Goal: Task Accomplishment & Management: Use online tool/utility

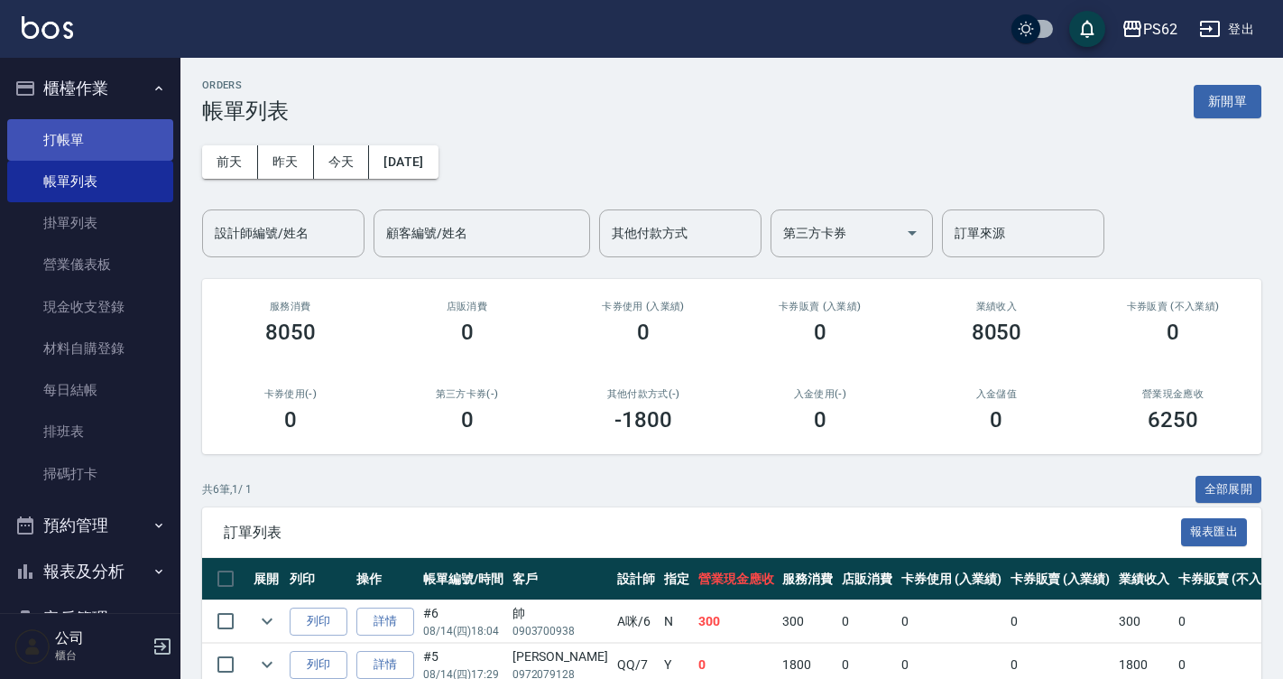
click at [113, 147] on link "打帳單" at bounding box center [90, 140] width 166 height 42
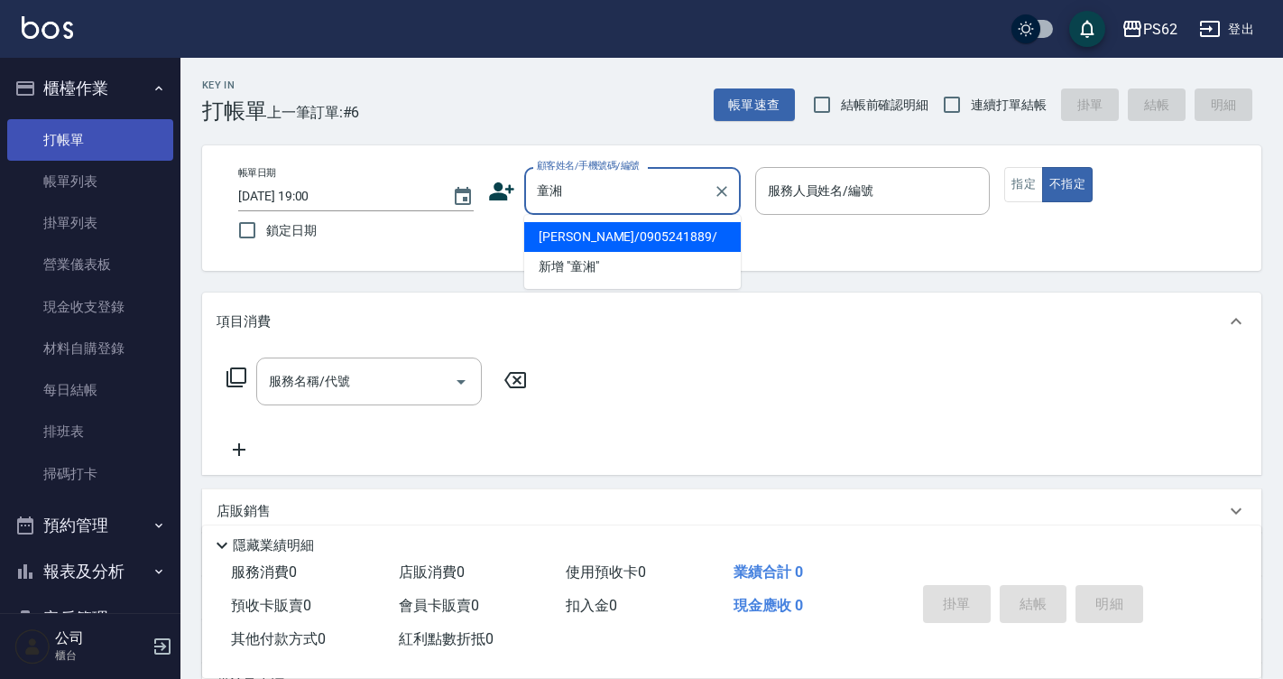
type input "[PERSON_NAME]/0905241889/"
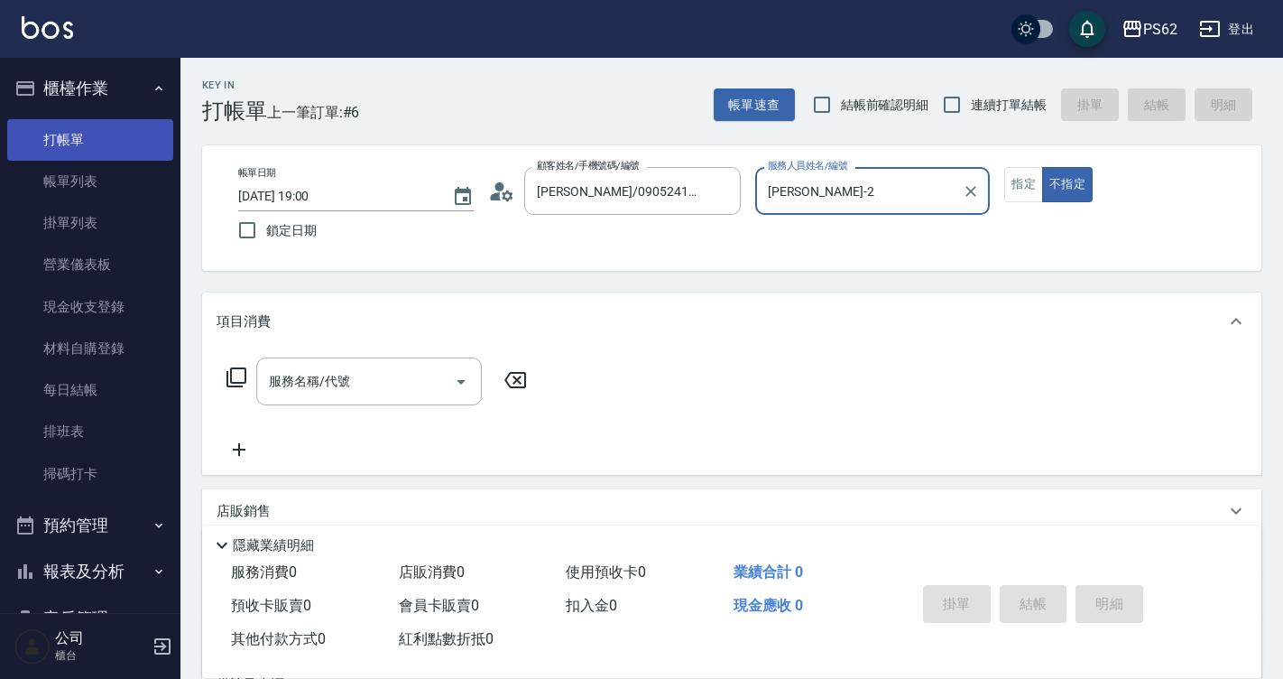
type input "[PERSON_NAME]-2"
click at [1042, 167] on button "不指定" at bounding box center [1067, 184] width 51 height 35
type button "false"
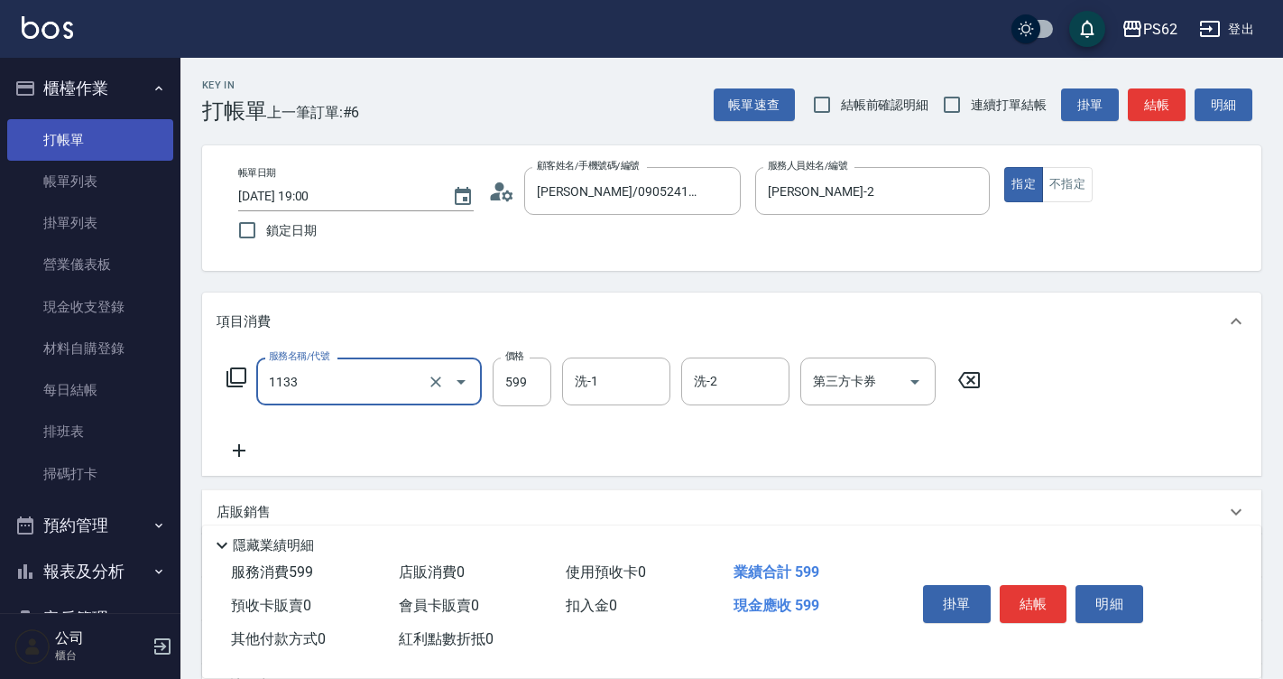
type input "洗剪去角質(1133)"
type input "799"
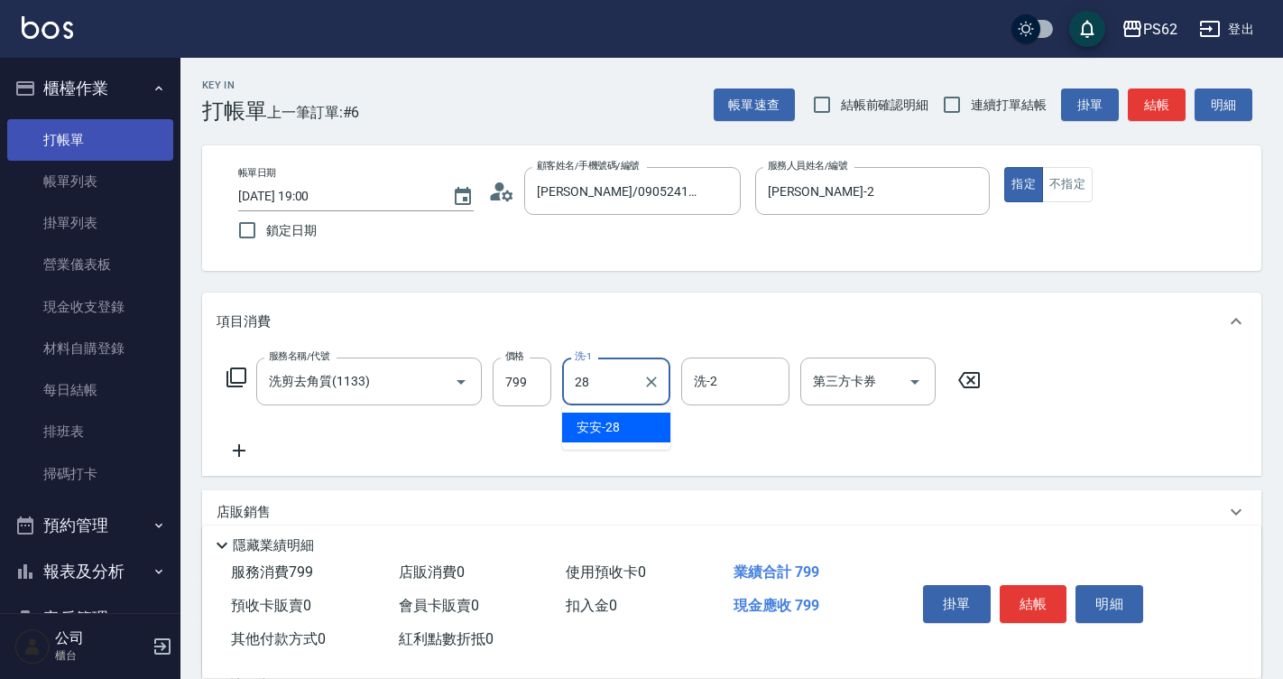
type input "安安-28"
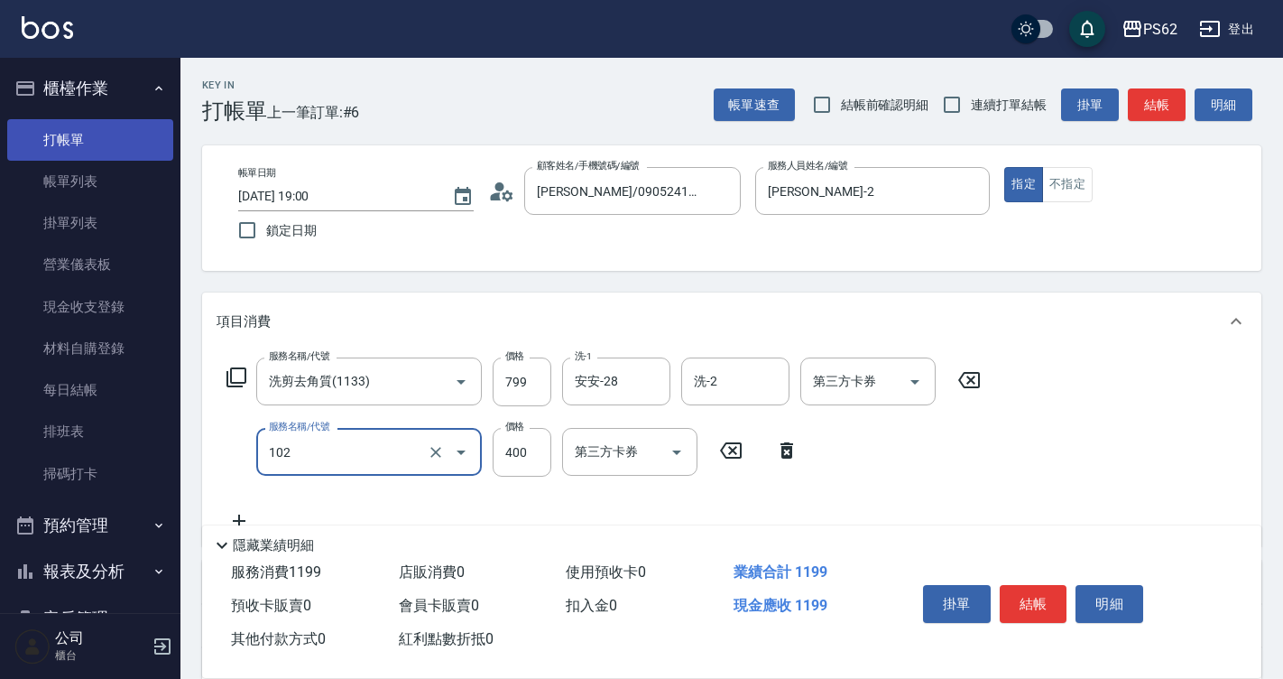
type input "精油洗髮(102)"
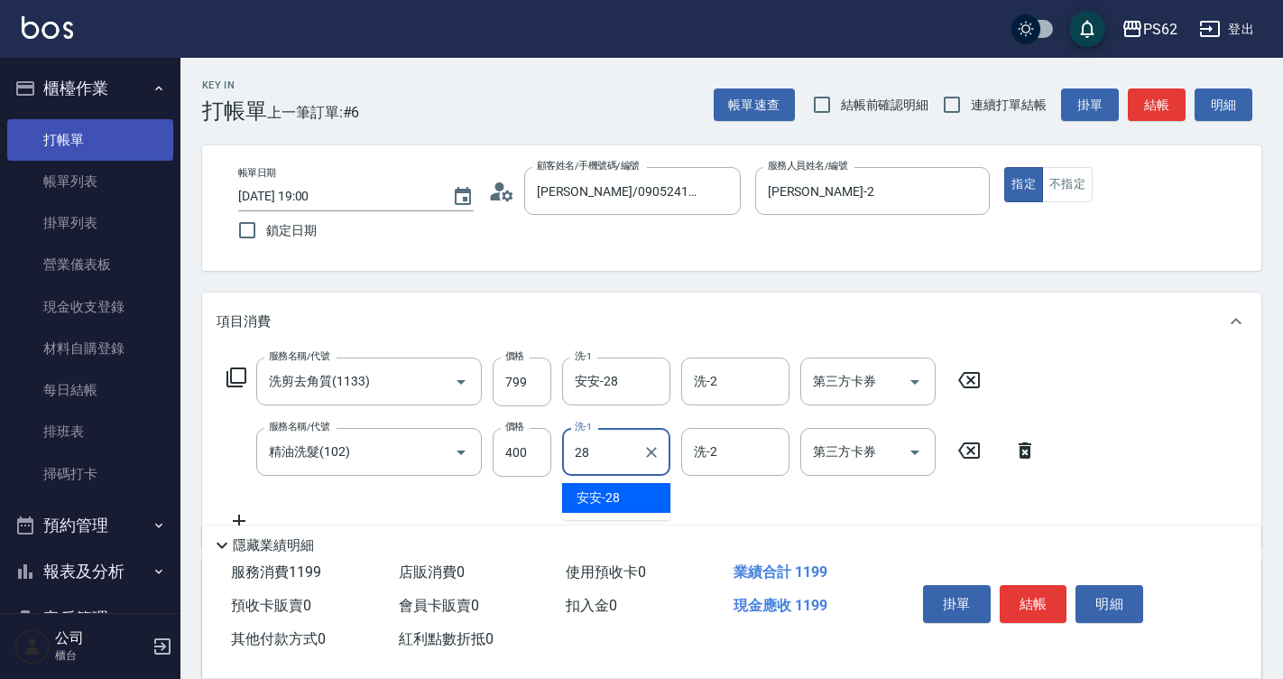
type input "安安-28"
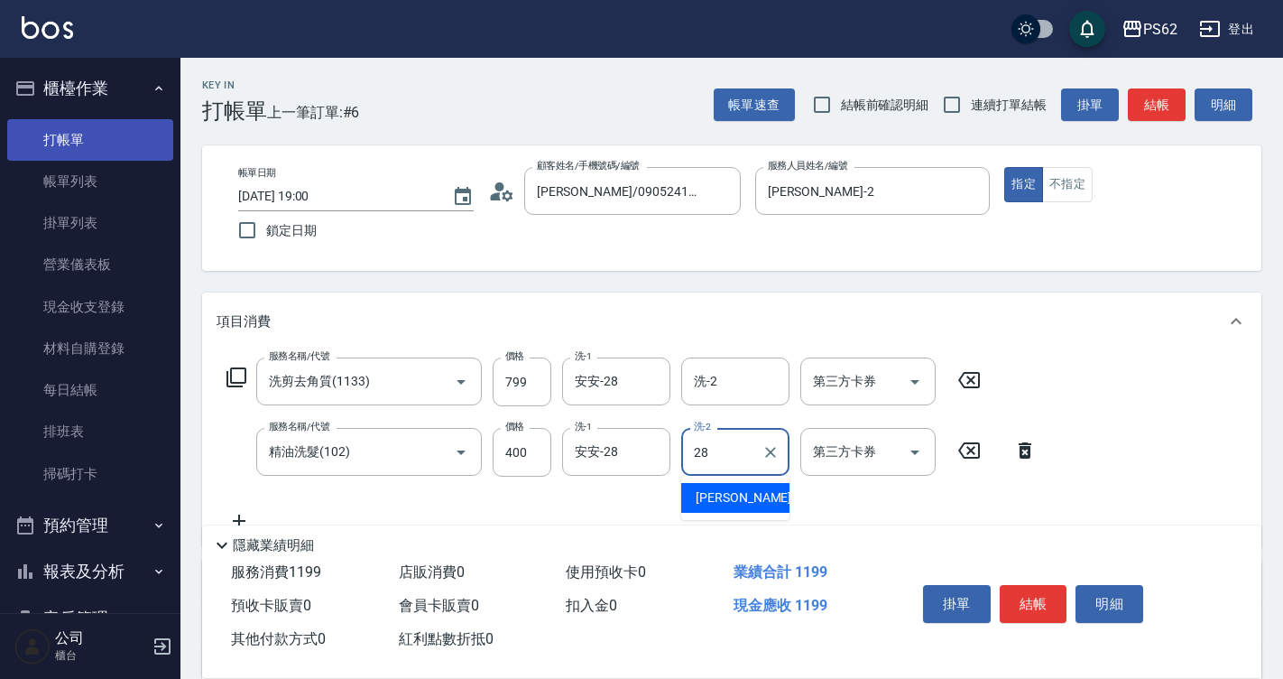
type input "安安-28"
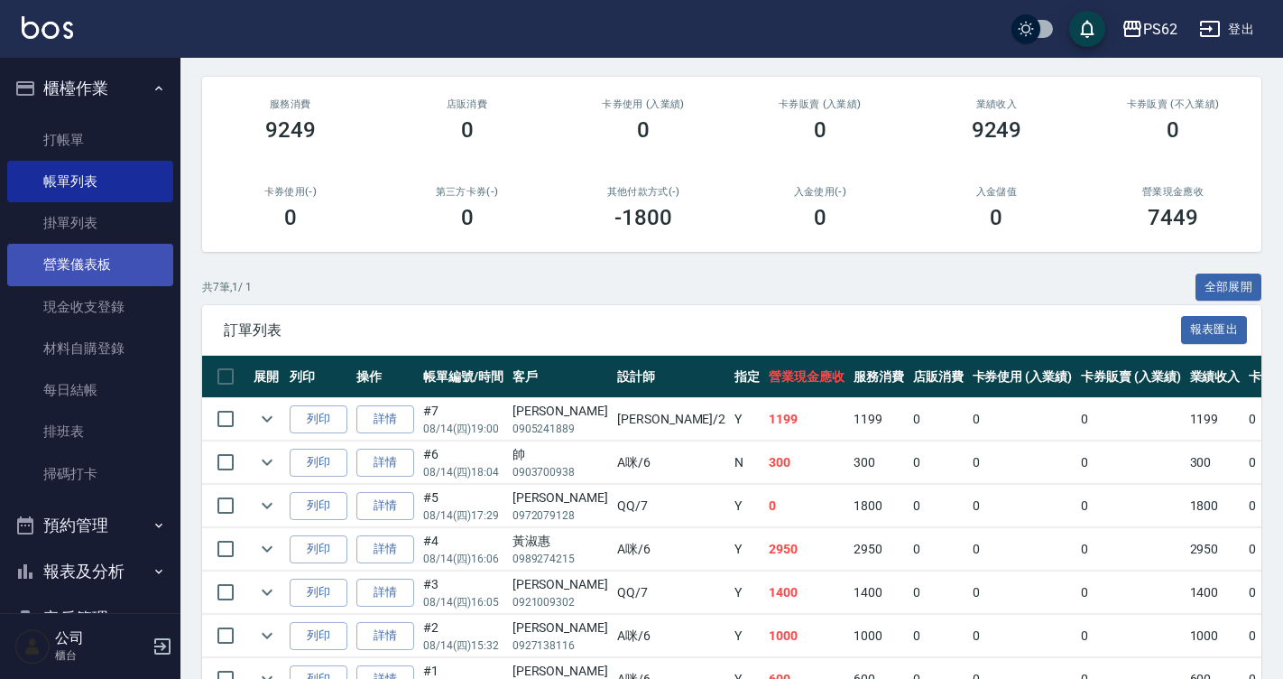
scroll to position [38, 0]
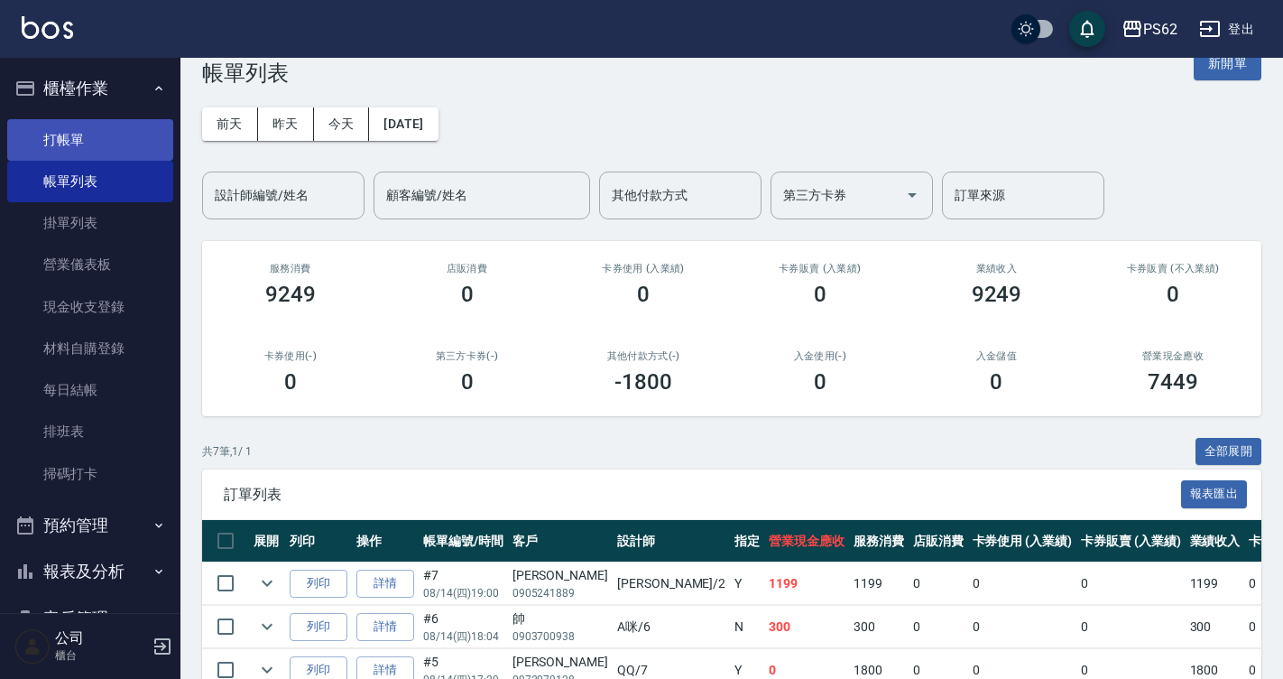
click at [126, 146] on link "打帳單" at bounding box center [90, 140] width 166 height 42
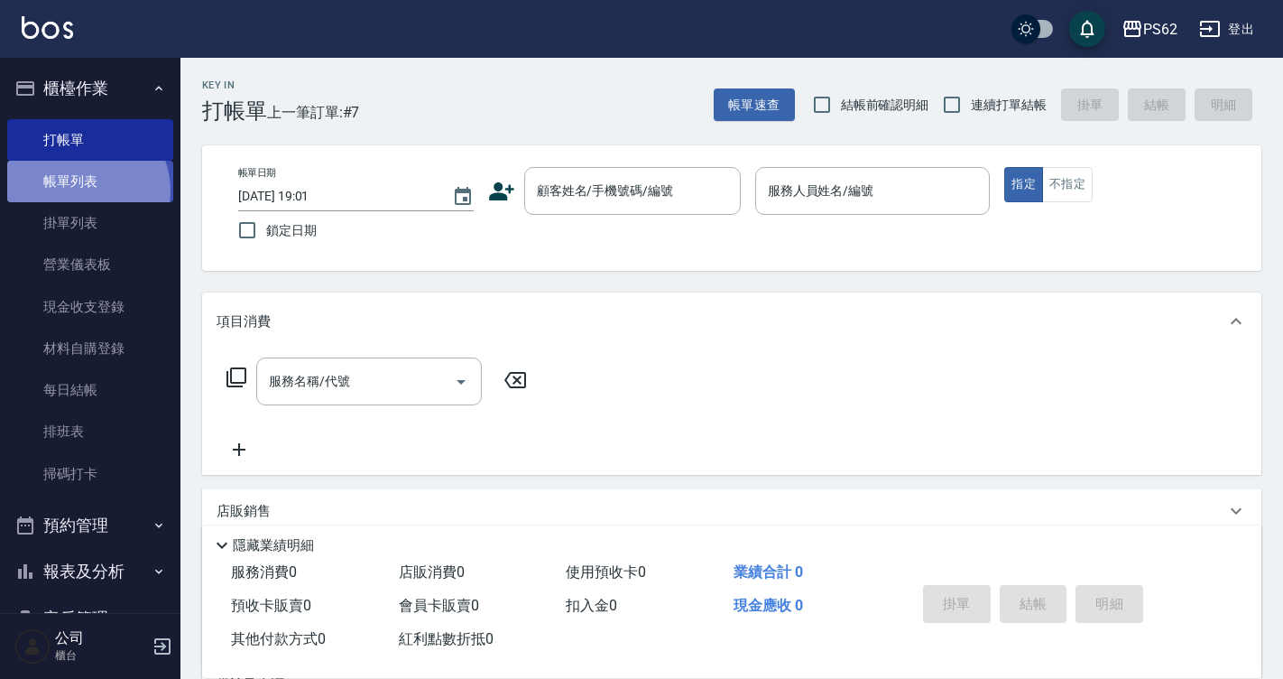
click at [83, 190] on link "帳單列表" at bounding box center [90, 182] width 166 height 42
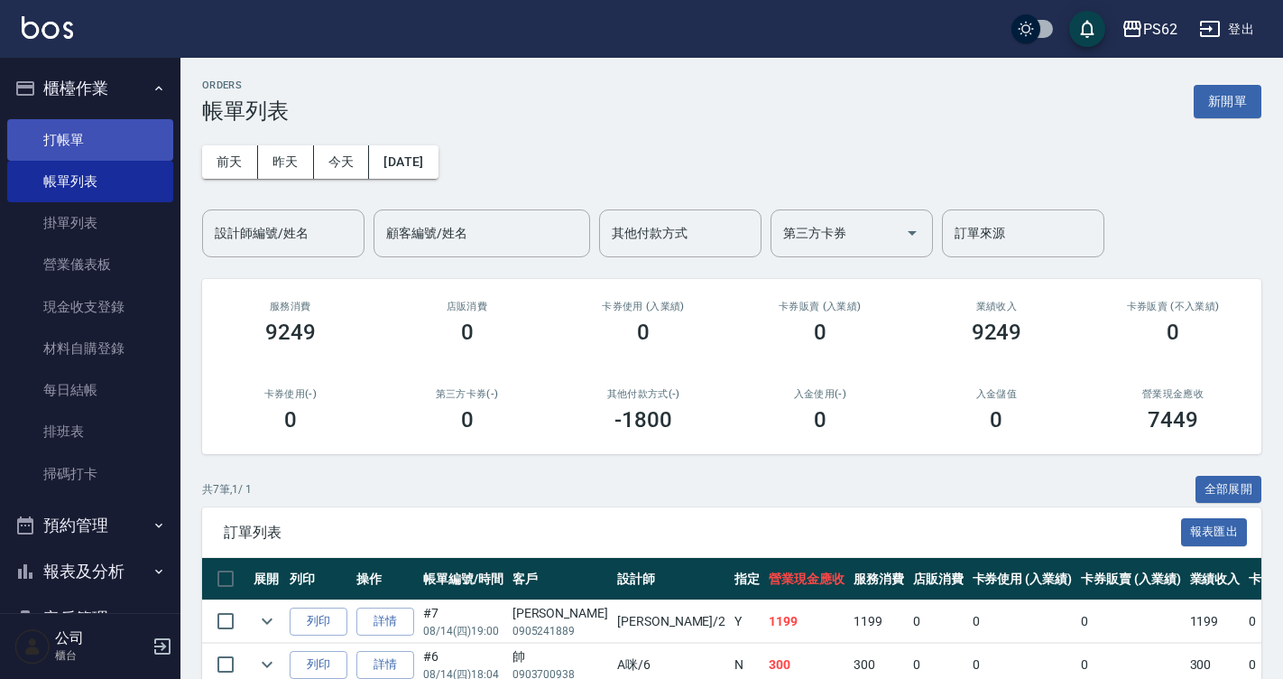
drag, startPoint x: 142, startPoint y: 162, endPoint x: 137, endPoint y: 146, distance: 16.0
click at [141, 161] on link "帳單列表" at bounding box center [90, 182] width 166 height 42
click at [136, 142] on link "打帳單" at bounding box center [90, 140] width 166 height 42
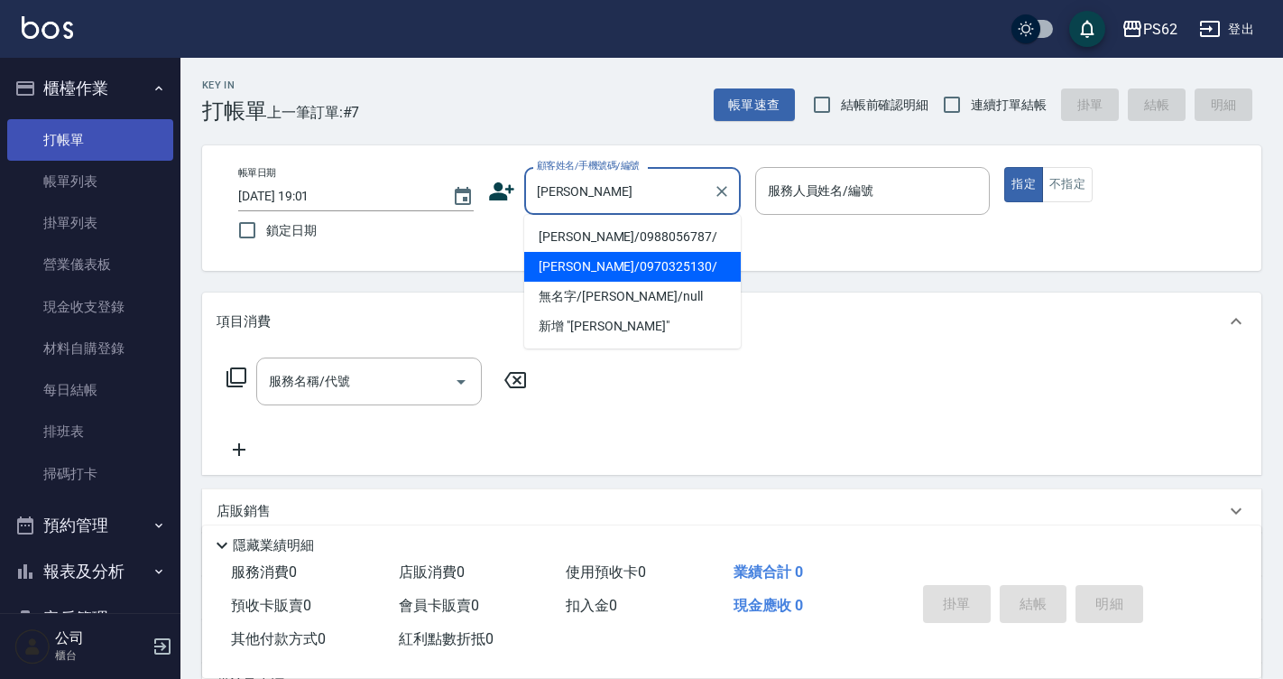
type input "[PERSON_NAME]/0970325130/"
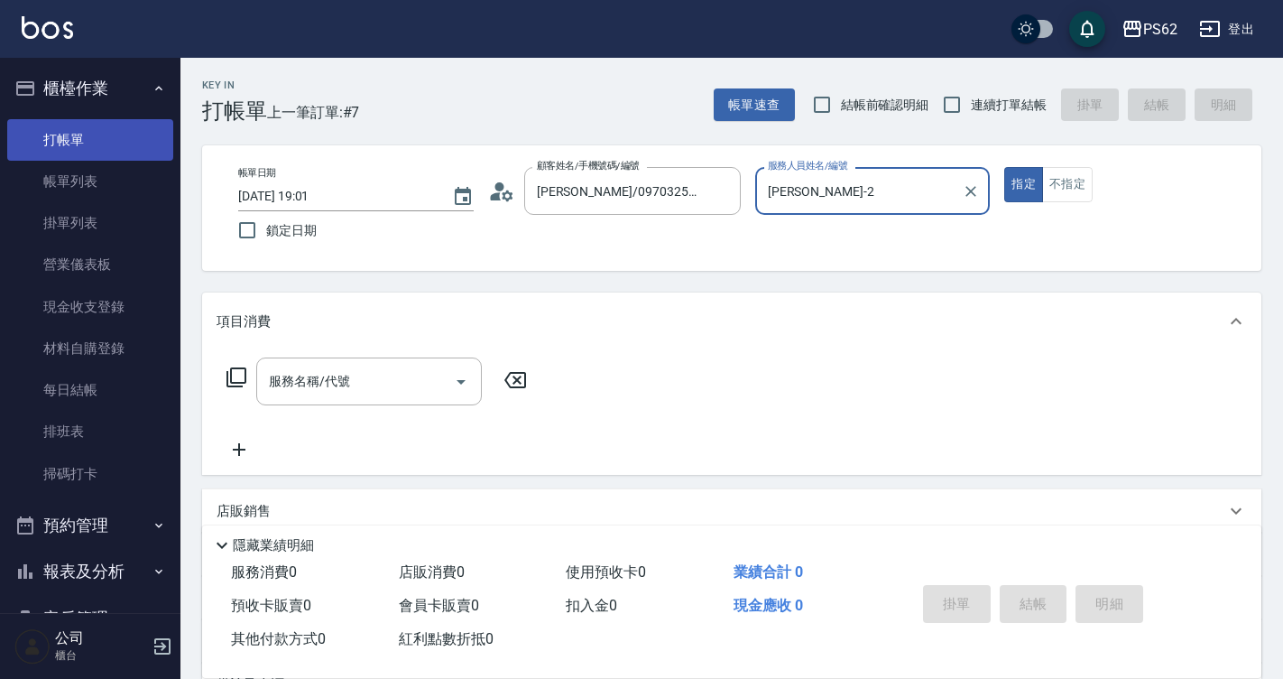
type input "[PERSON_NAME]-2"
click at [1005, 167] on button "指定" at bounding box center [1024, 184] width 39 height 35
type button "true"
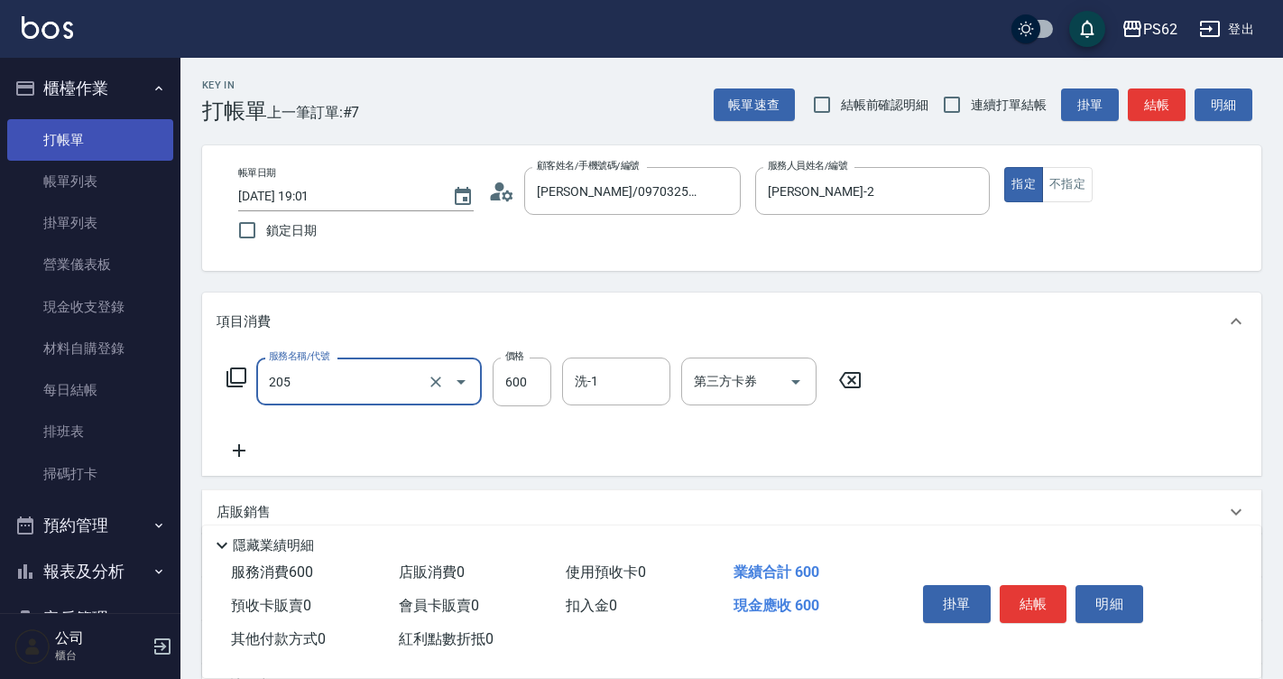
type input "A級洗剪400(205)"
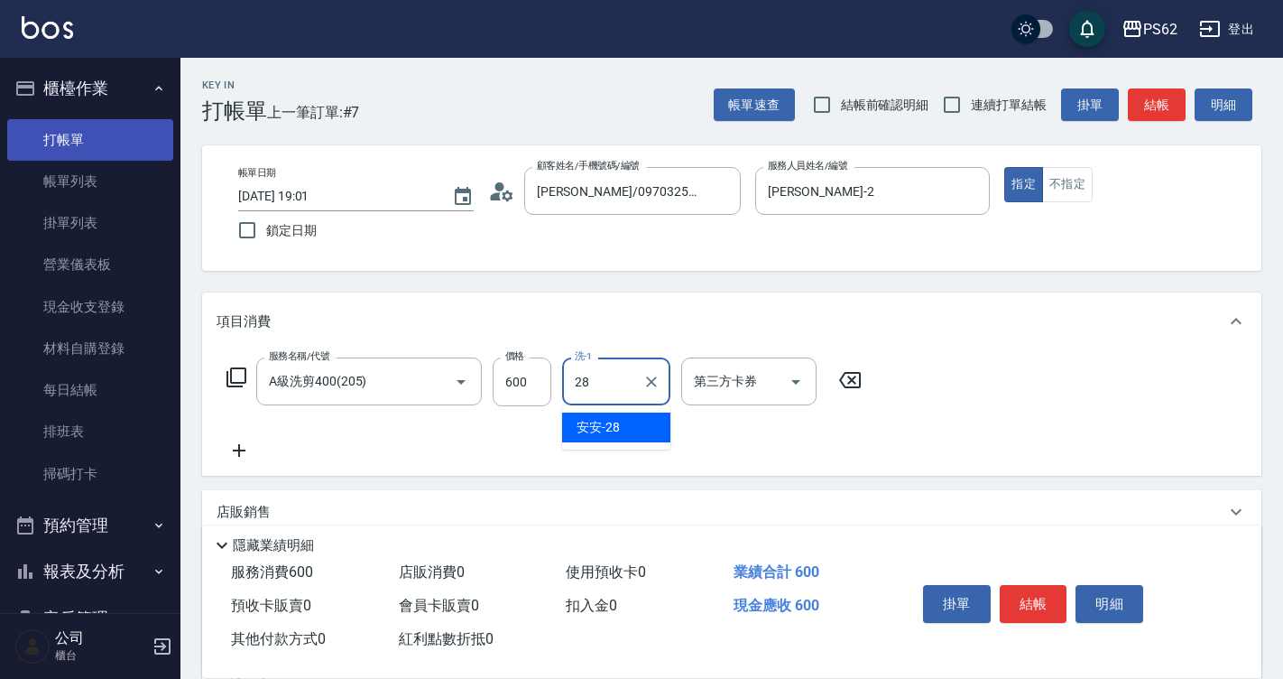
type input "安安-28"
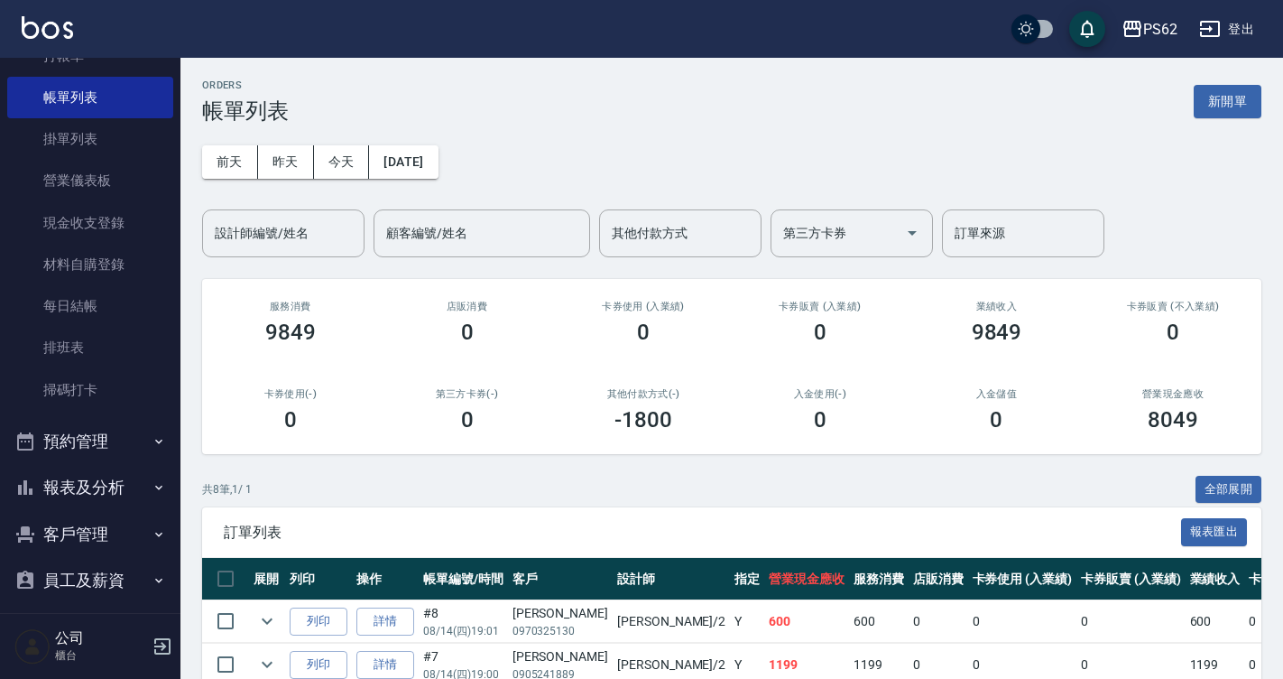
scroll to position [181, 0]
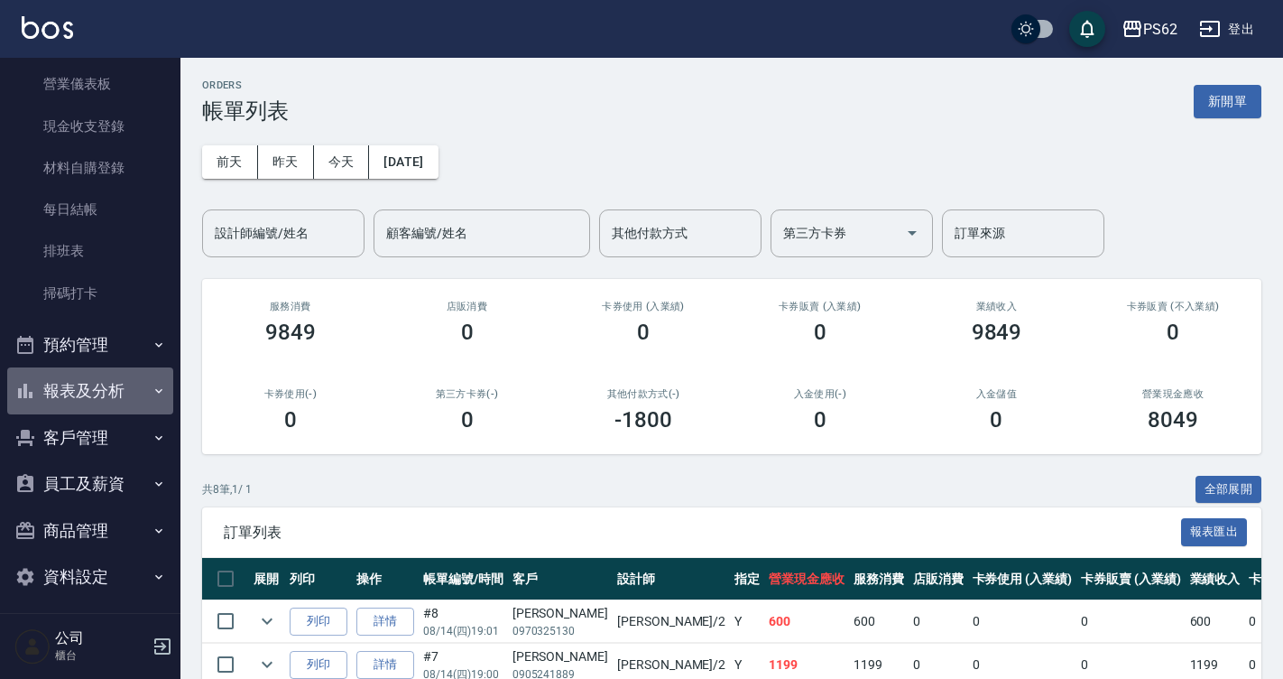
click at [110, 384] on button "報表及分析" at bounding box center [90, 390] width 166 height 47
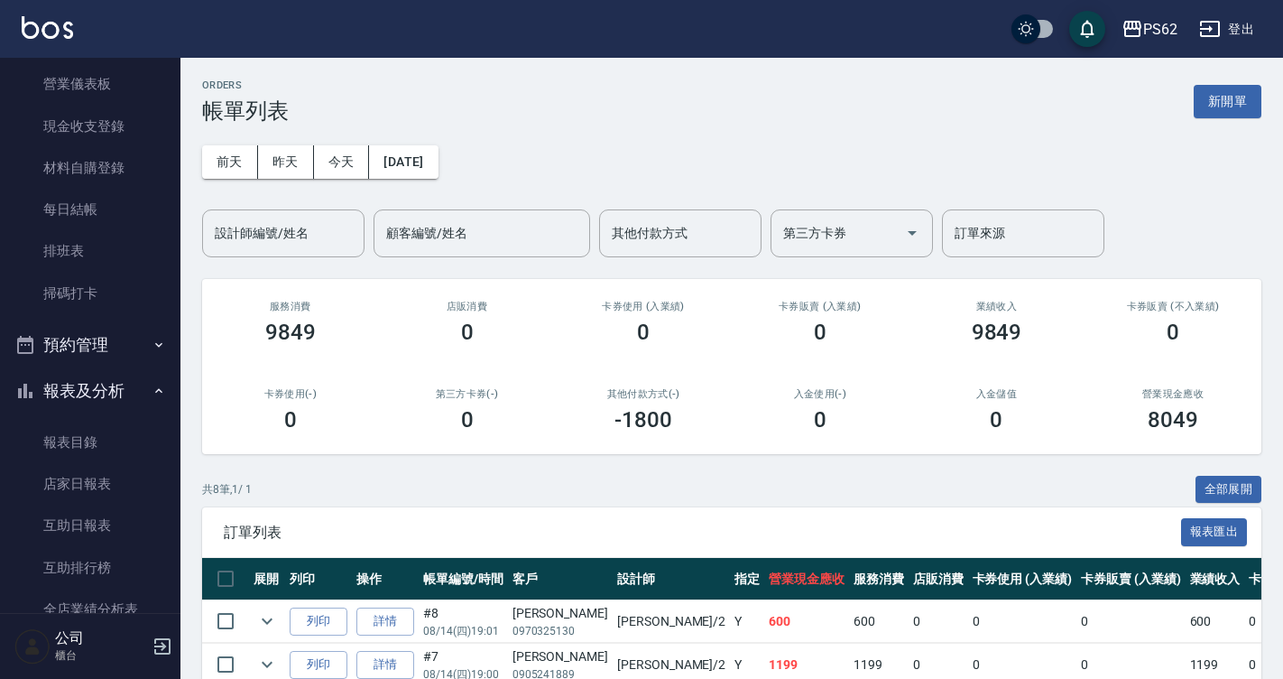
scroll to position [542, 0]
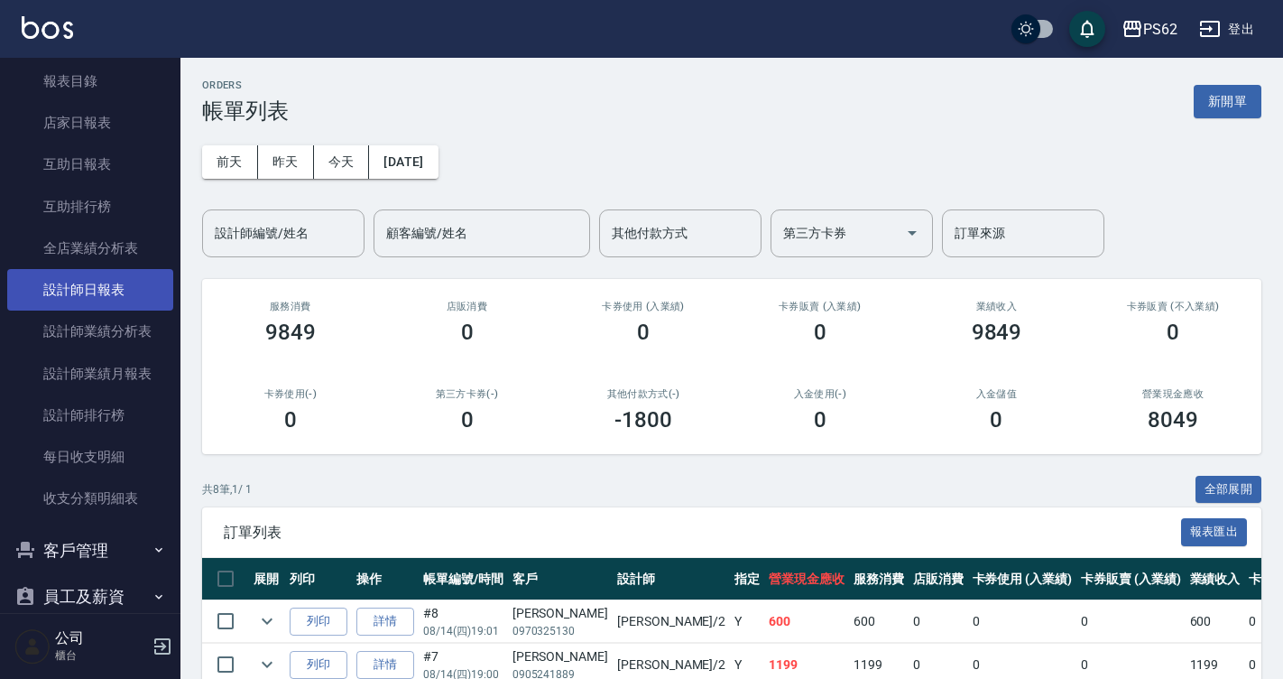
click at [121, 278] on link "設計師日報表" at bounding box center [90, 290] width 166 height 42
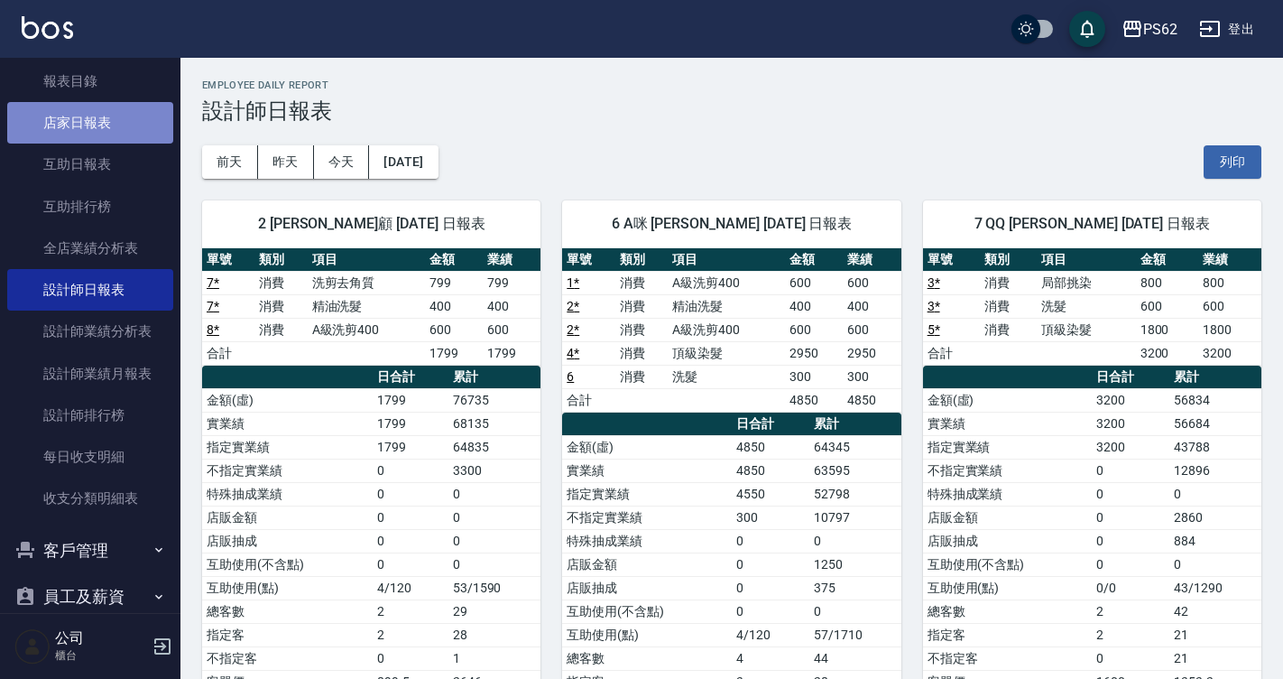
click at [106, 130] on link "店家日報表" at bounding box center [90, 123] width 166 height 42
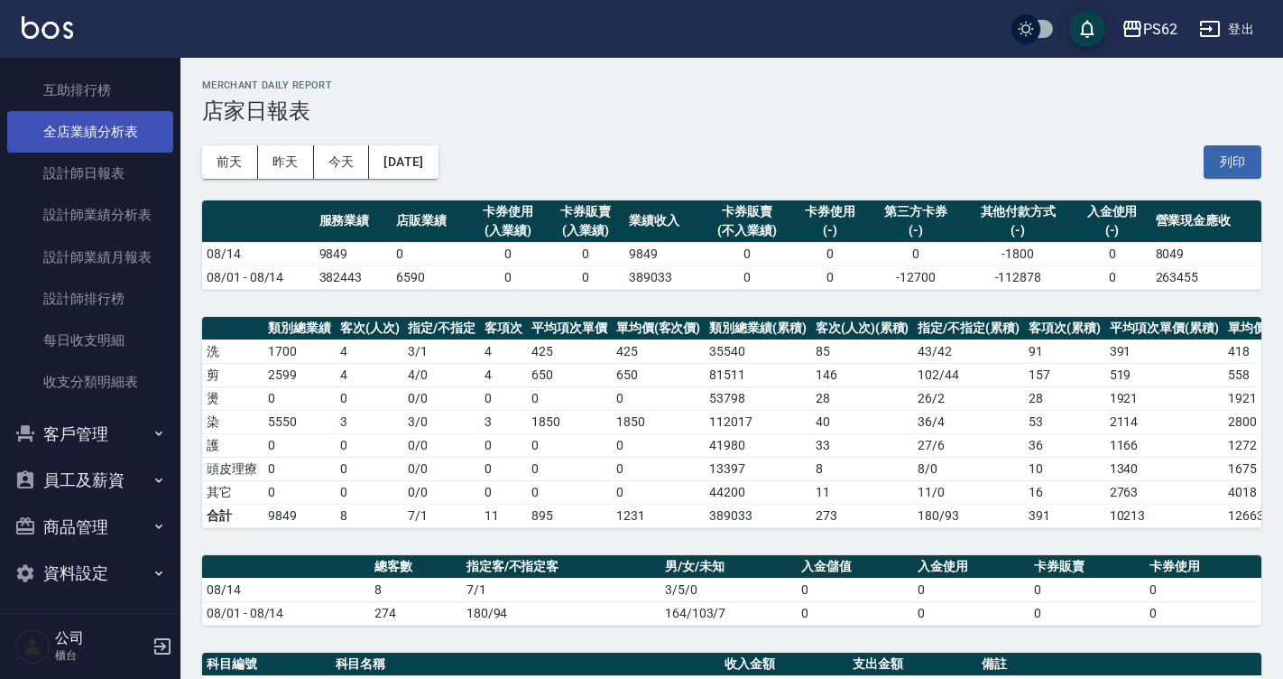
scroll to position [663, 0]
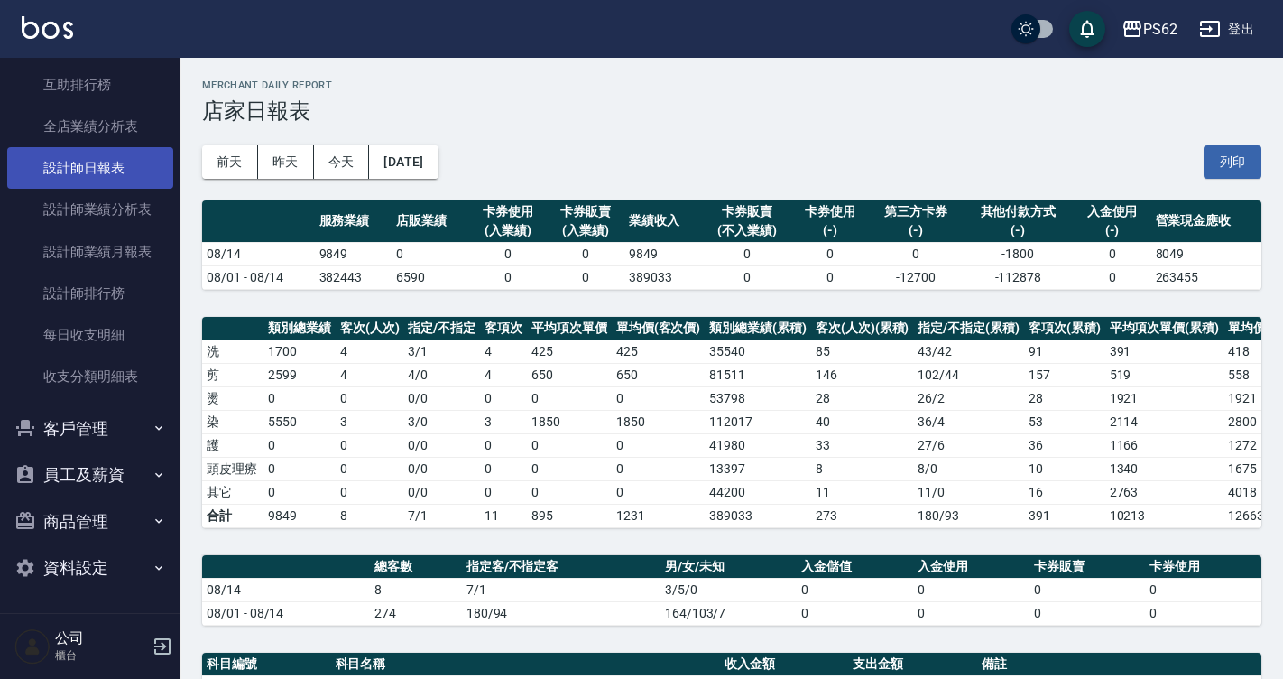
click at [117, 167] on link "設計師日報表" at bounding box center [90, 168] width 166 height 42
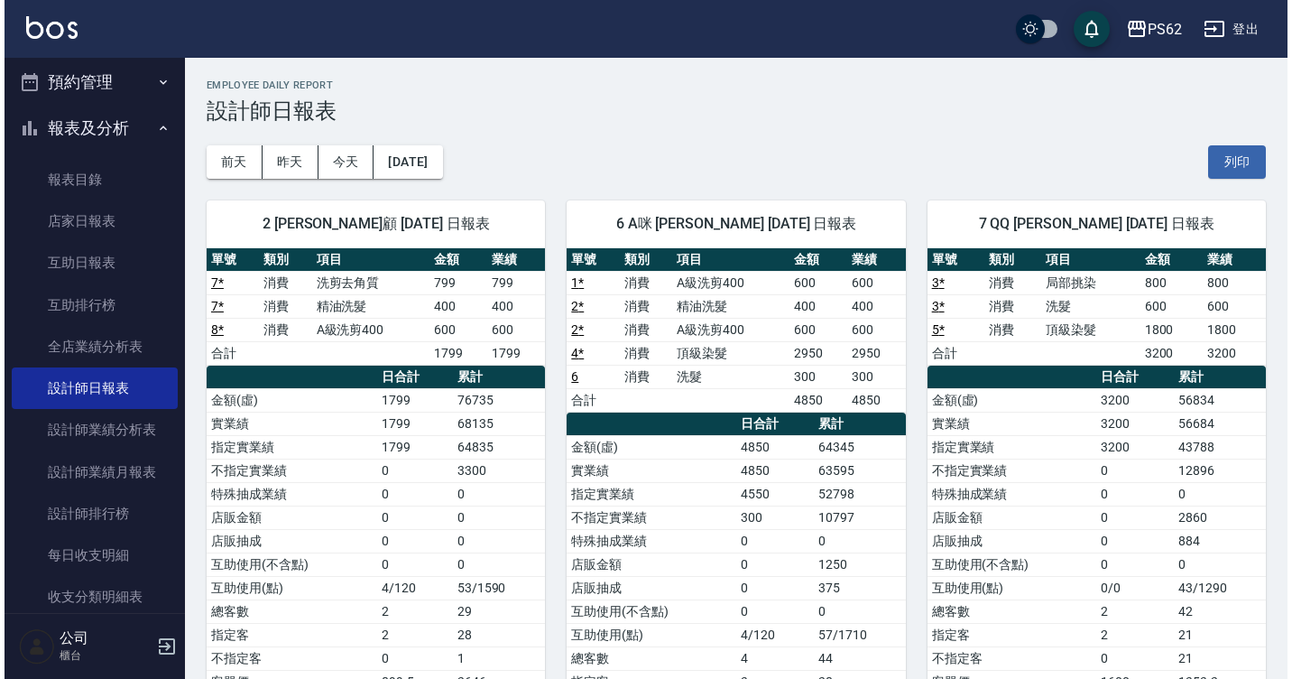
scroll to position [345, 0]
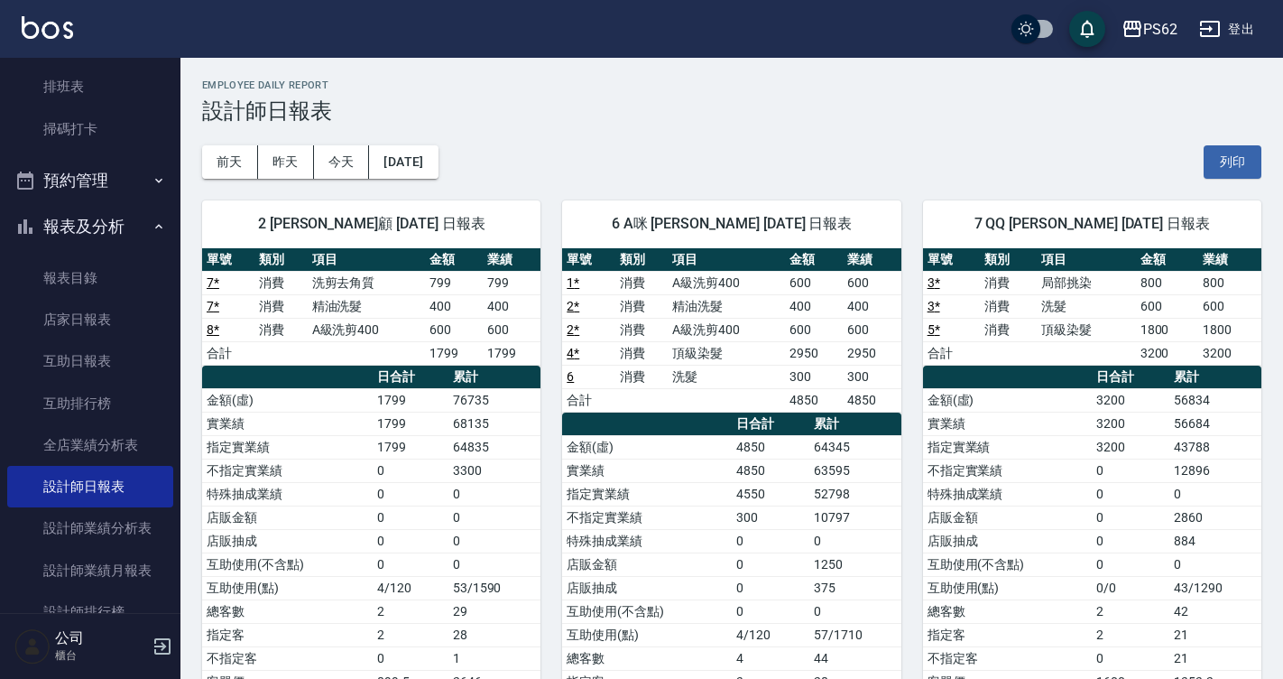
click at [235, 230] on span "2 [PERSON_NAME]顧 [DATE] 日報表" at bounding box center [371, 224] width 295 height 18
drag, startPoint x: 235, startPoint y: 230, endPoint x: 246, endPoint y: 207, distance: 26.2
click at [246, 207] on div "2 [PERSON_NAME]顧 [DATE] 日報表" at bounding box center [371, 223] width 338 height 47
click at [125, 119] on link "掃碼打卡" at bounding box center [90, 129] width 166 height 42
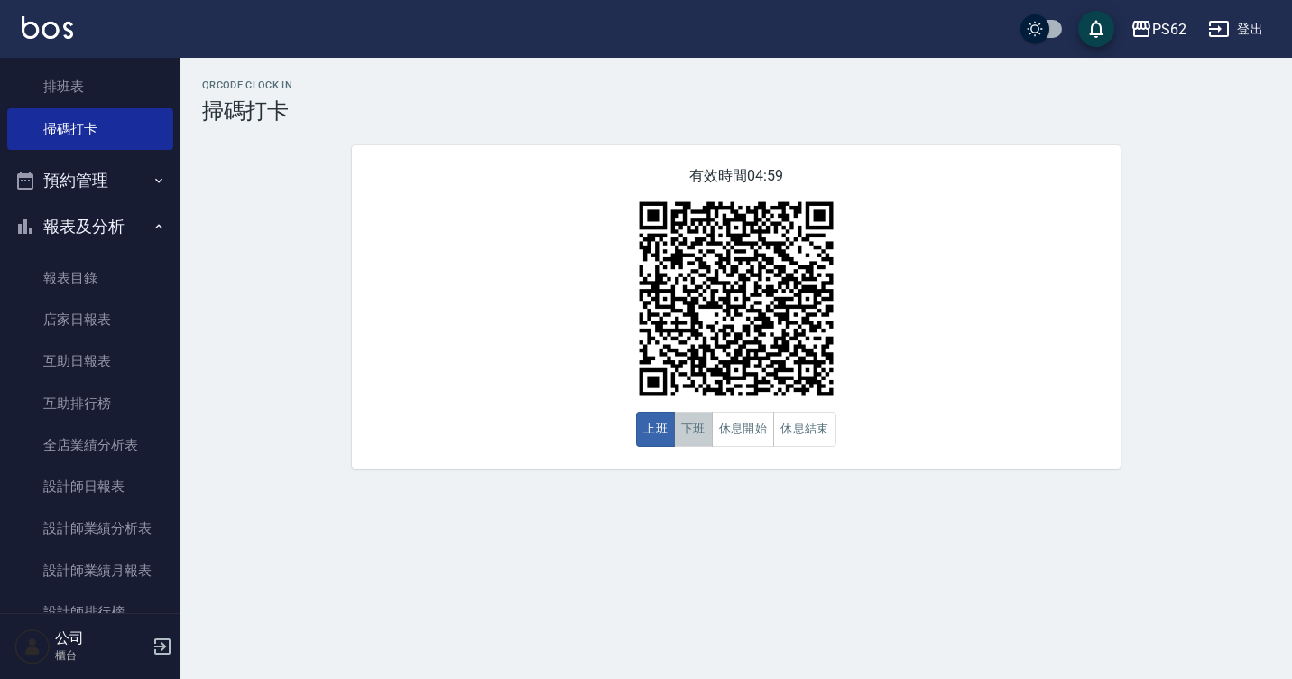
click at [690, 432] on button "下班" at bounding box center [693, 429] width 39 height 35
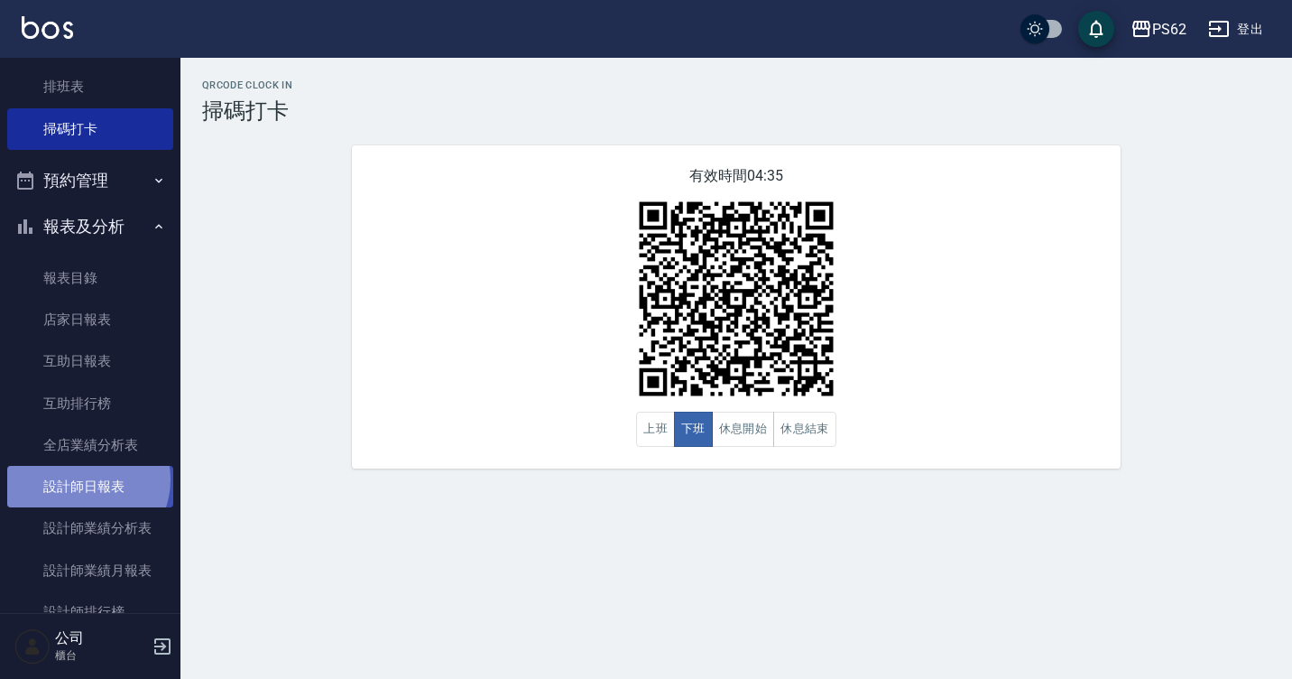
click at [84, 479] on link "設計師日報表" at bounding box center [90, 487] width 166 height 42
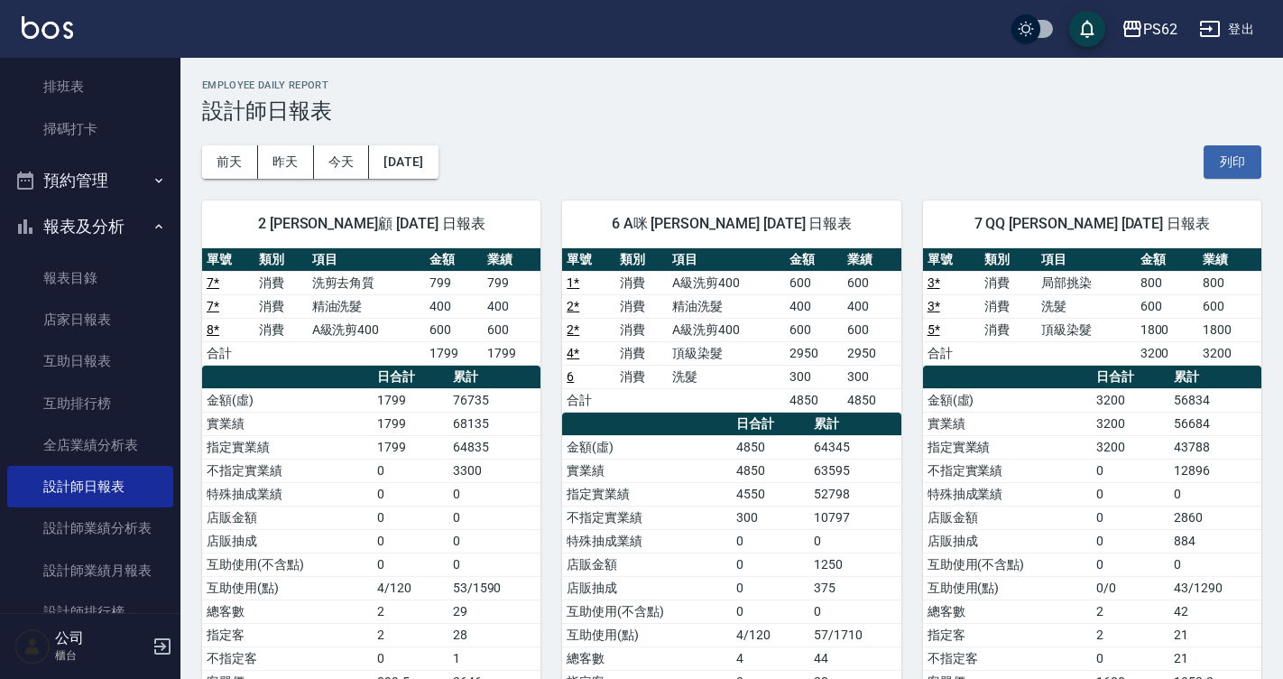
click at [406, 458] on td "0" at bounding box center [411, 469] width 76 height 23
click at [96, 91] on link "排班表" at bounding box center [90, 87] width 166 height 42
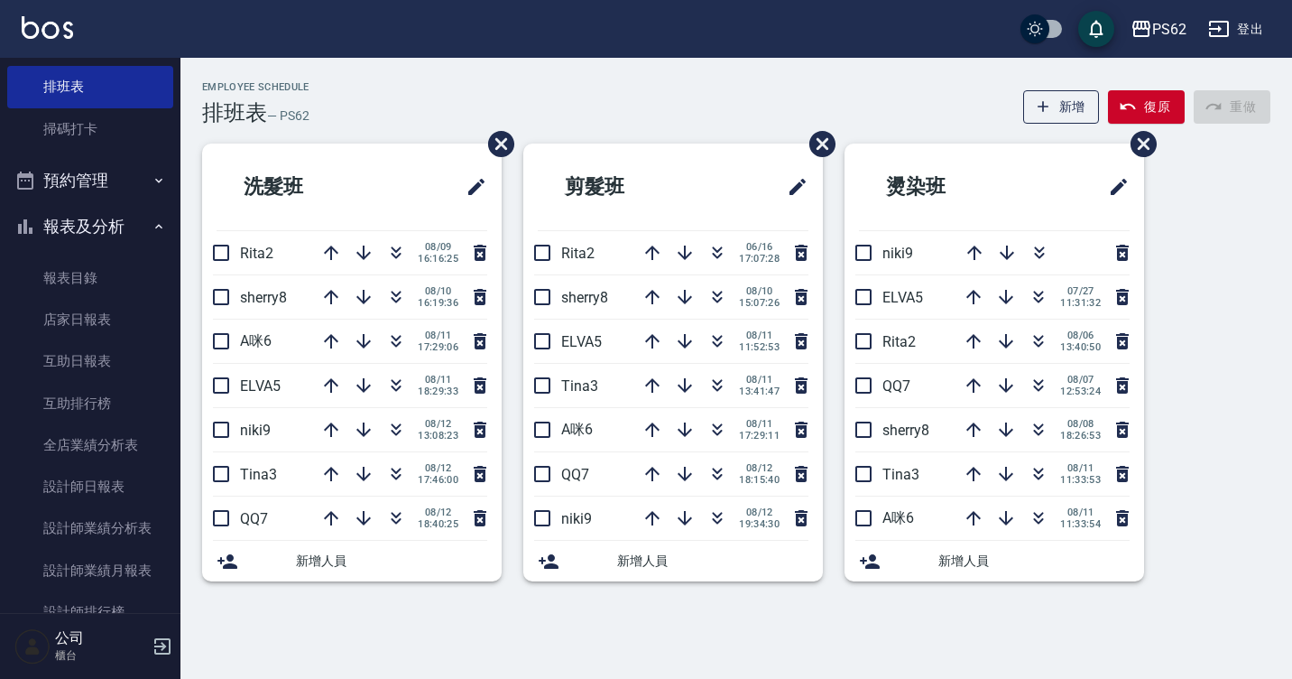
click at [292, 383] on p "ELVA5" at bounding box center [274, 385] width 69 height 17
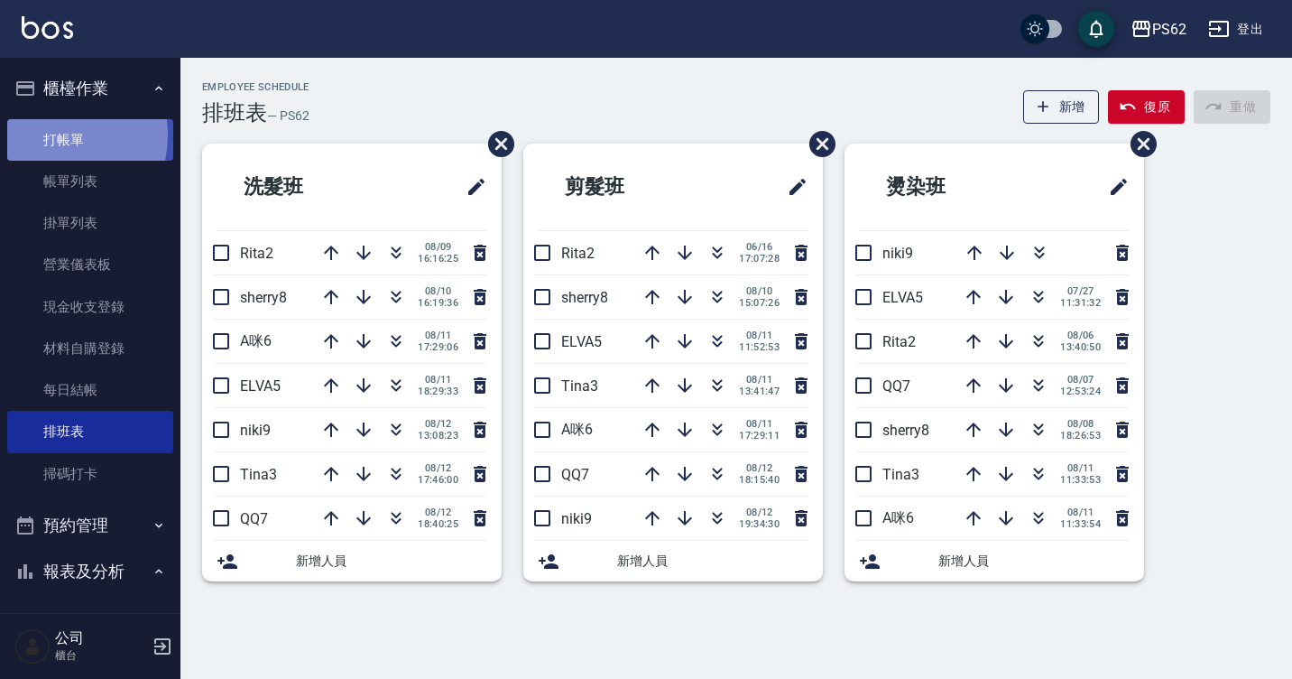
click at [50, 134] on link "打帳單" at bounding box center [90, 140] width 166 height 42
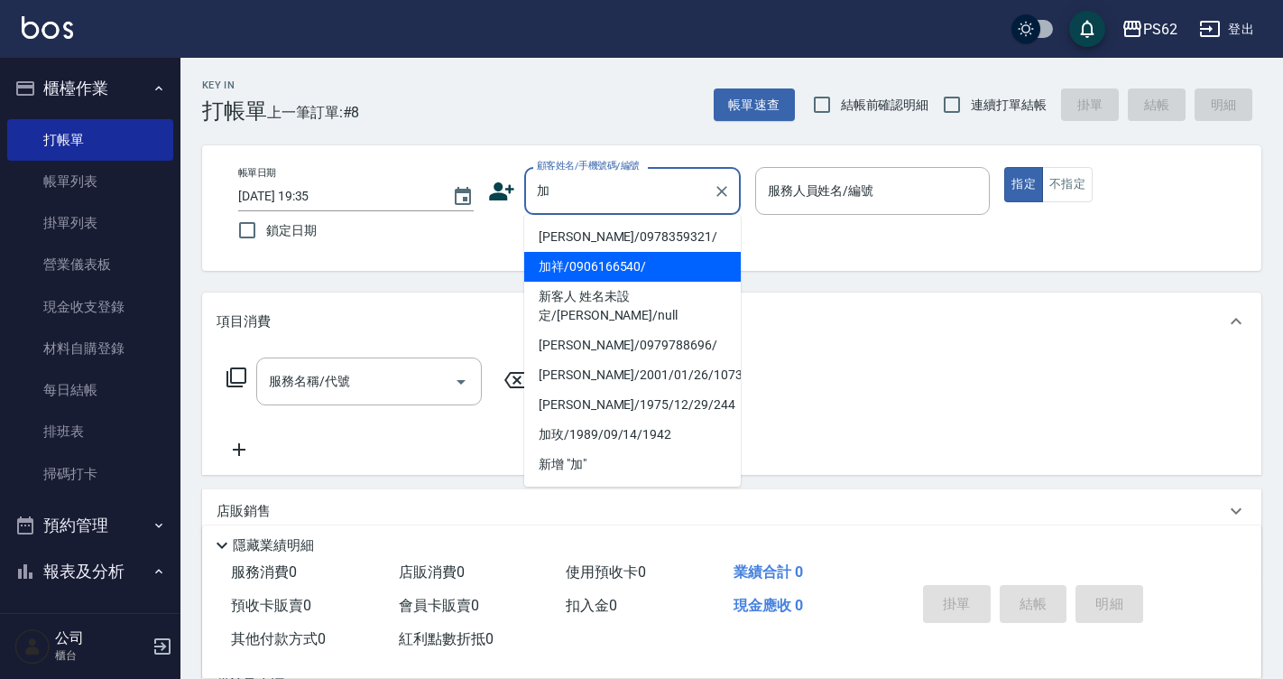
click at [575, 273] on li "加祥/0906166540/" at bounding box center [632, 267] width 217 height 30
click at [575, 273] on div "Key In 打帳單 上一筆訂單:#8 帳單速查 結帳前確認明細 連續打單結帳 掛單 結帳 明細 帳單日期 [DATE] 19:35 鎖定日期 顧客姓名/手機…" at bounding box center [732, 468] width 1103 height 821
type input "加祥/0906166540/"
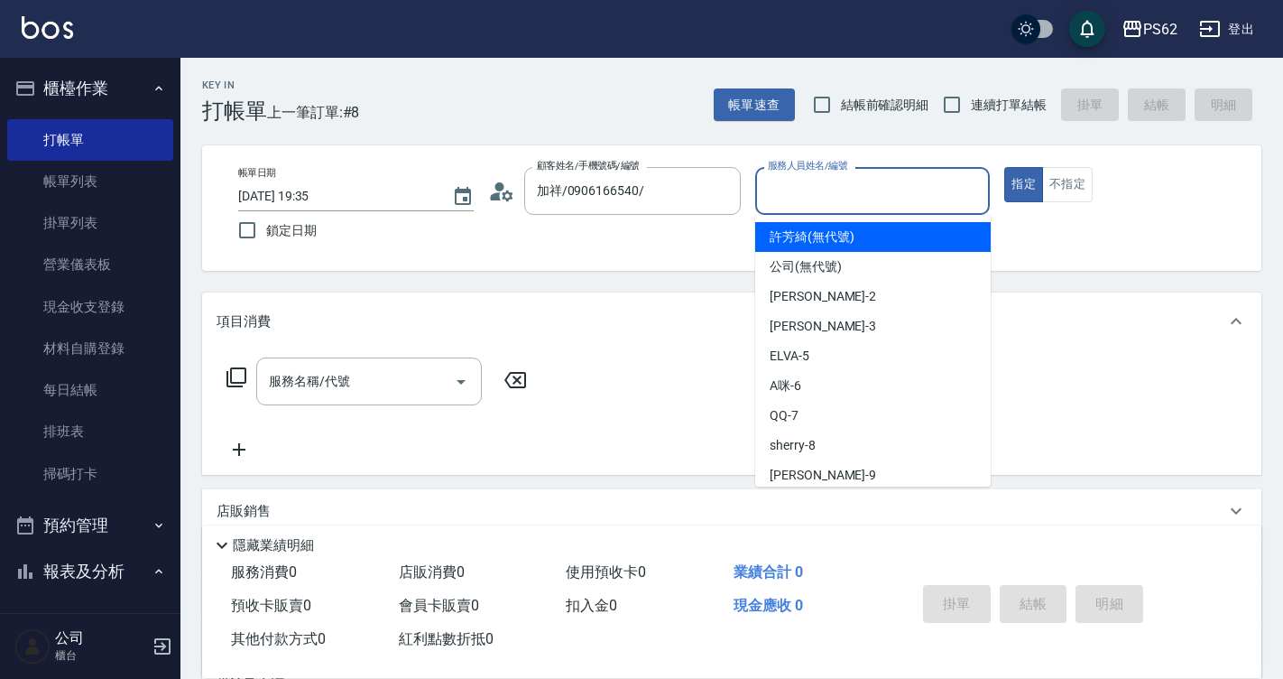
click at [801, 202] on input "服務人員姓名/編號" at bounding box center [873, 191] width 219 height 32
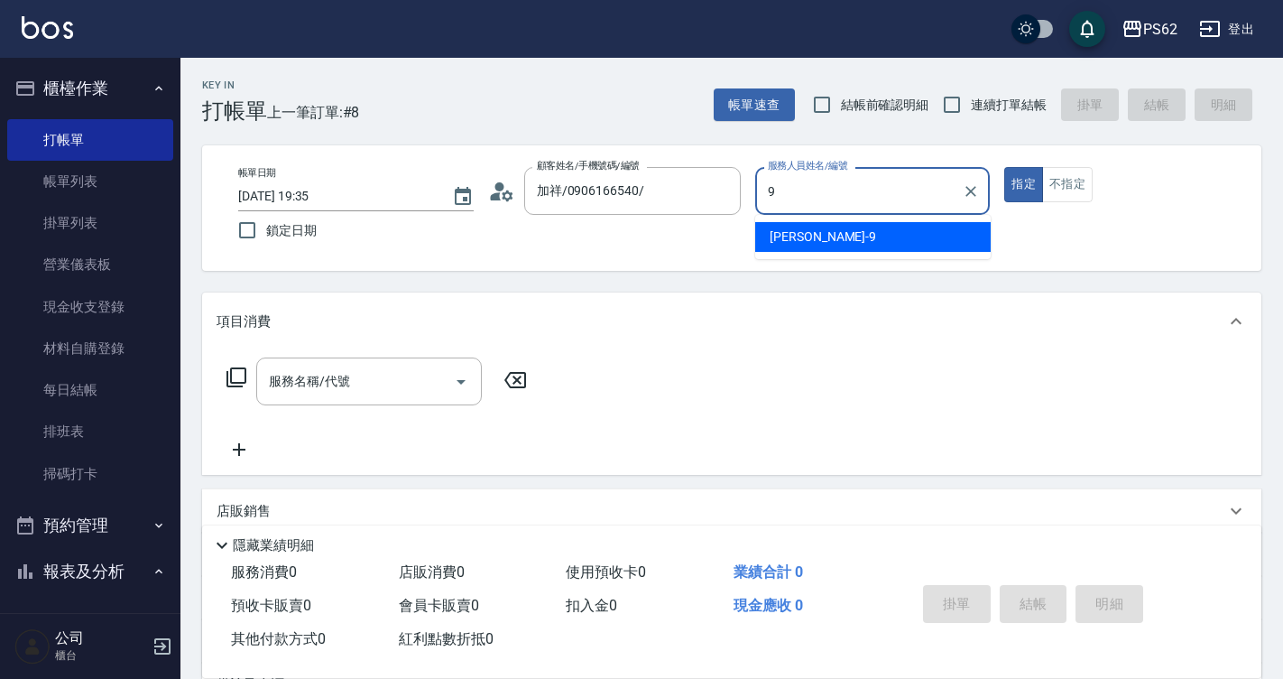
type input "niki-9"
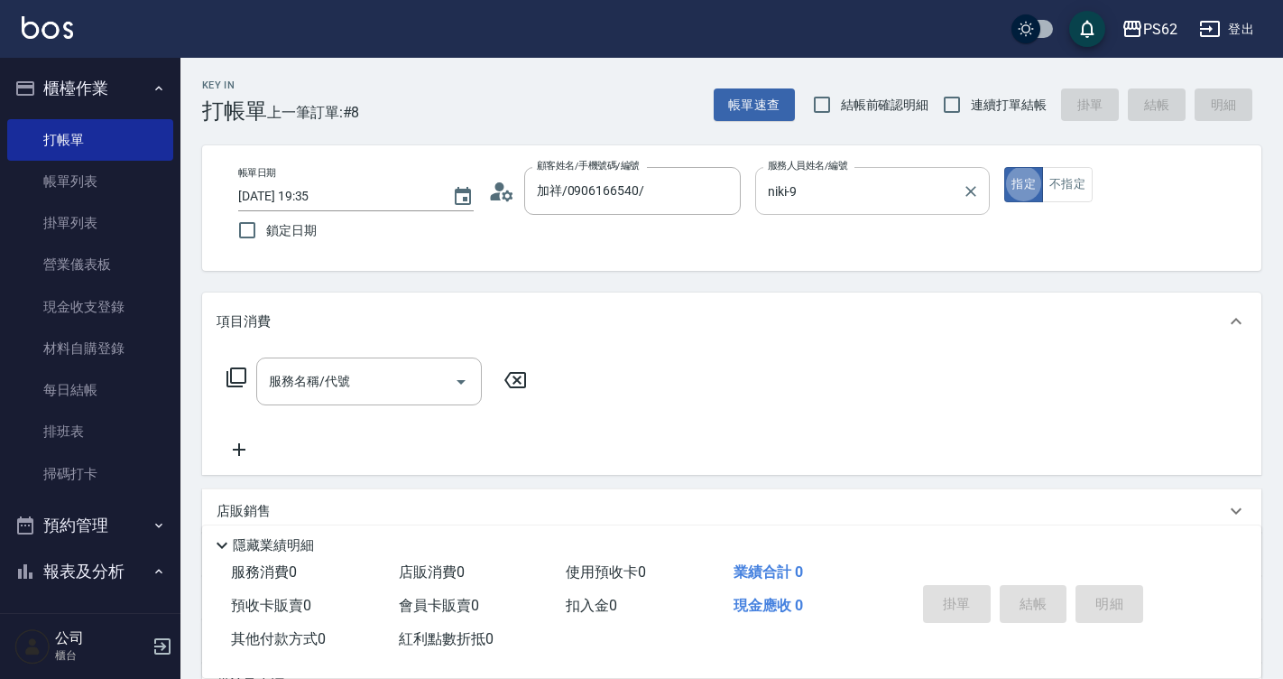
type button "true"
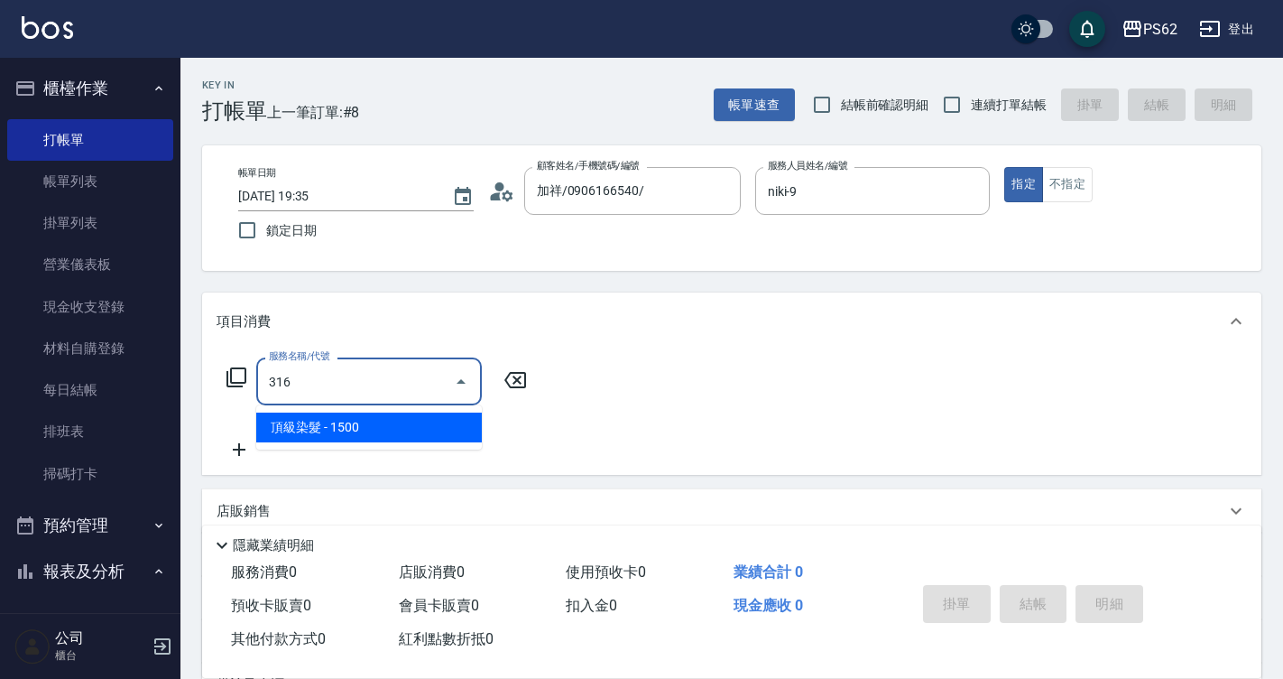
type input "頂級染髮(316)"
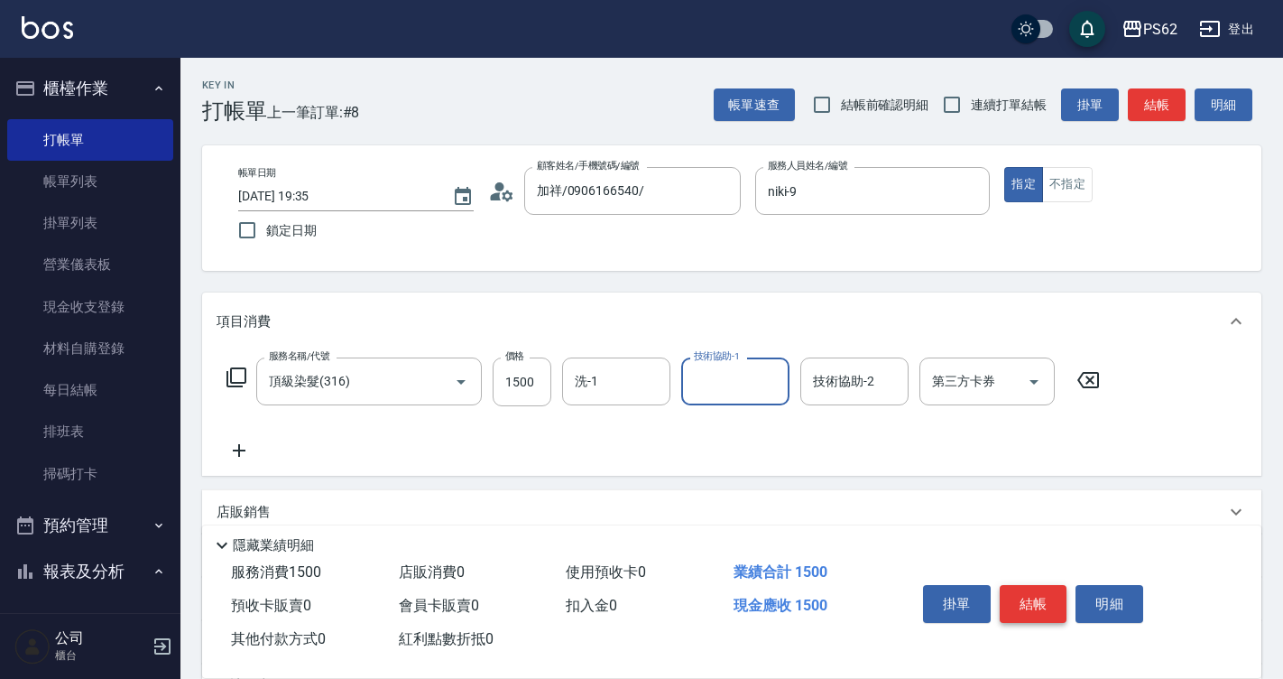
click at [1028, 589] on button "結帳" at bounding box center [1034, 604] width 68 height 38
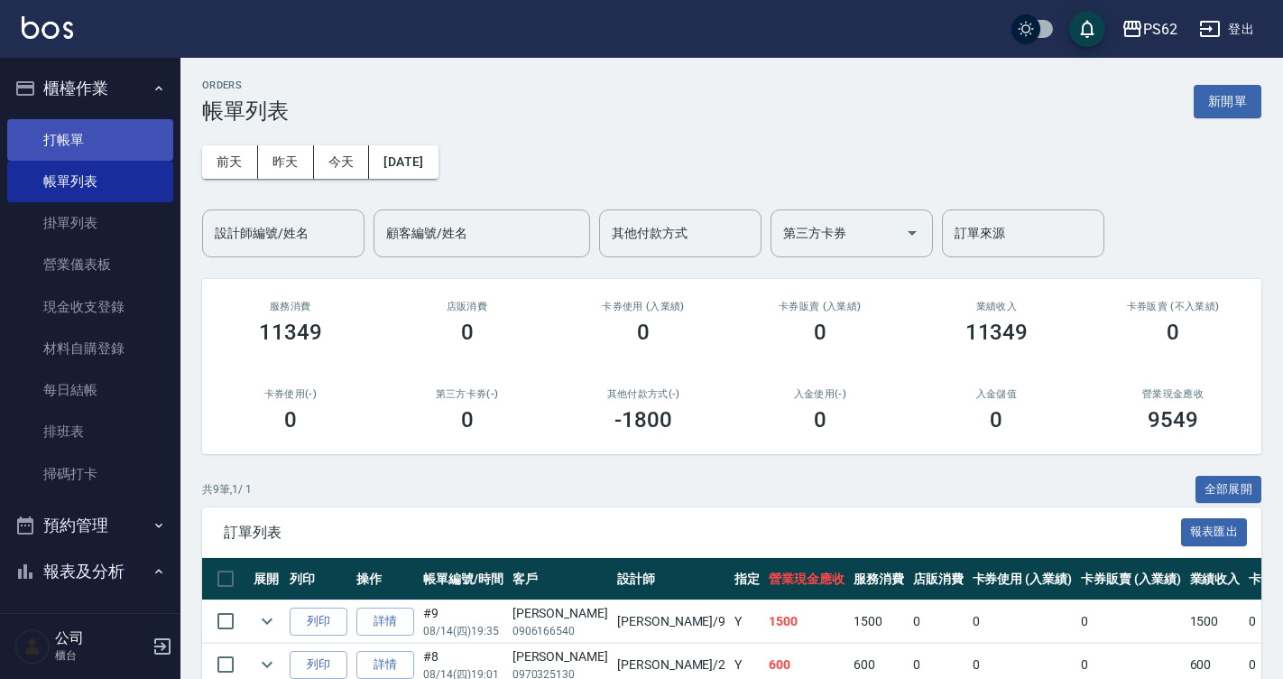
click at [141, 146] on link "打帳單" at bounding box center [90, 140] width 166 height 42
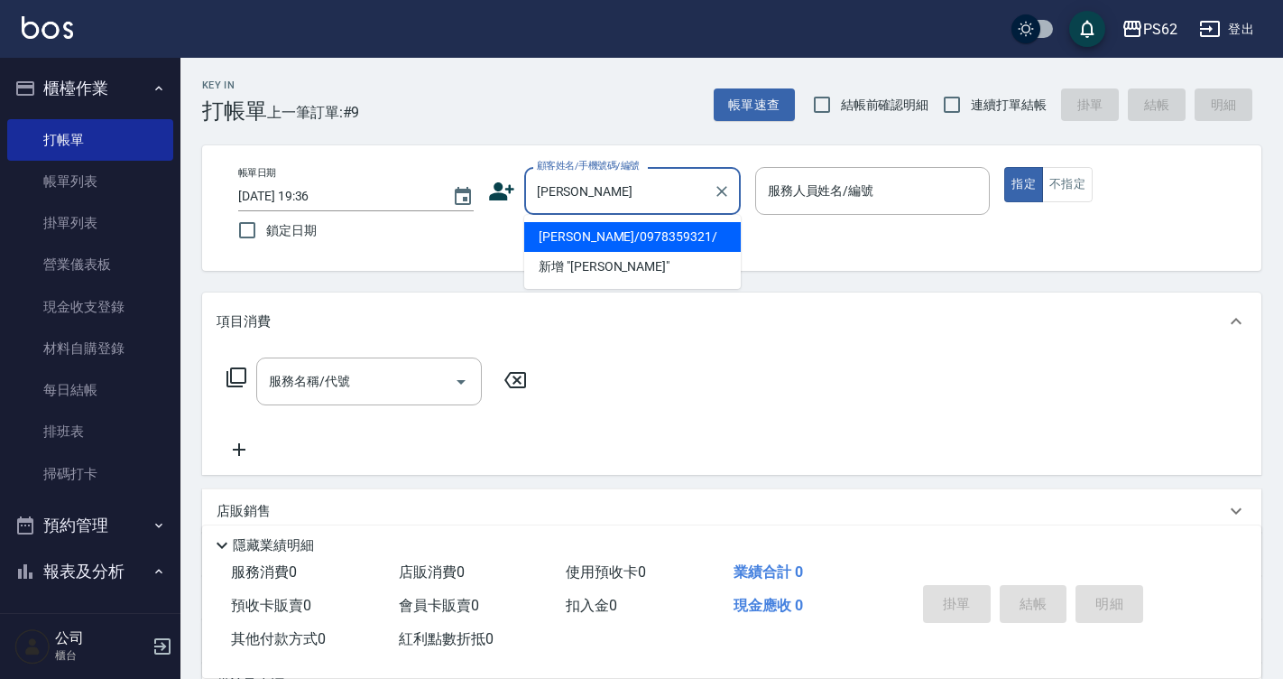
click at [576, 245] on li "[PERSON_NAME]/0978359321/" at bounding box center [632, 237] width 217 height 30
type input "[PERSON_NAME]/0978359321/"
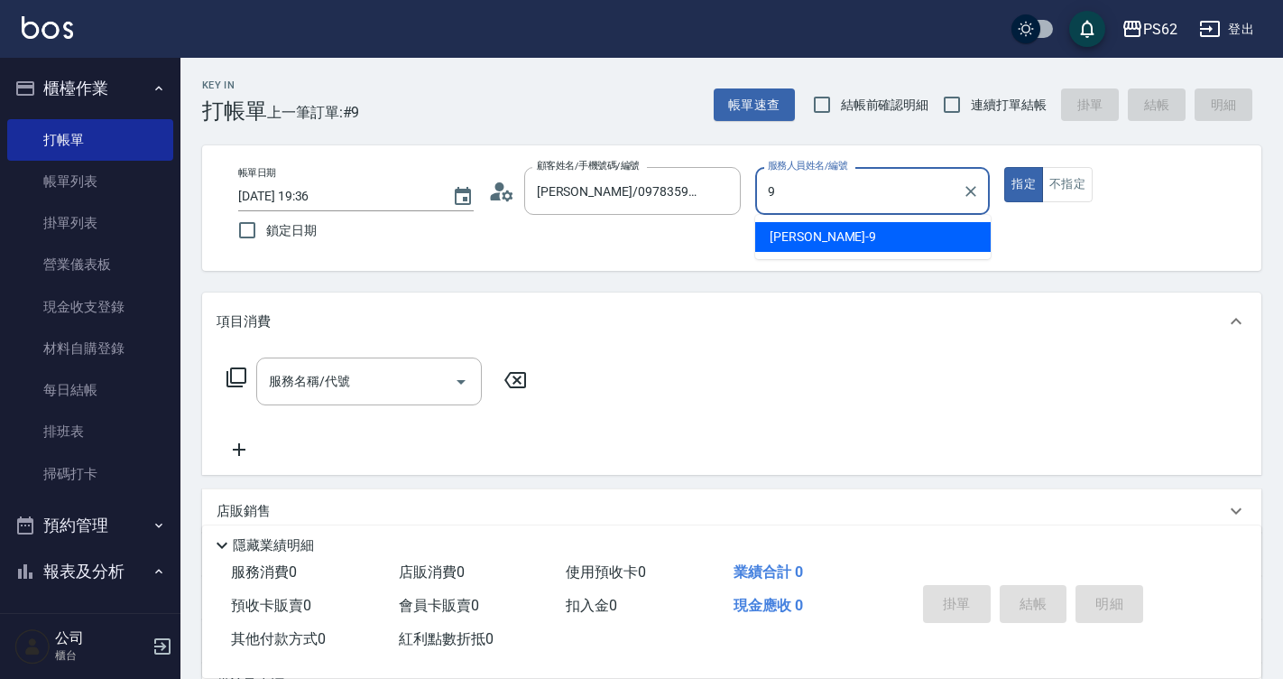
type input "niki-9"
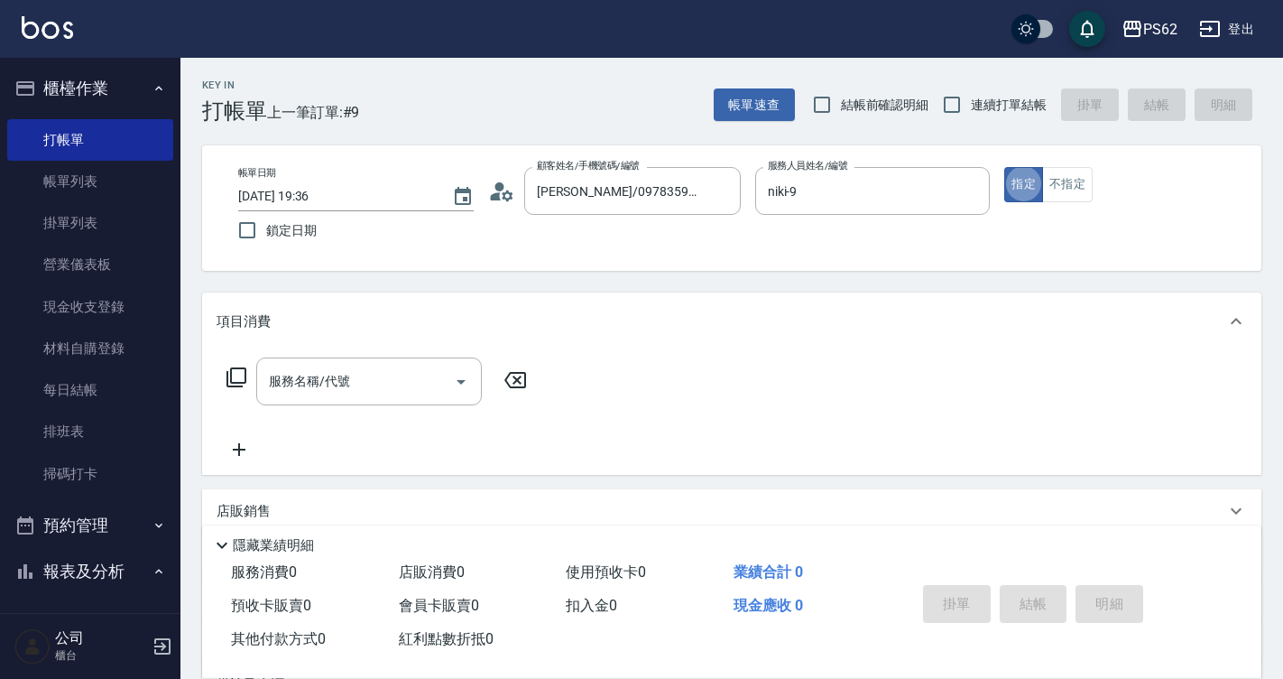
type button "true"
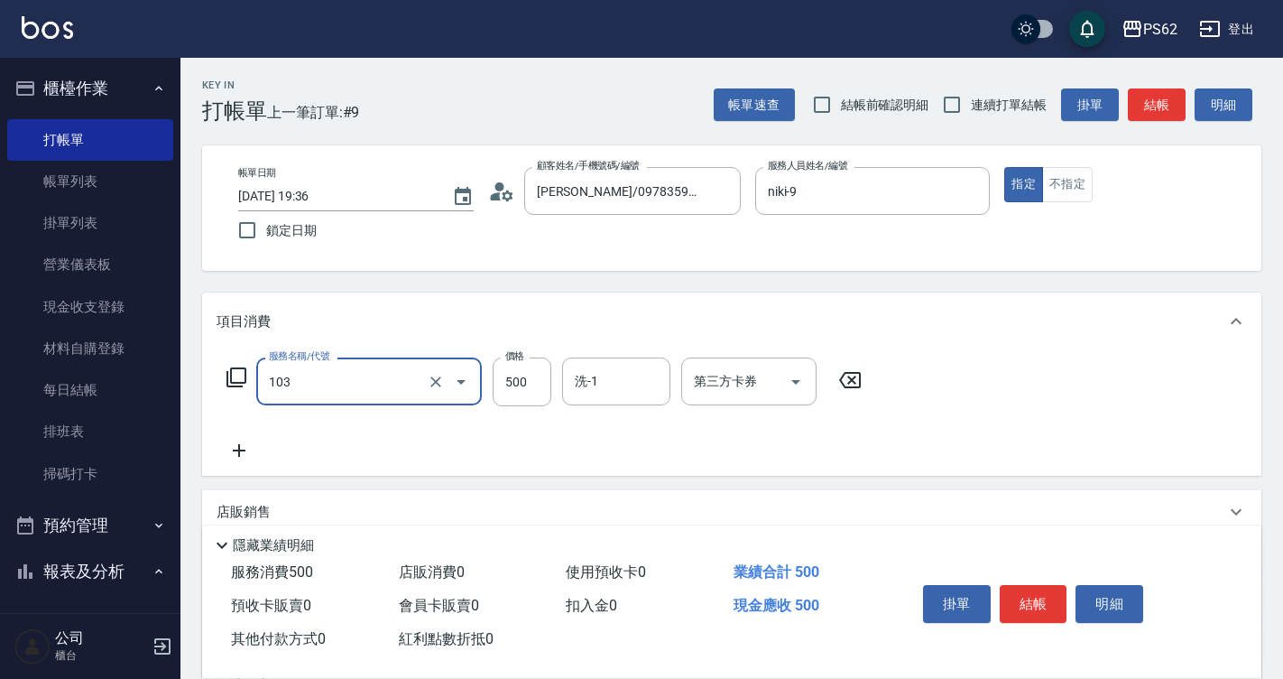
type input "B級洗剪500(103)"
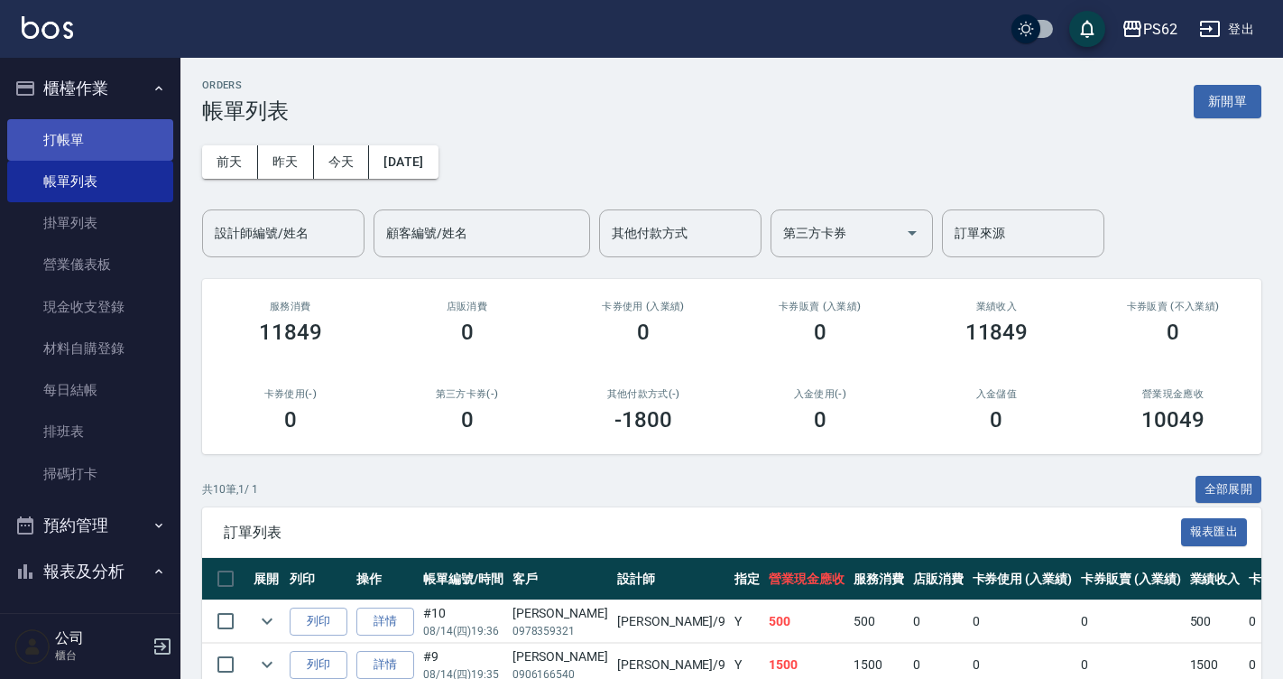
click at [117, 145] on link "打帳單" at bounding box center [90, 140] width 166 height 42
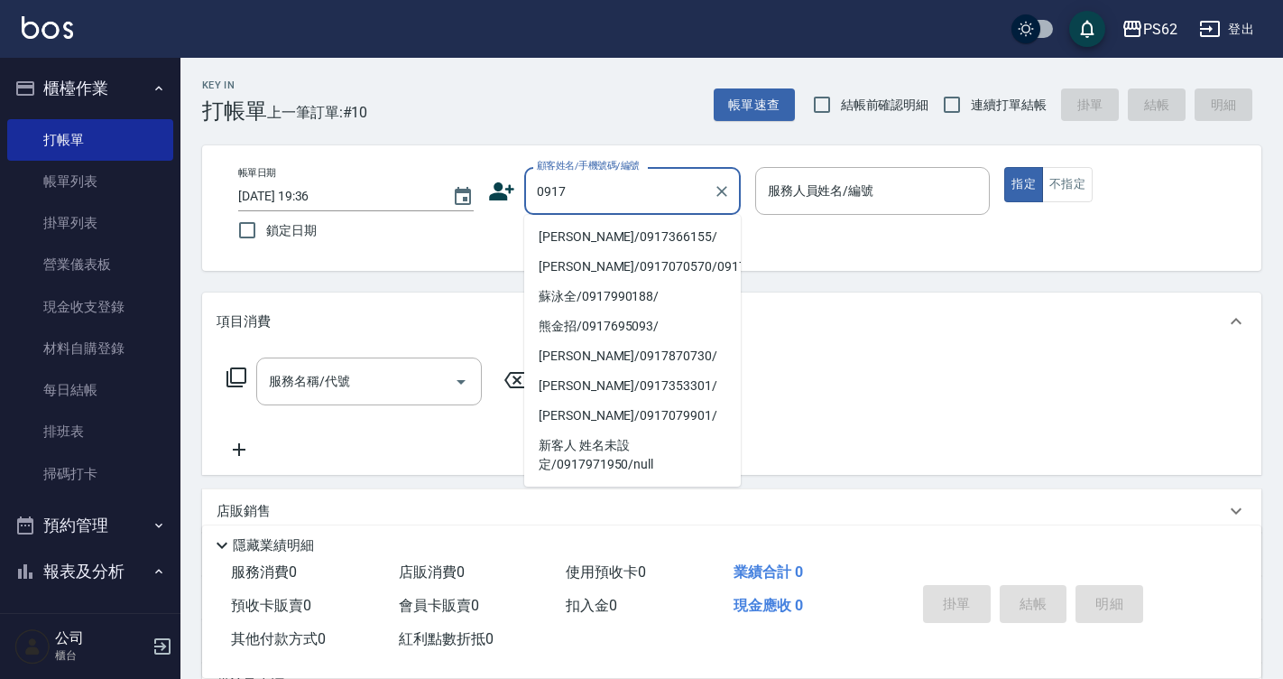
click at [619, 236] on li "[PERSON_NAME]/0917366155/" at bounding box center [632, 237] width 217 height 30
type input "[PERSON_NAME]/0917366155/"
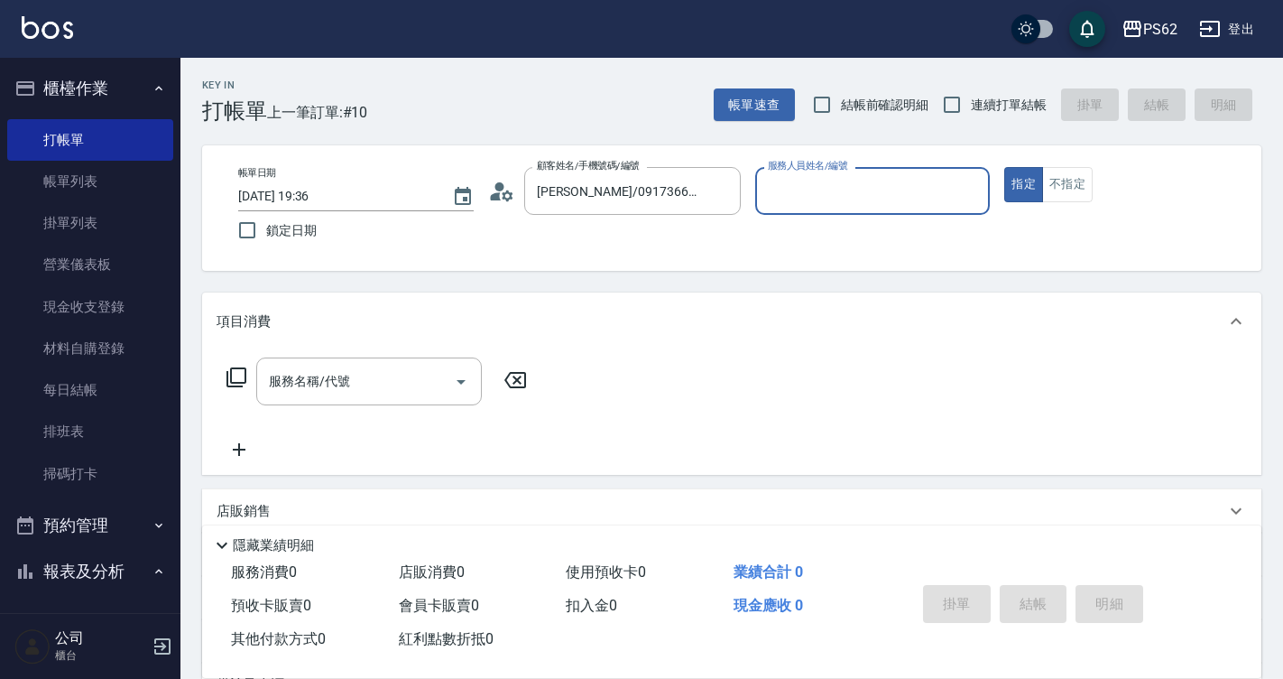
type input "niki-9"
click at [1049, 186] on button "不指定" at bounding box center [1067, 184] width 51 height 35
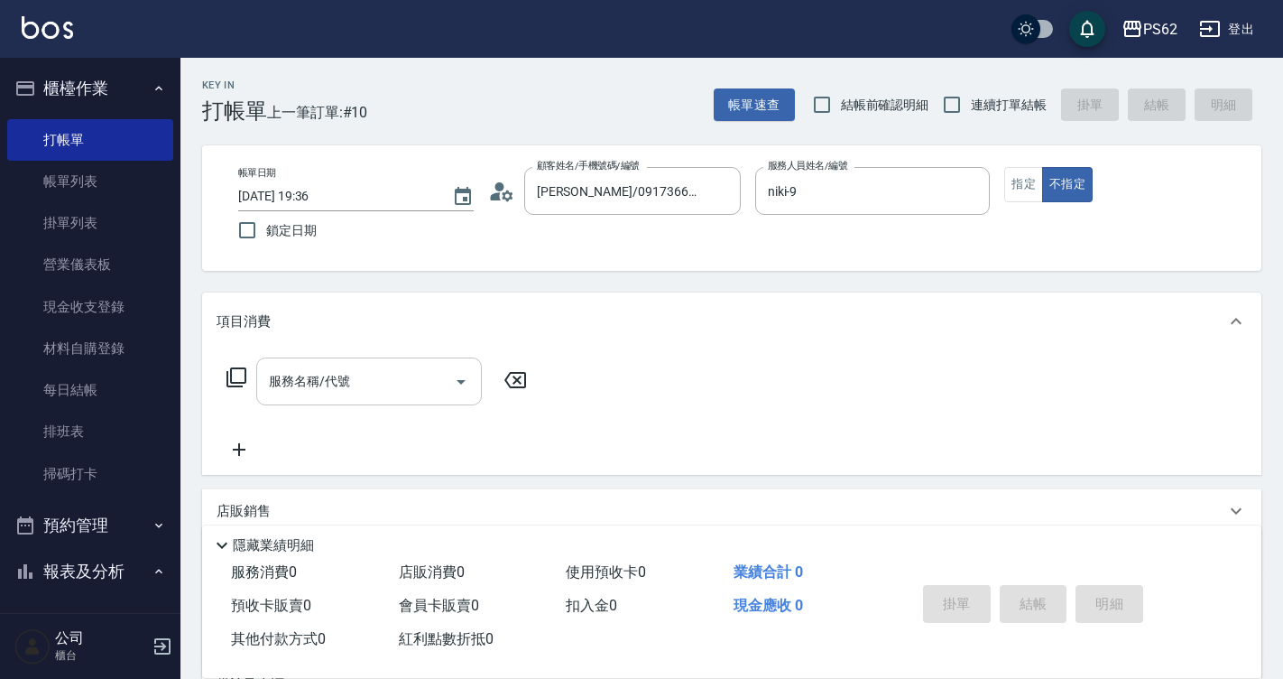
click at [346, 393] on input "服務名稱/代號" at bounding box center [355, 382] width 182 height 32
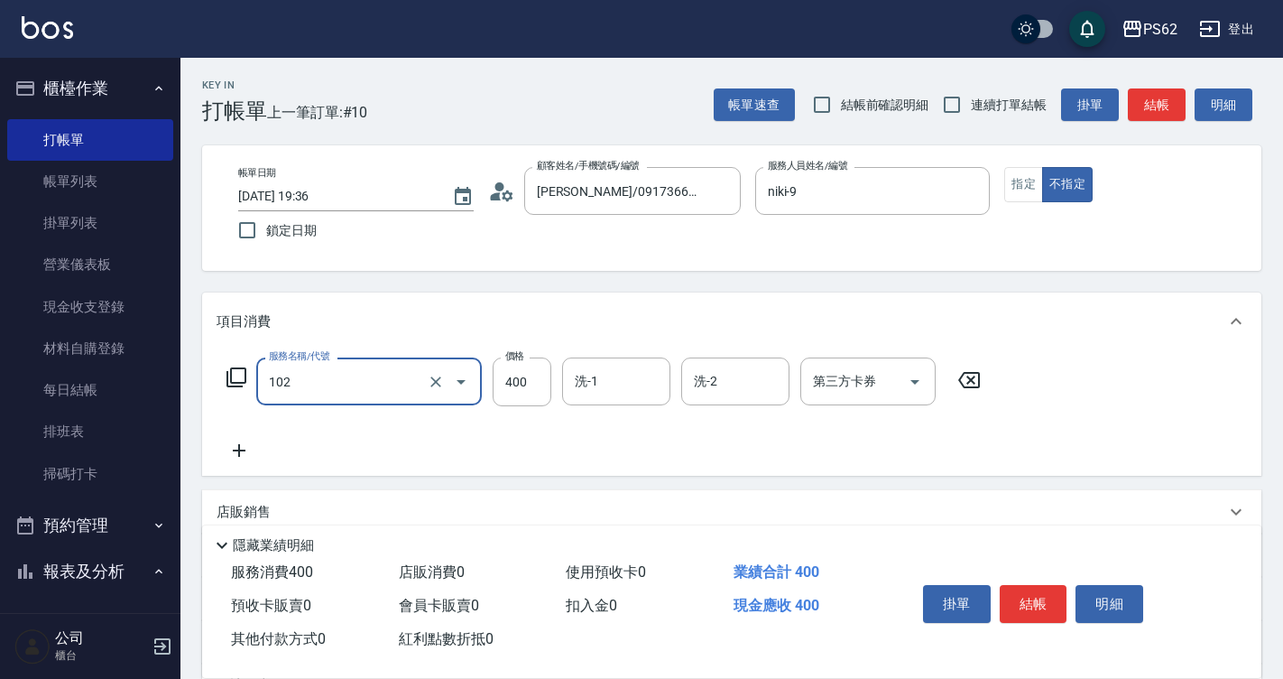
type input "精油洗髮(102)"
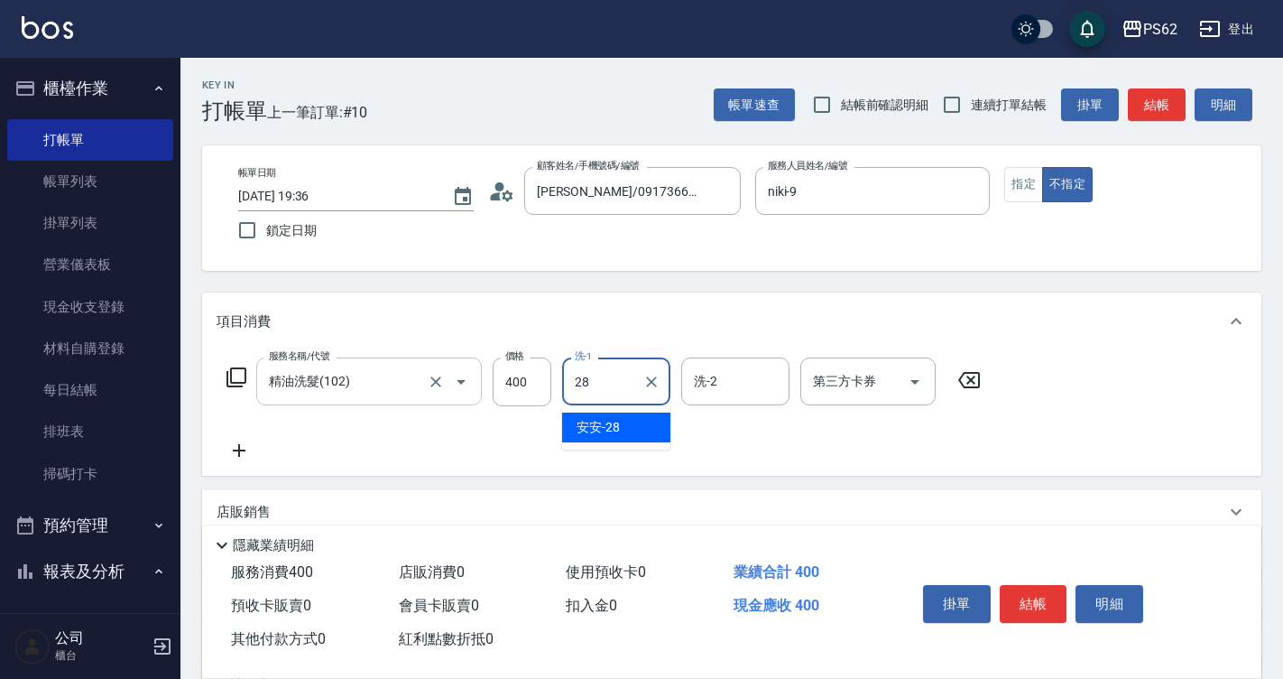
type input "安安-28"
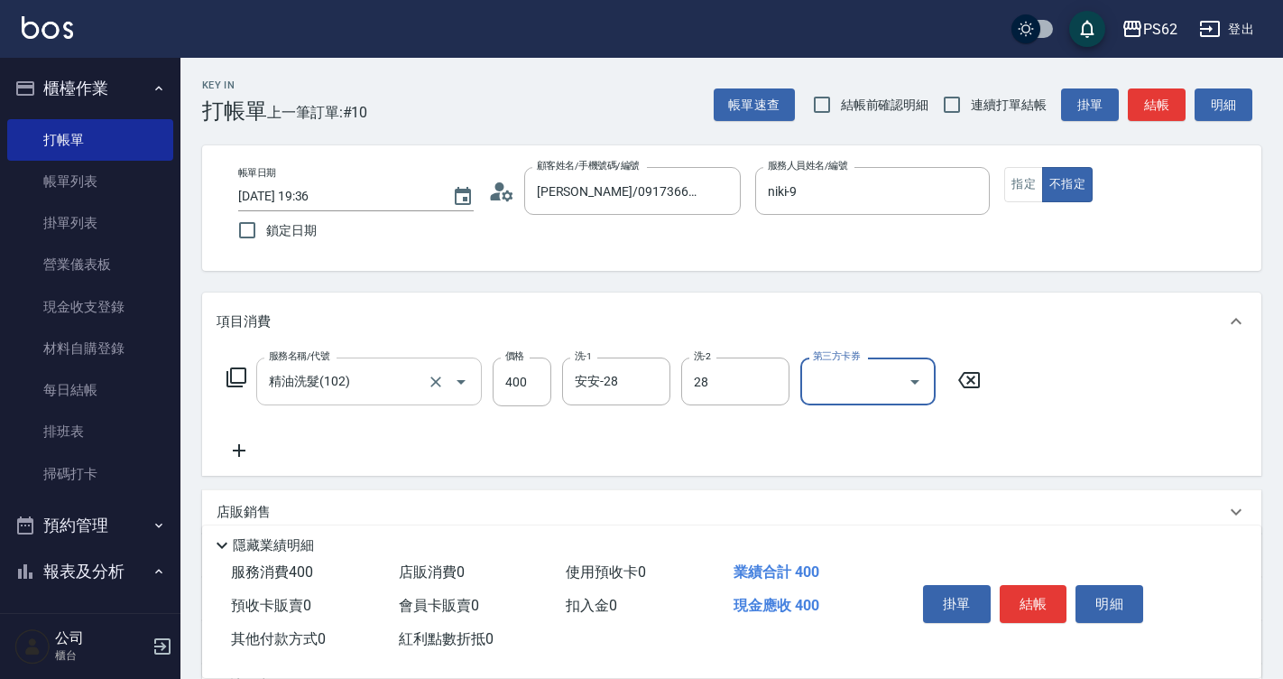
type input "安安-28"
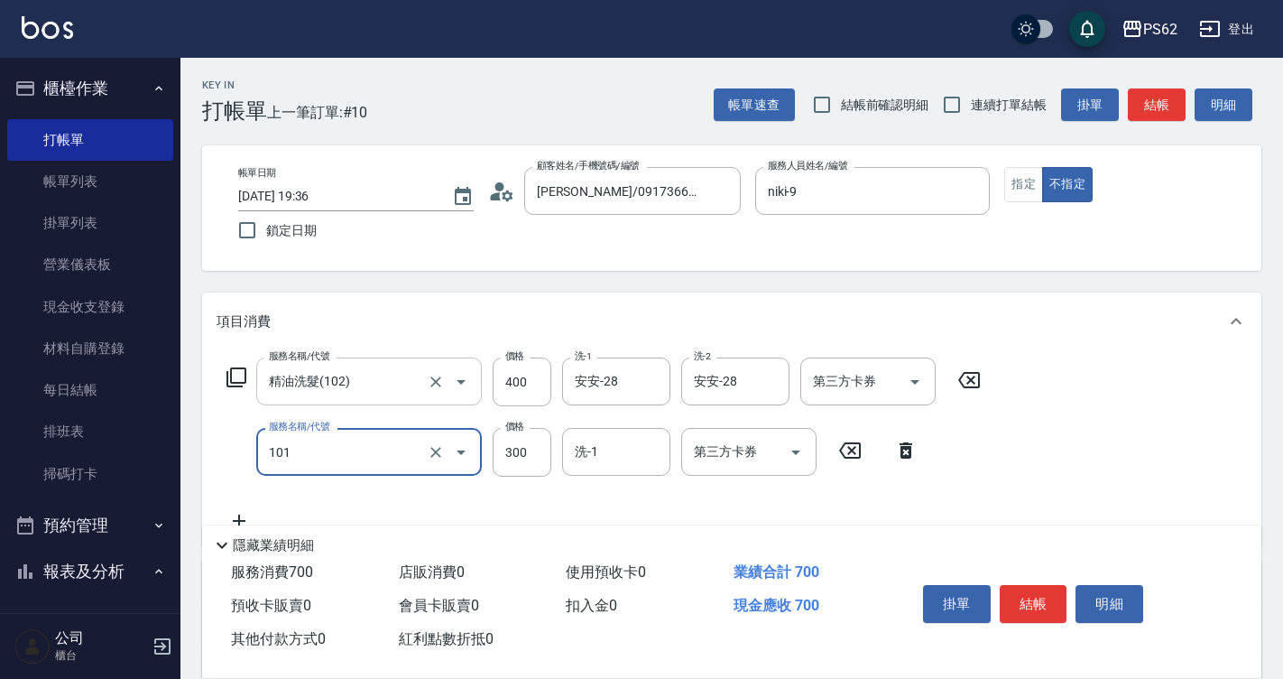
type input "洗髮(101)"
type input "250"
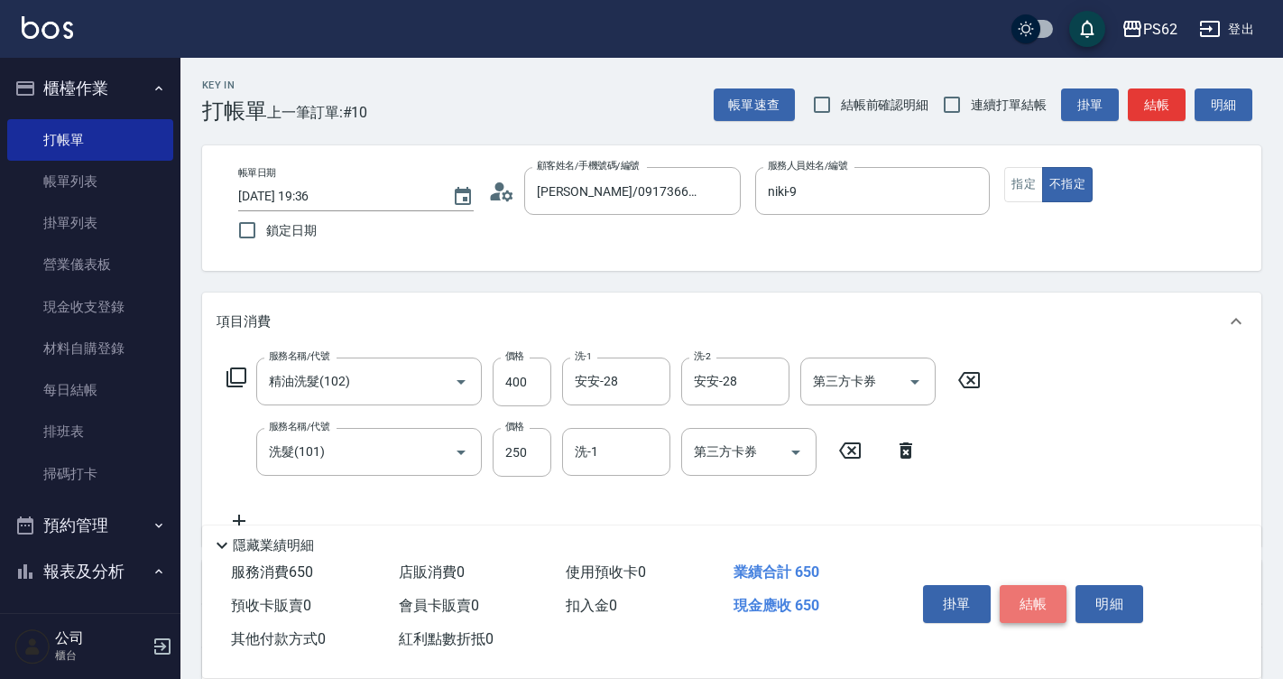
click at [1060, 598] on button "結帳" at bounding box center [1034, 604] width 68 height 38
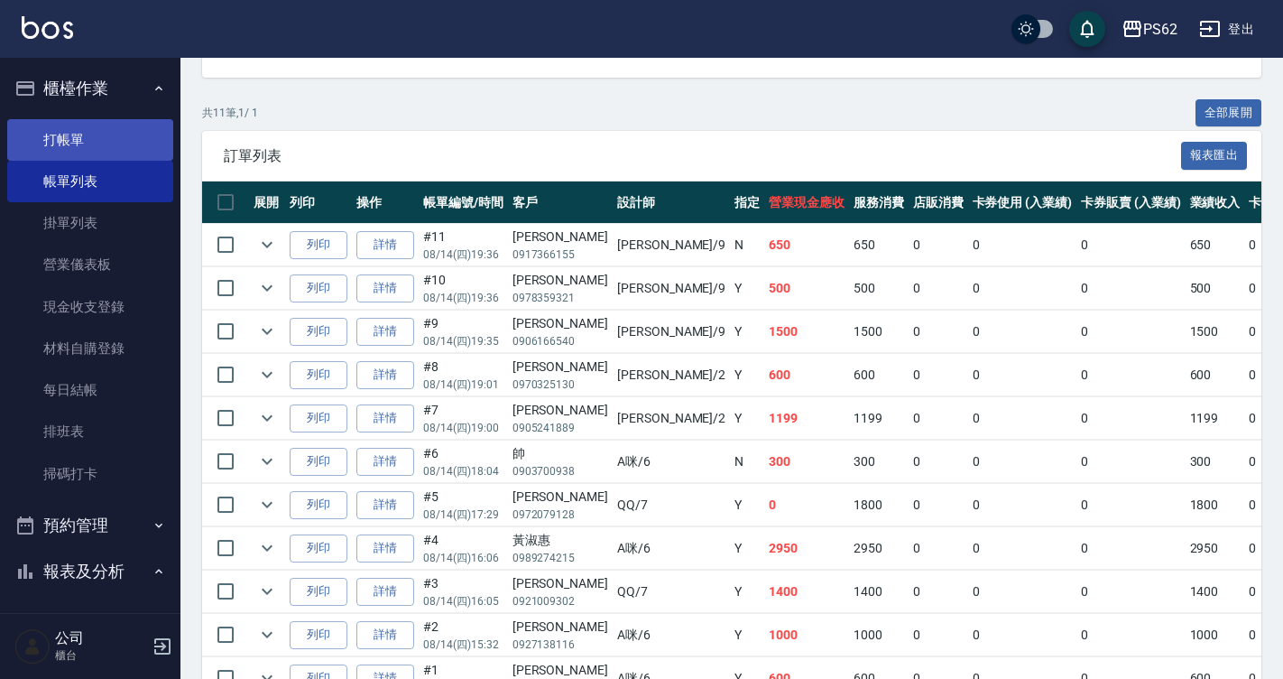
scroll to position [211, 0]
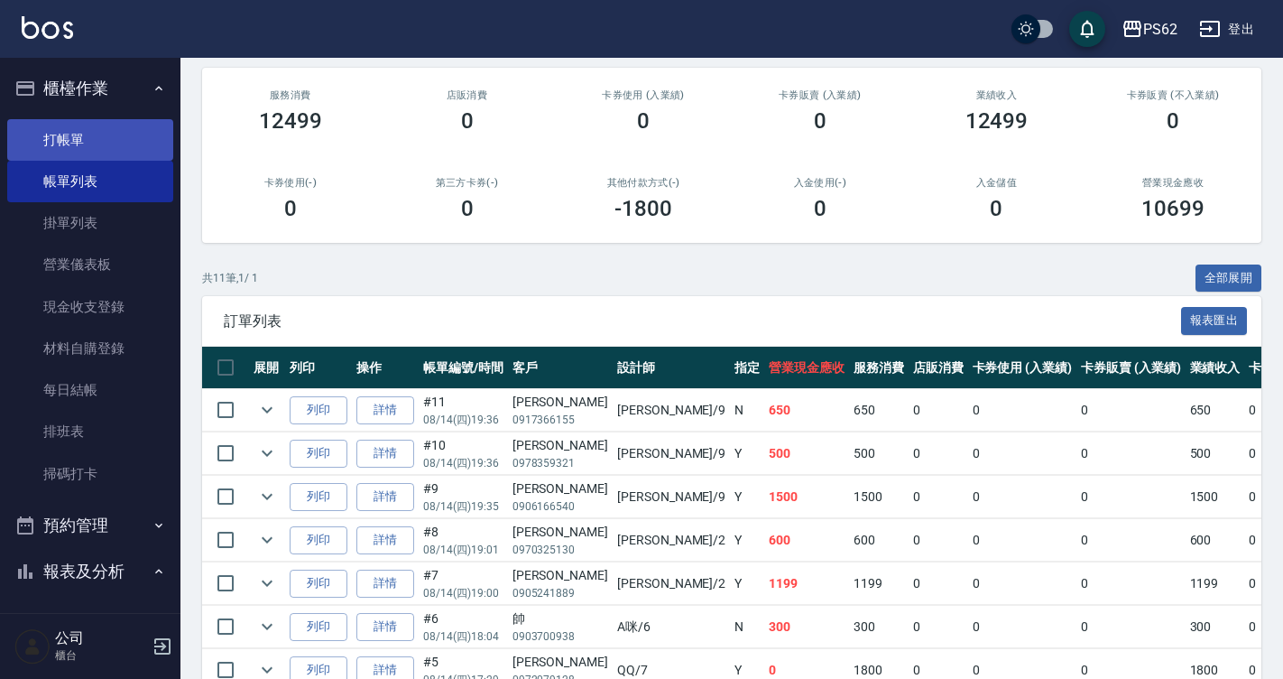
click at [34, 136] on link "打帳單" at bounding box center [90, 140] width 166 height 42
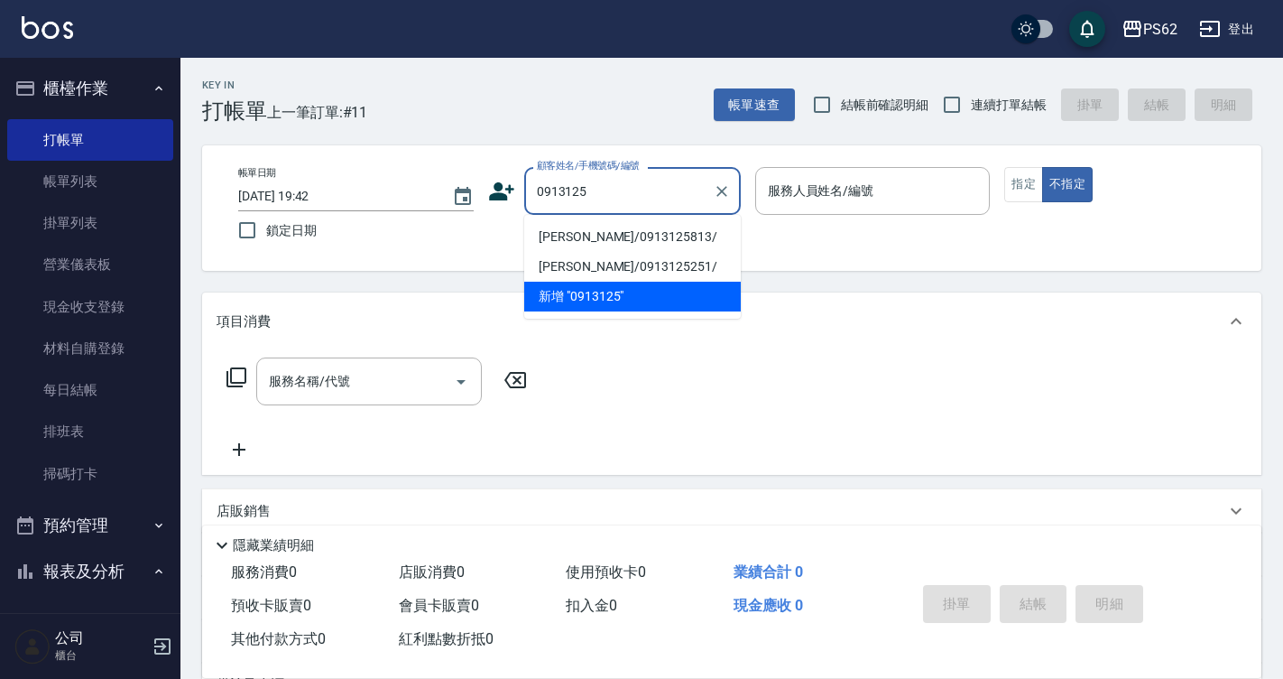
click at [608, 232] on li "[PERSON_NAME]/0913125813/" at bounding box center [632, 237] width 217 height 30
type input "[PERSON_NAME]/0913125813/"
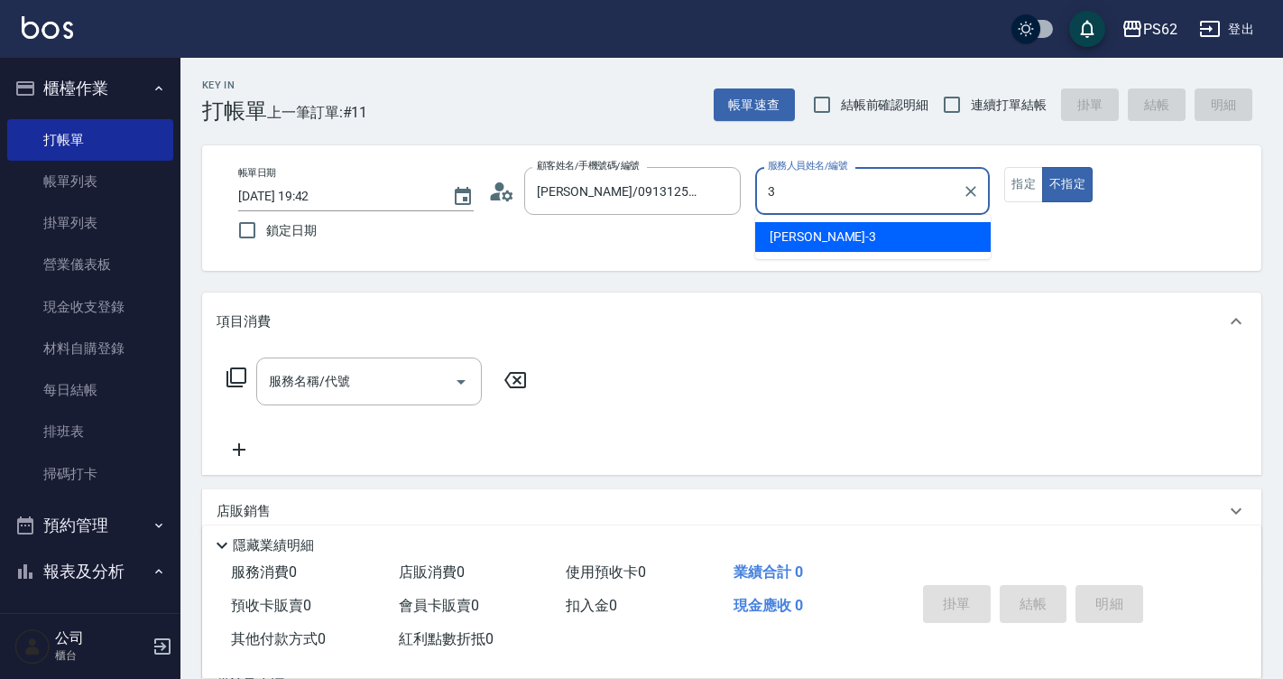
type input "3"
type button "false"
type input "[PERSON_NAME]-3"
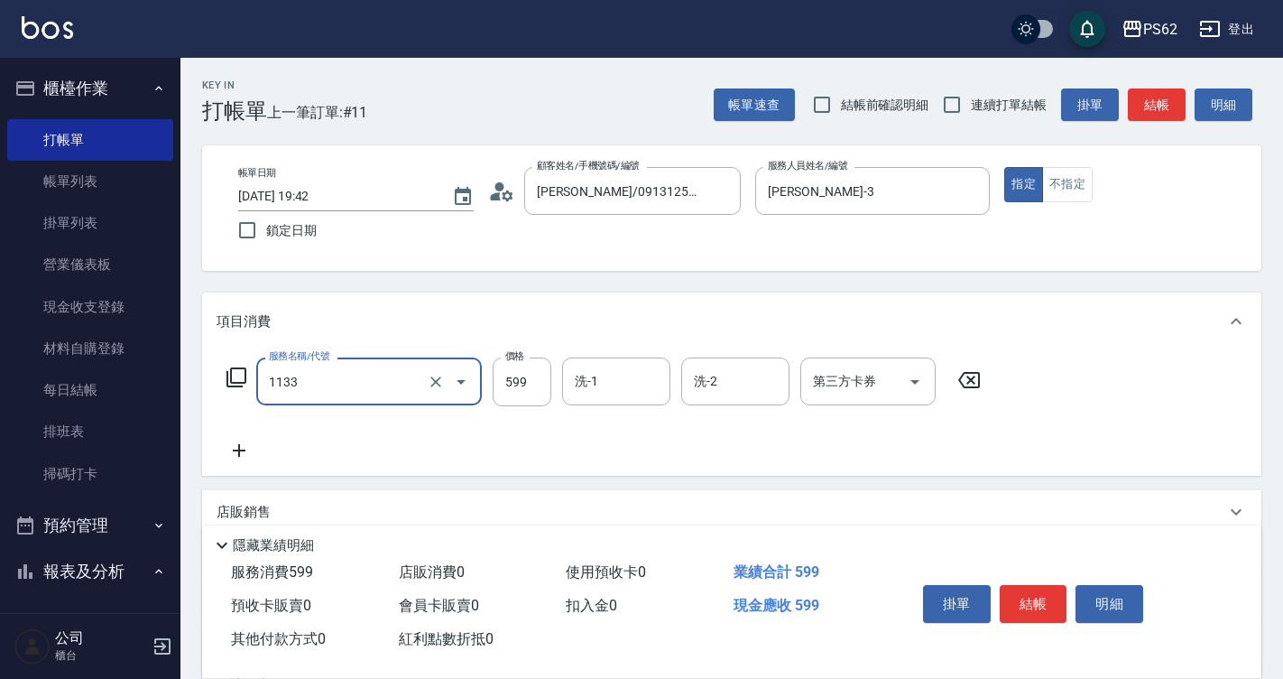
type input "洗剪去角質(1133)"
type input "799"
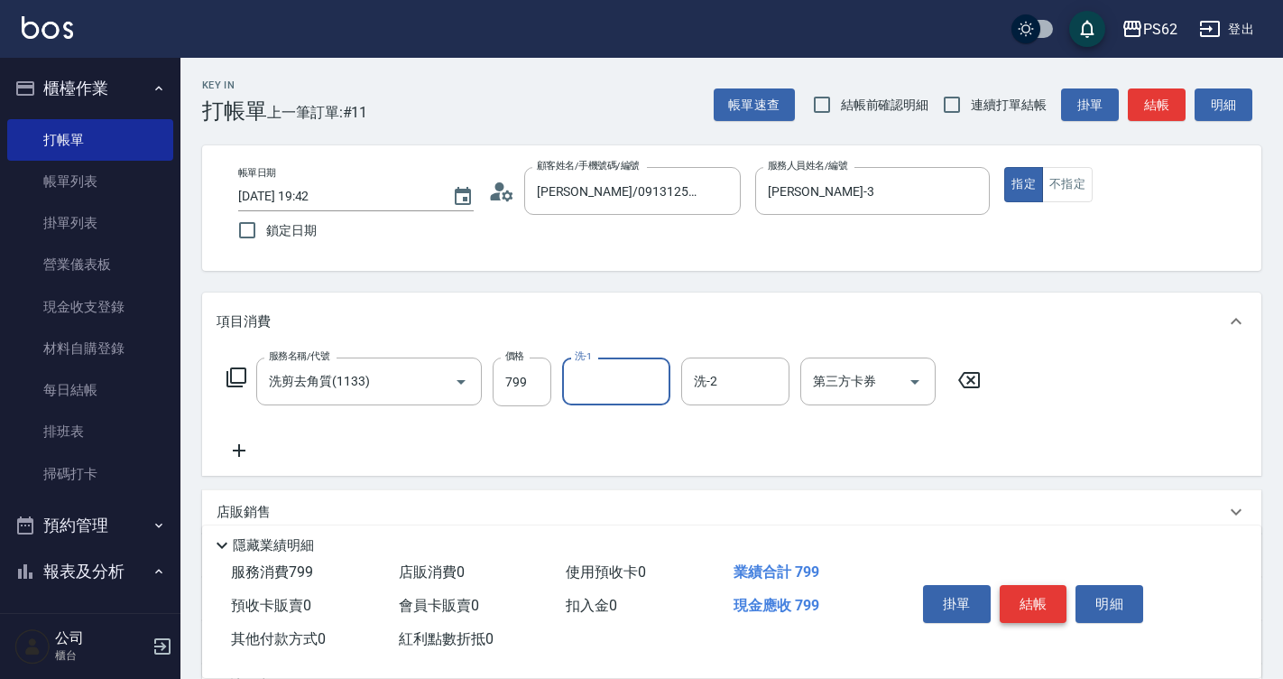
click at [1033, 612] on button "結帳" at bounding box center [1034, 604] width 68 height 38
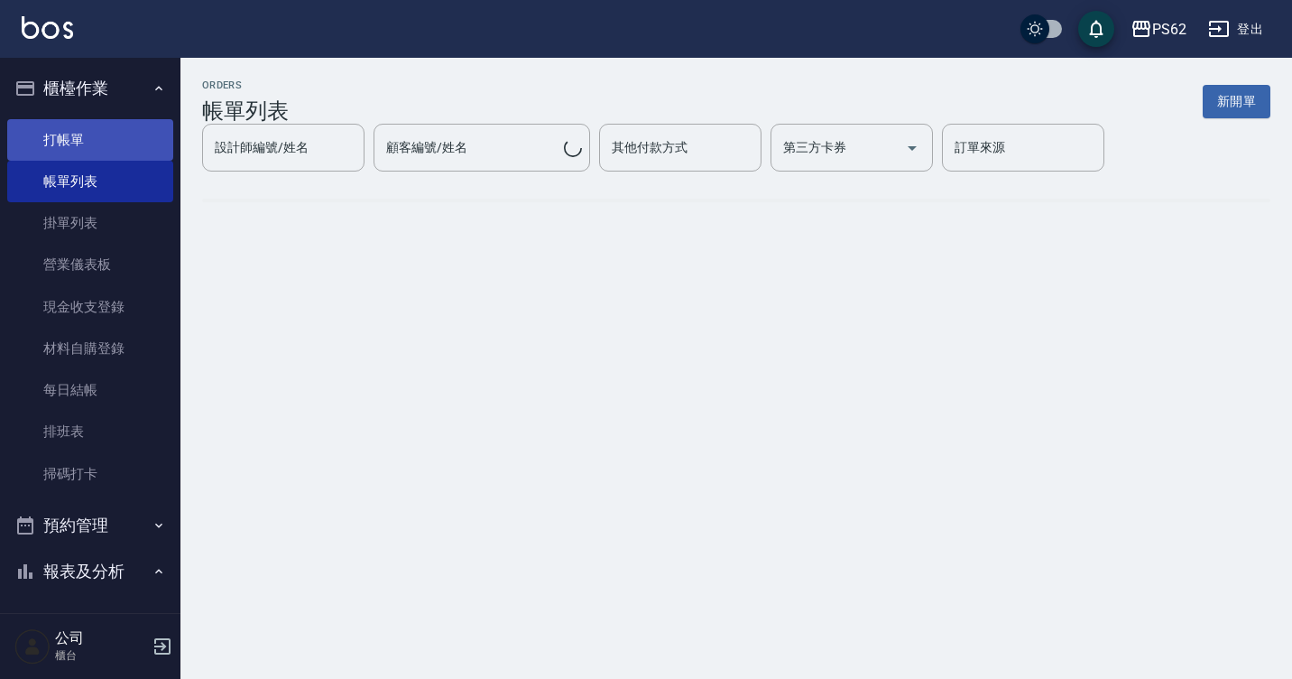
click at [96, 153] on link "打帳單" at bounding box center [90, 140] width 166 height 42
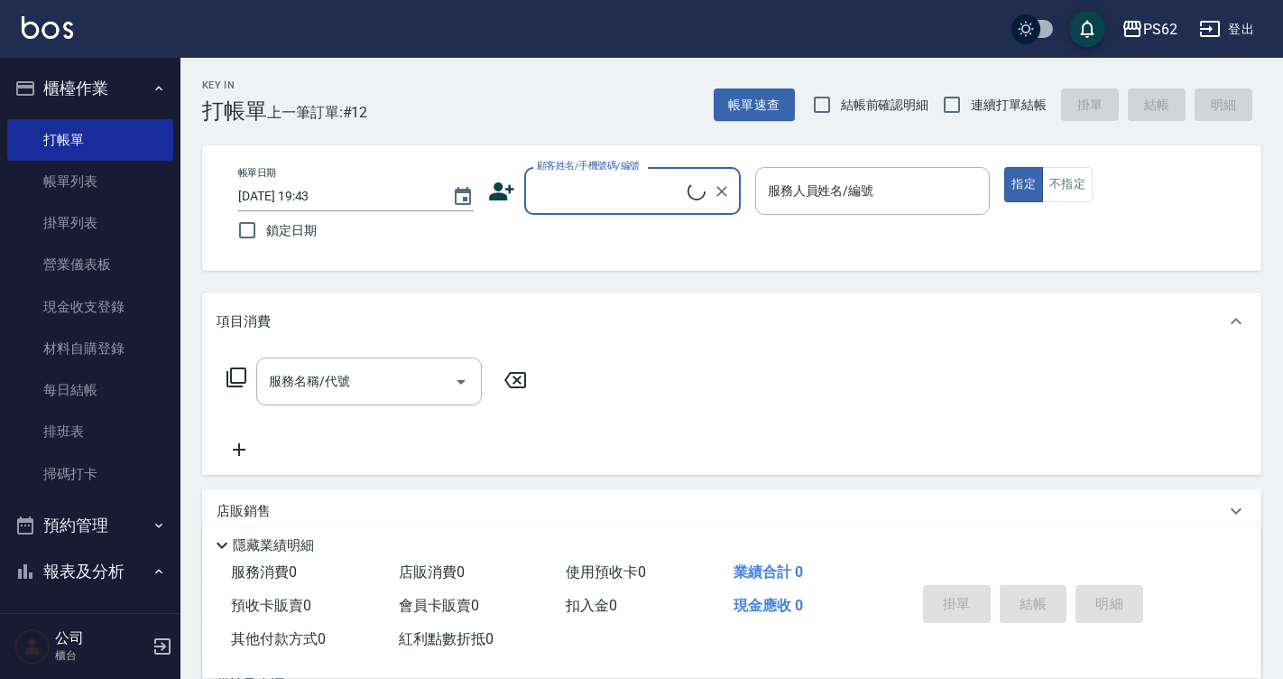
click at [1004, 111] on span "連續打單結帳" at bounding box center [1009, 105] width 76 height 19
click at [971, 111] on input "連續打單結帳" at bounding box center [952, 105] width 38 height 38
checkbox input "true"
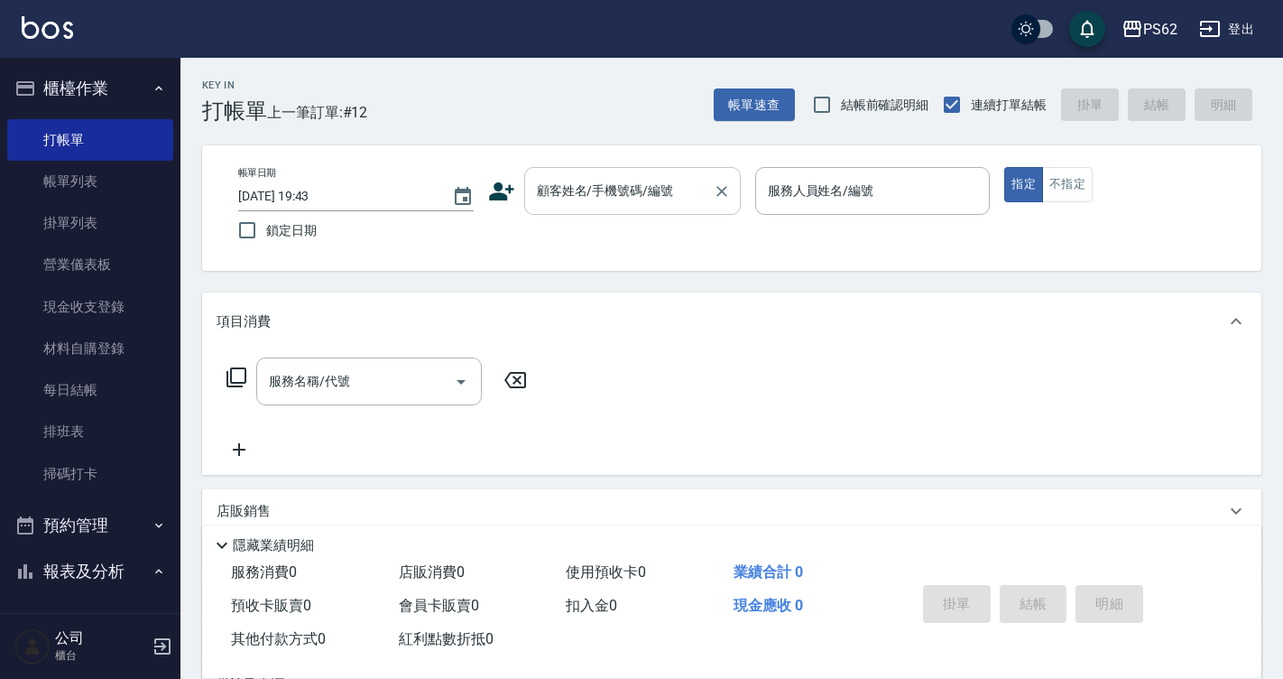
click at [687, 190] on input "顧客姓名/手機號碼/編號" at bounding box center [619, 191] width 173 height 32
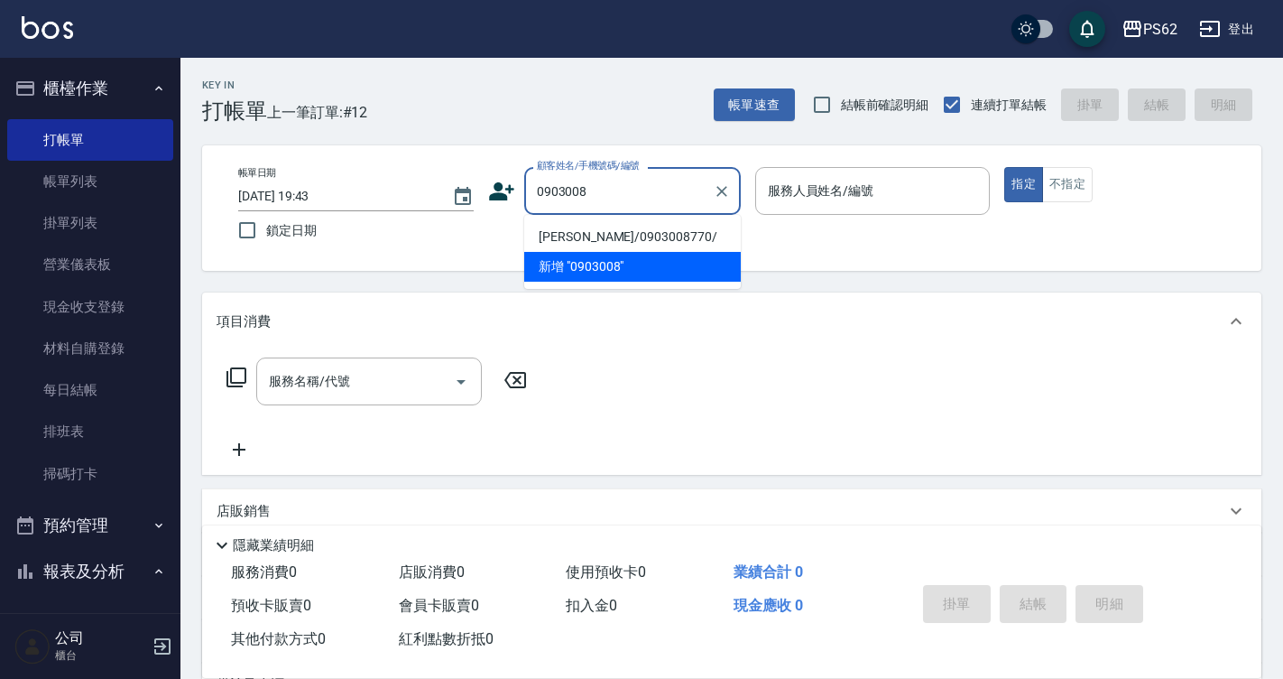
click at [683, 238] on li "[PERSON_NAME]/0903008770/" at bounding box center [632, 237] width 217 height 30
type input "[PERSON_NAME]/0903008770/"
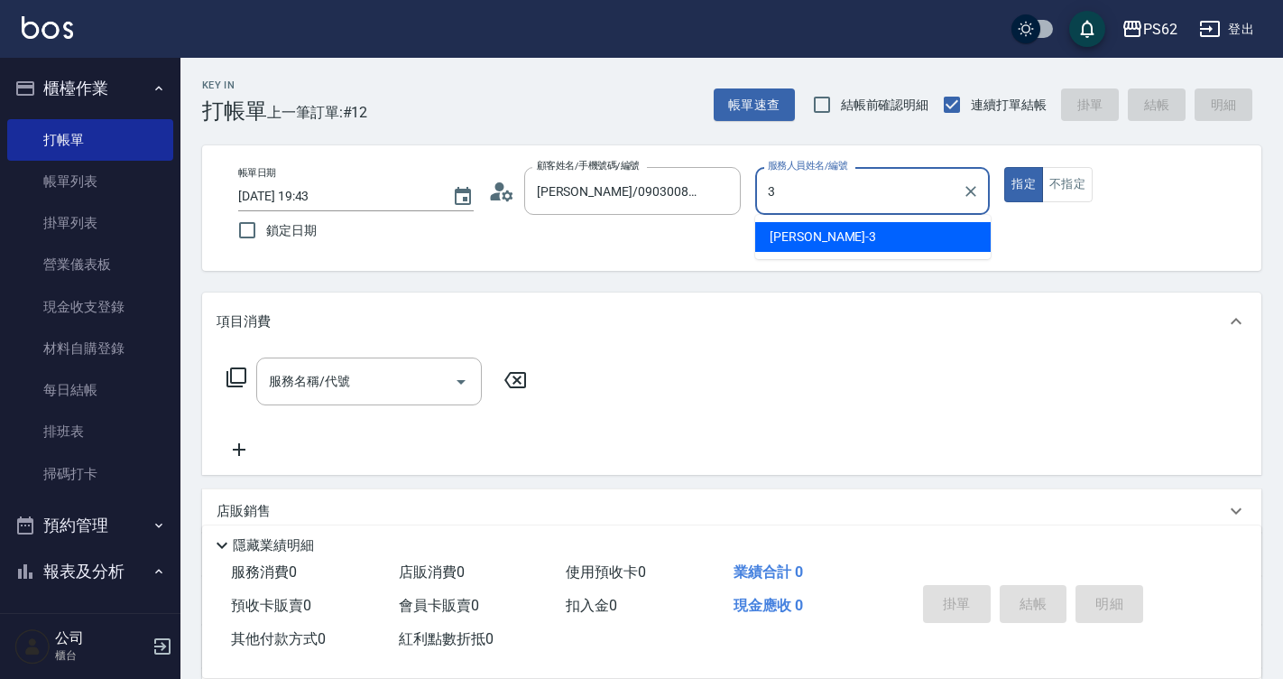
type input "[PERSON_NAME]-3"
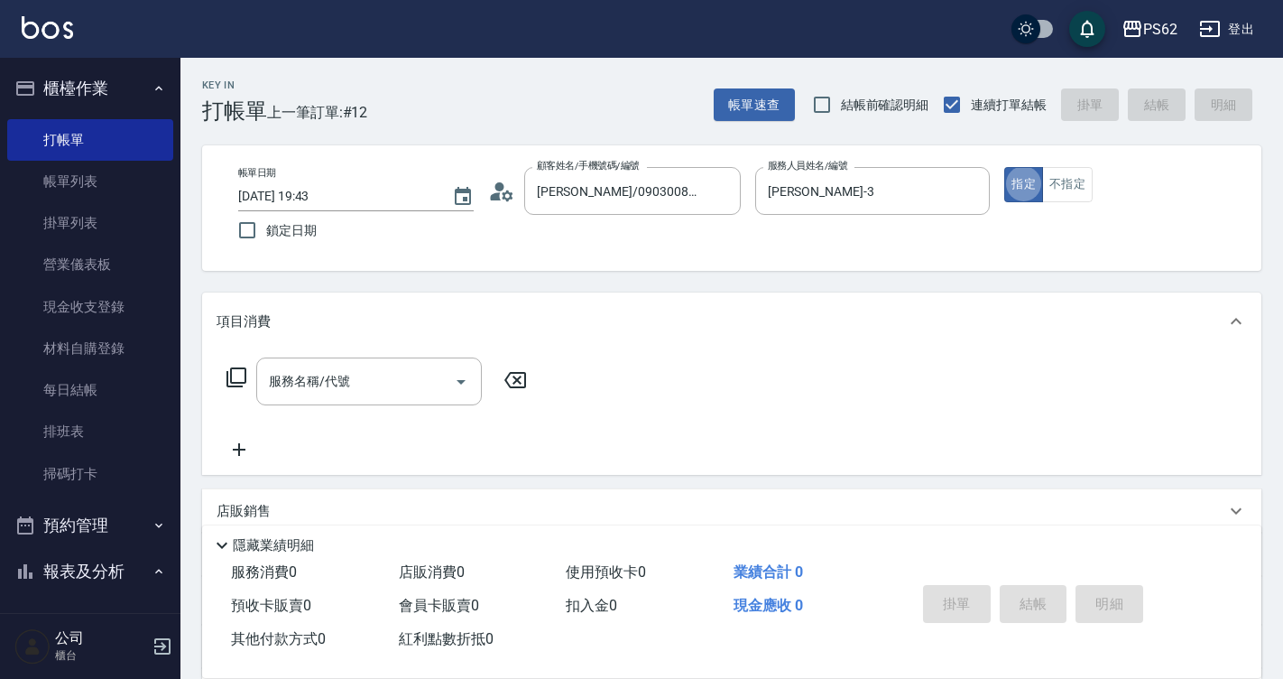
type button "true"
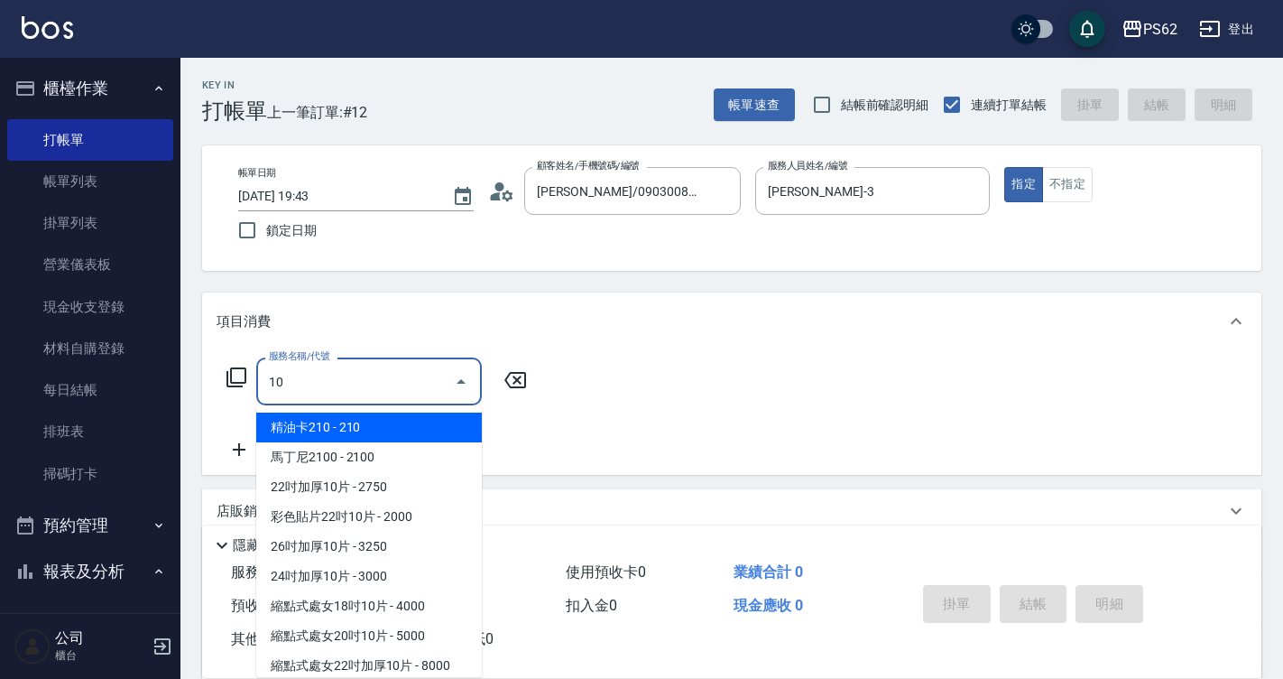
type input "1"
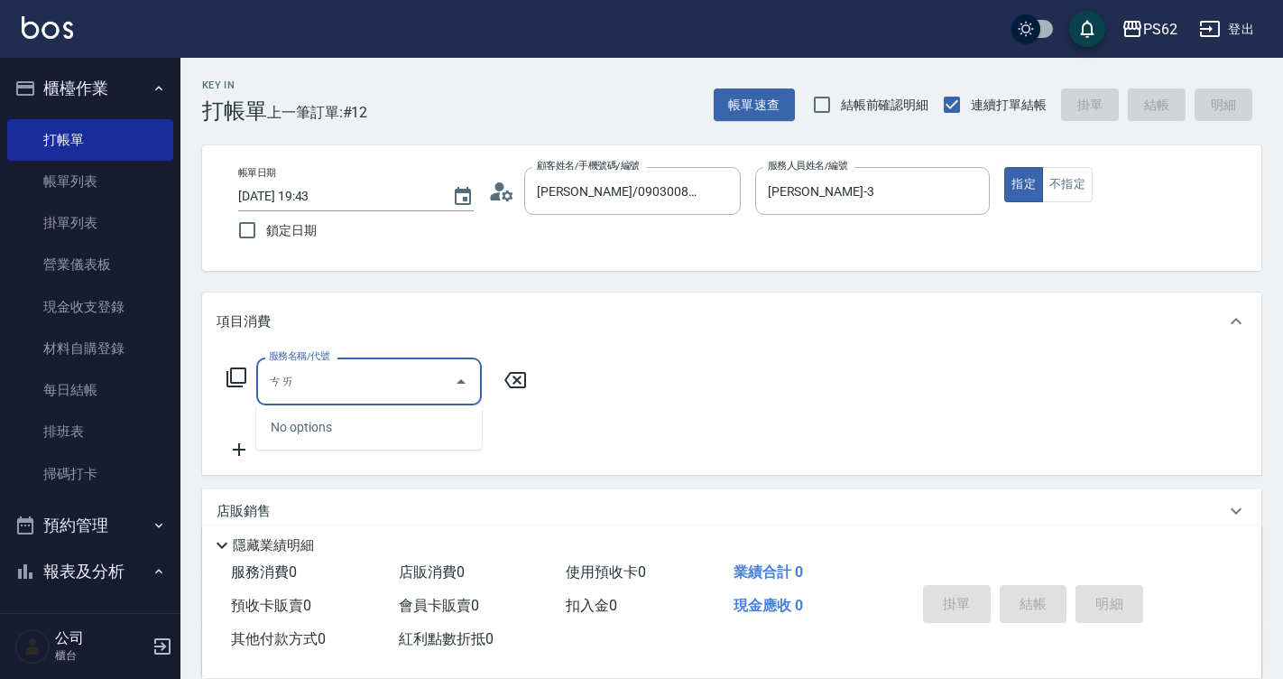
type input "猜"
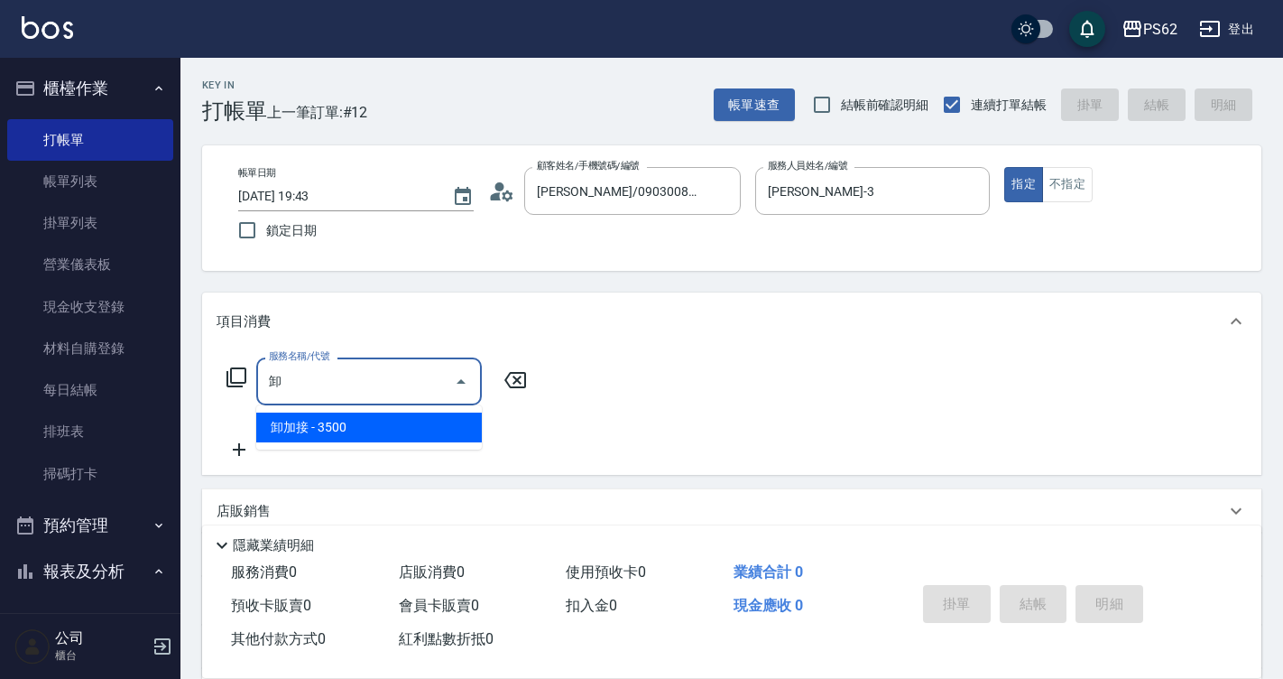
click at [322, 431] on span "卸加接 - 3500" at bounding box center [369, 427] width 226 height 30
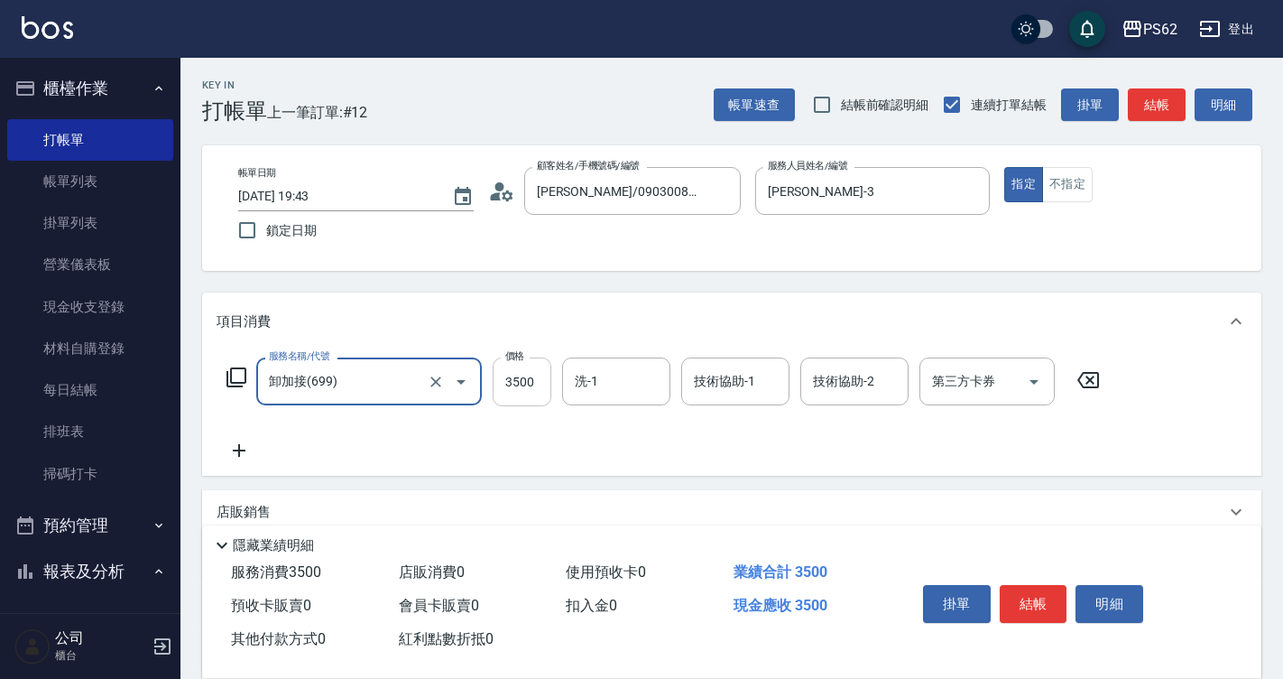
type input "卸加接(699)"
click at [514, 394] on input "3500" at bounding box center [522, 381] width 59 height 49
type input "1000"
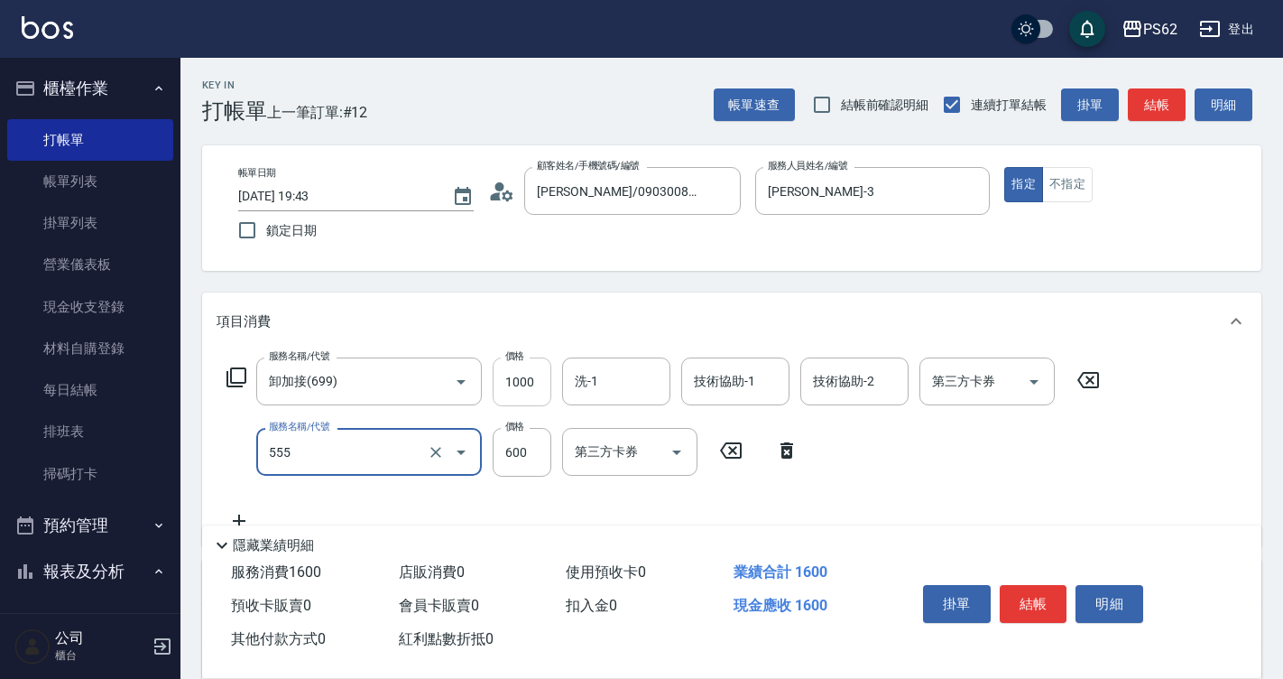
type input "去角質(555)"
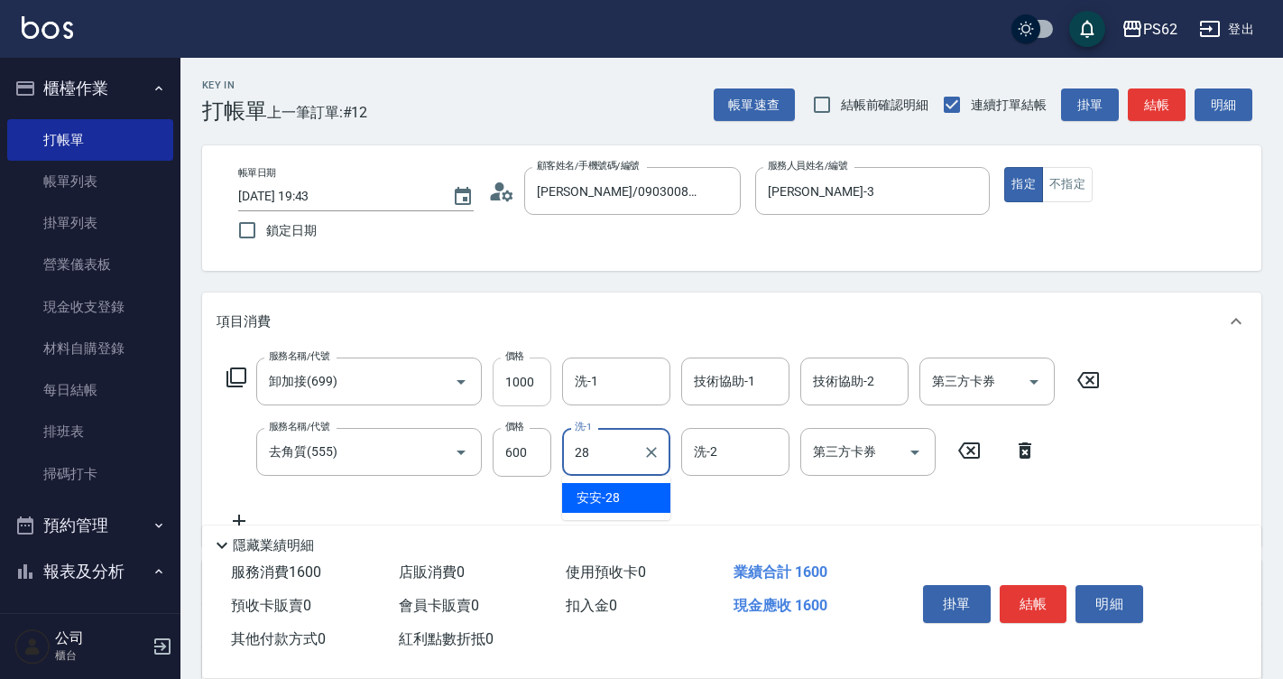
type input "安安-28"
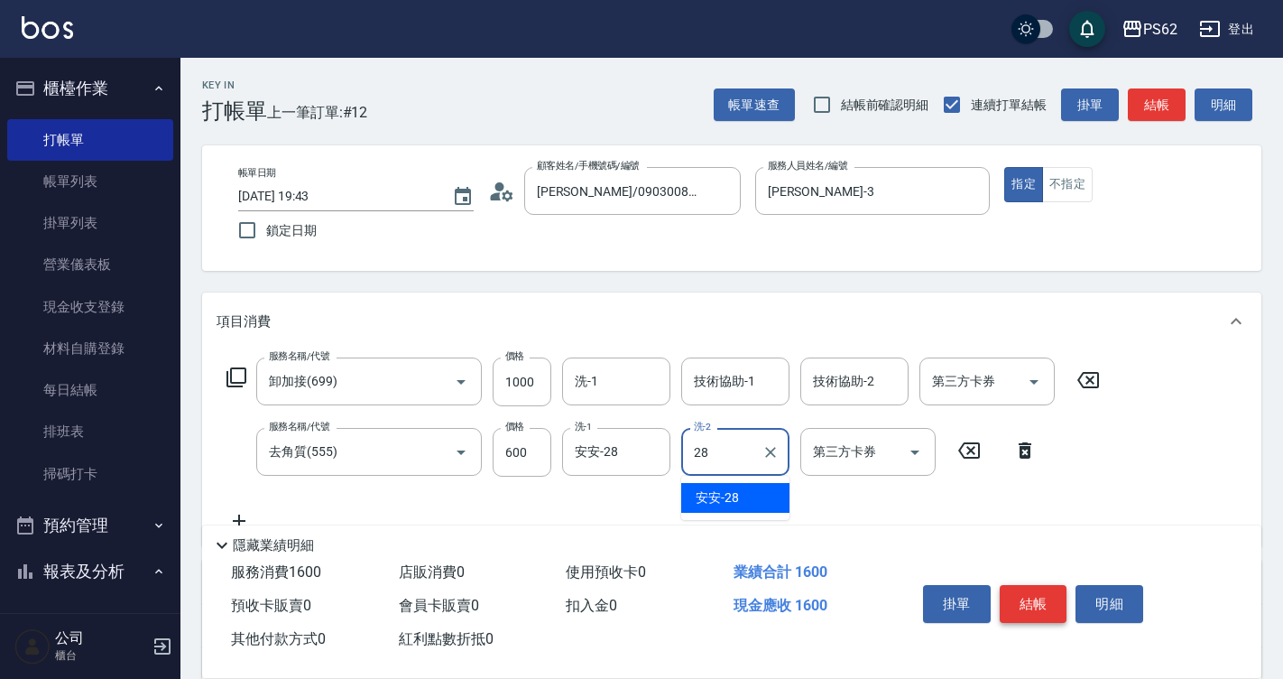
type input "安安-28"
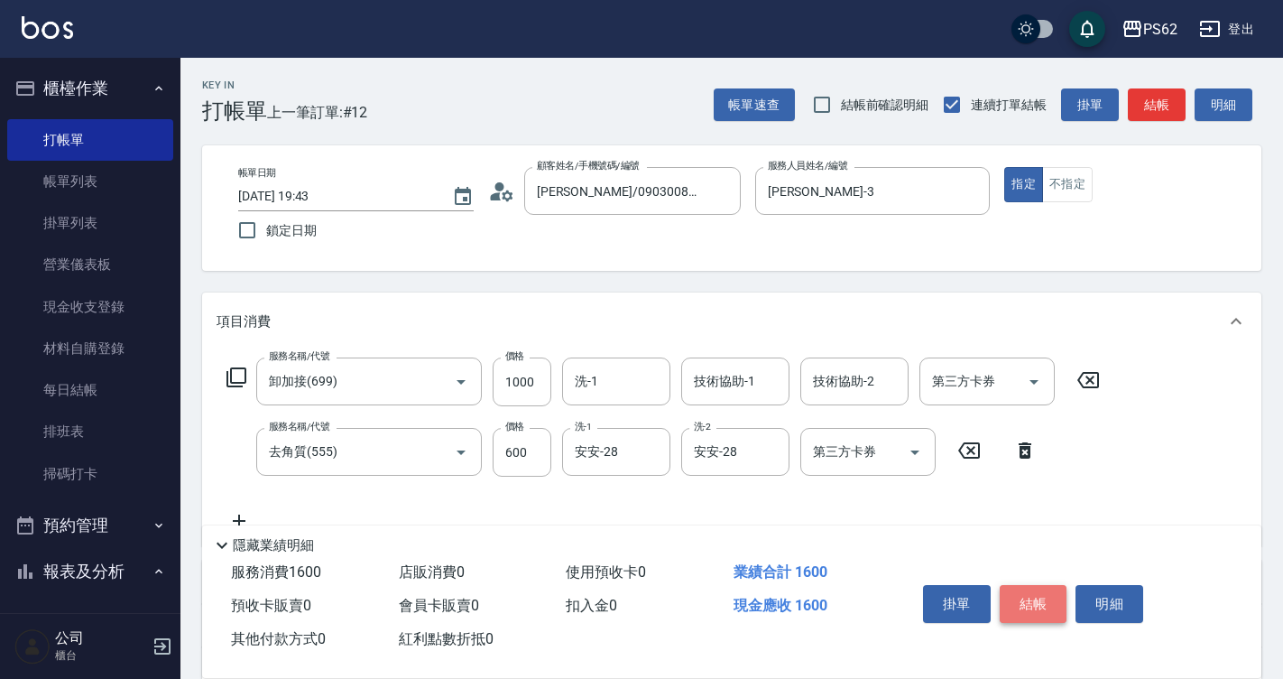
click at [1049, 594] on button "結帳" at bounding box center [1034, 604] width 68 height 38
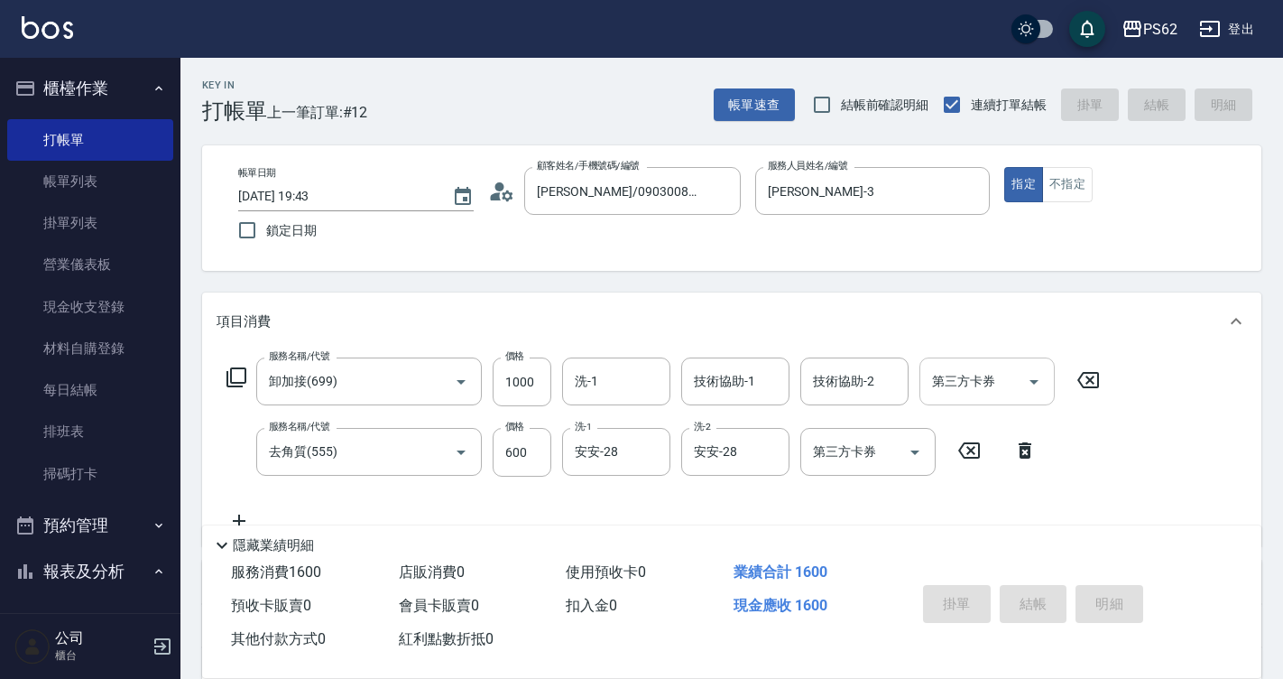
type input "[DATE] 19:44"
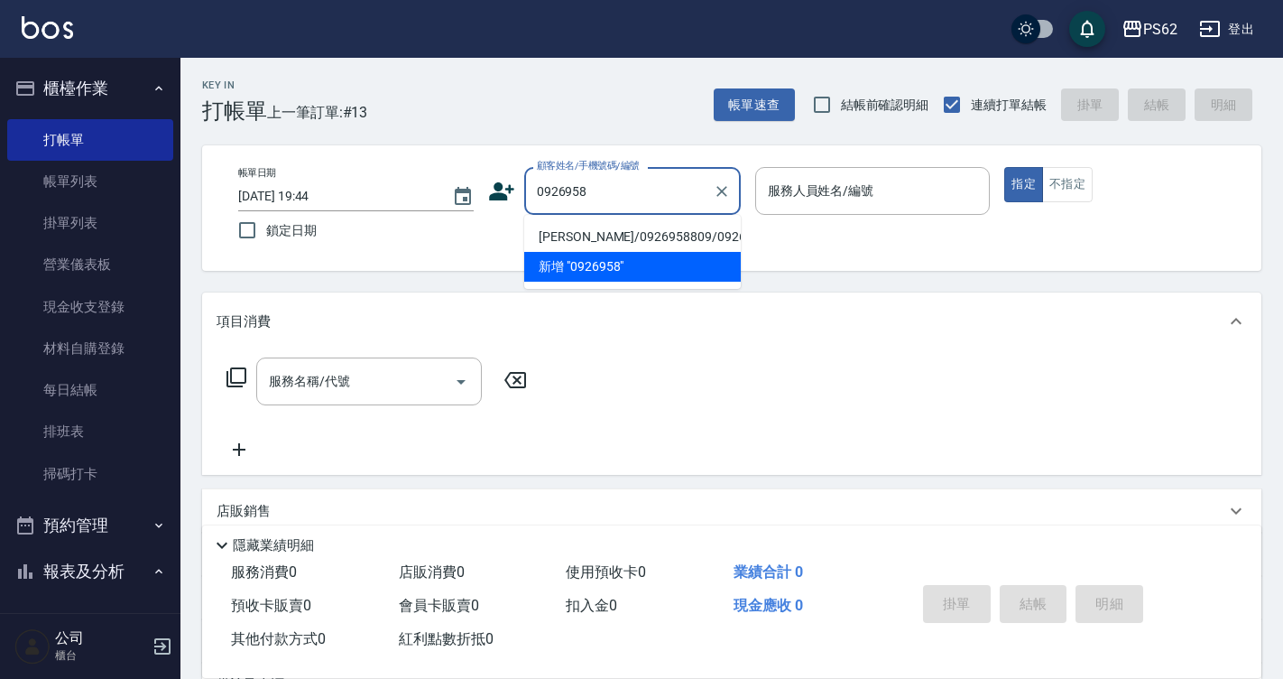
click at [648, 232] on li "[PERSON_NAME]/0926958809/0926958809" at bounding box center [632, 237] width 217 height 30
type input "[PERSON_NAME]/0926958809/0926958809"
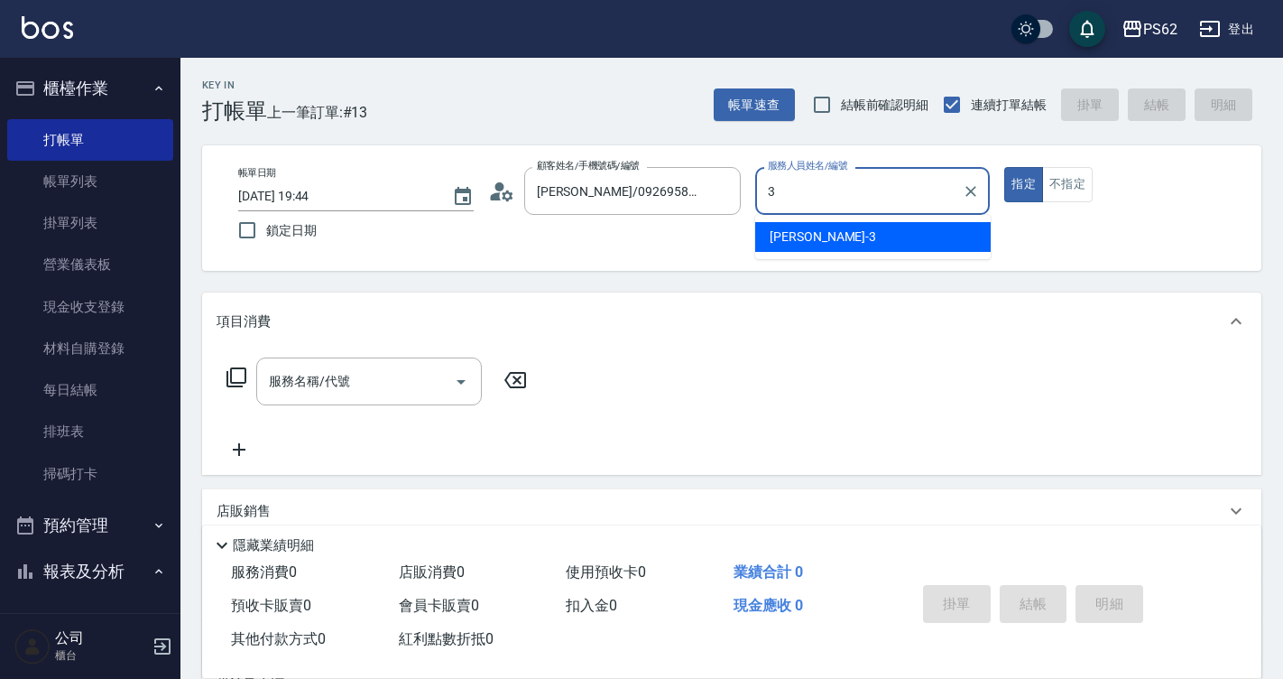
type input "[PERSON_NAME]-3"
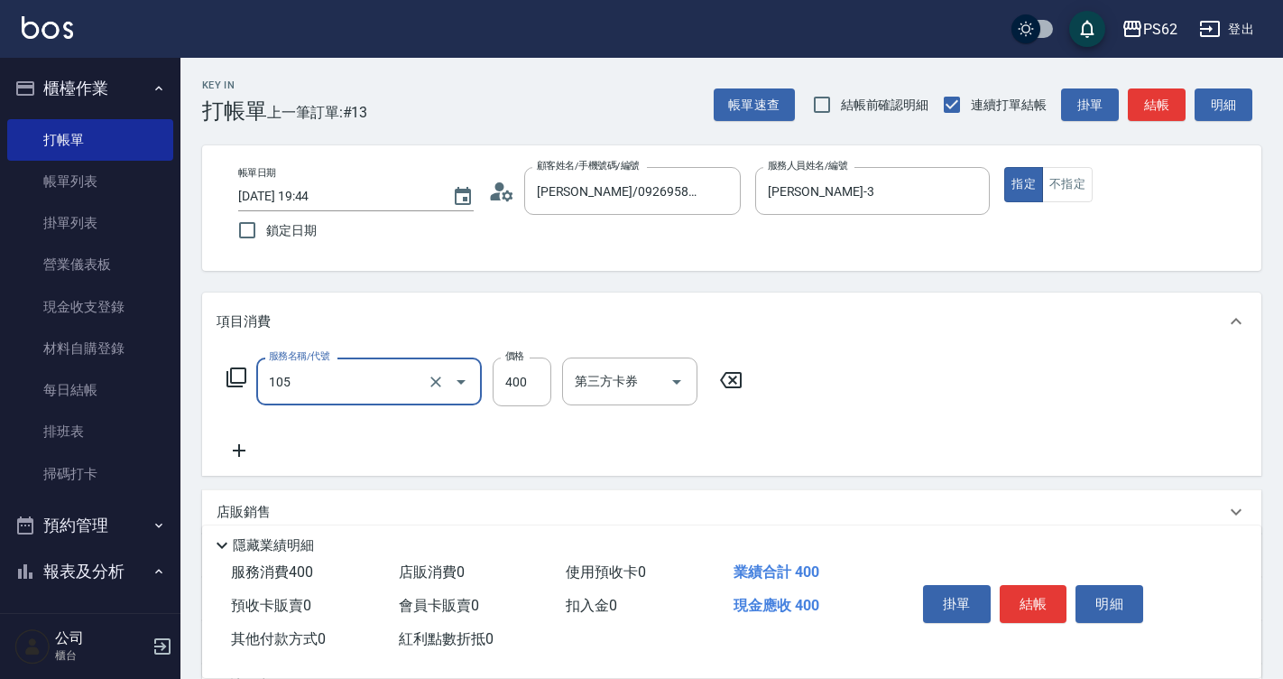
type input "A級單剪400(105)"
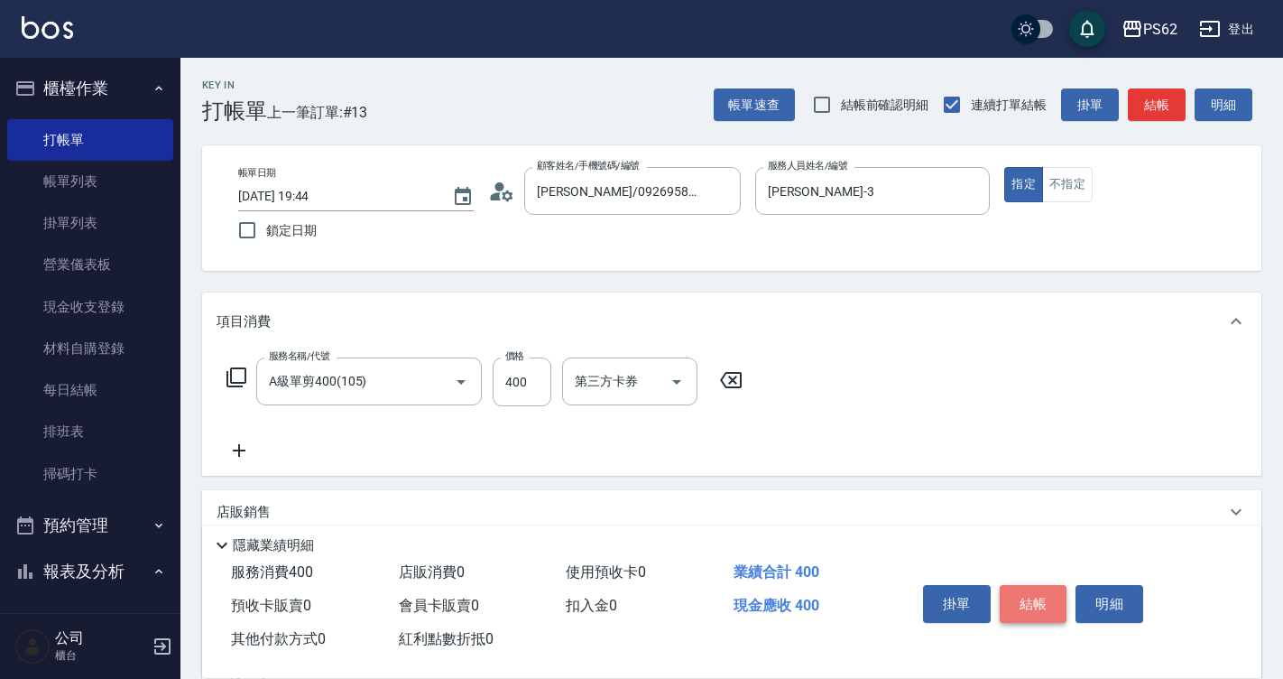
click at [1051, 608] on button "結帳" at bounding box center [1034, 604] width 68 height 38
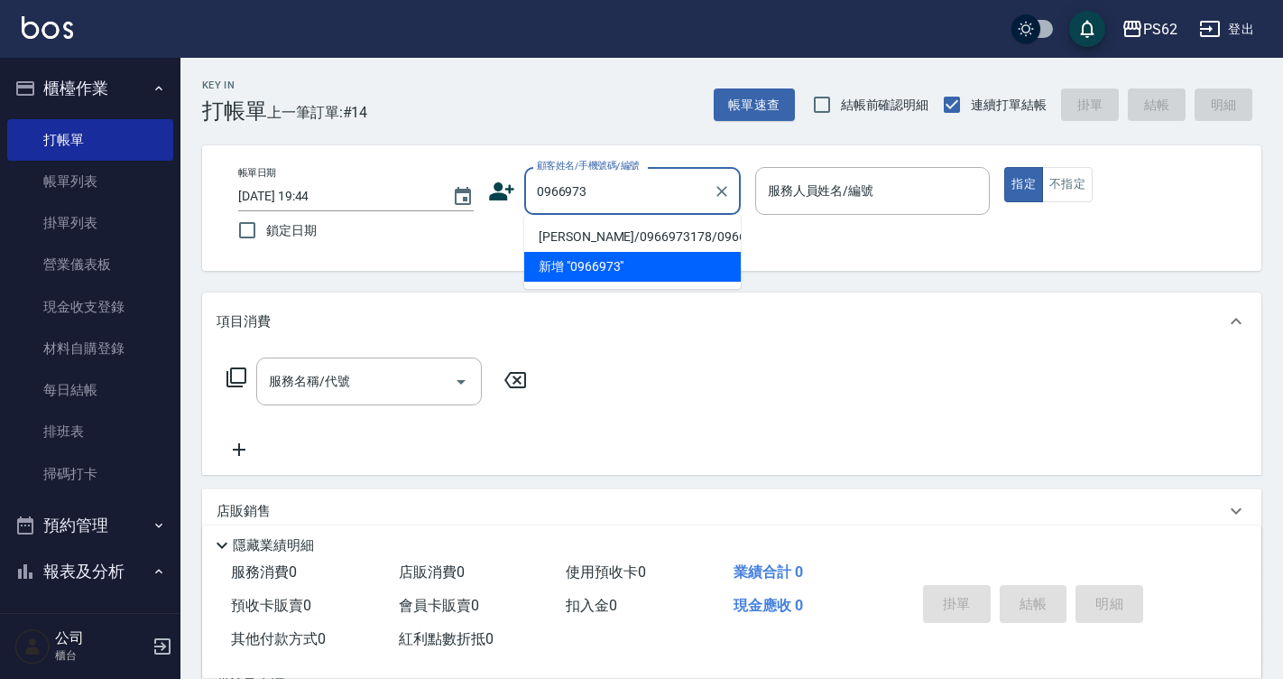
click at [618, 235] on li "[PERSON_NAME]/0966973178/0966973178" at bounding box center [632, 237] width 217 height 30
type input "[PERSON_NAME]/0966973178/0966973178"
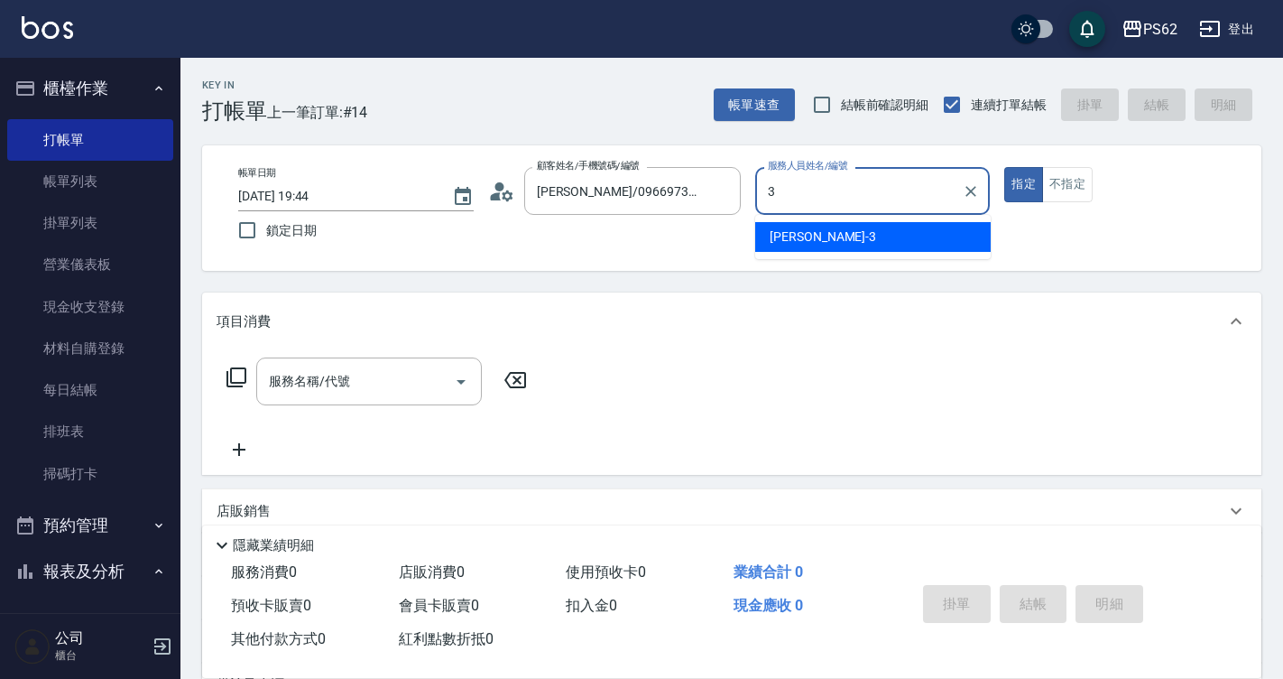
type input "[PERSON_NAME]-3"
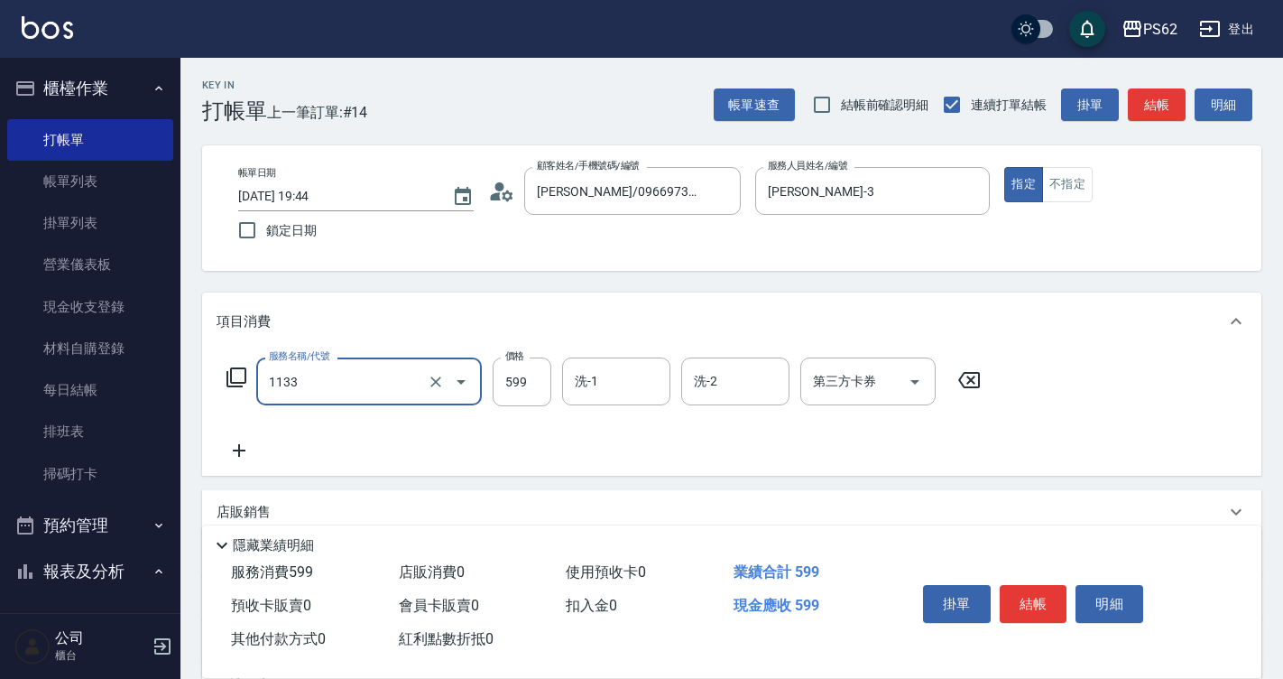
type input "洗剪去角質(1133)"
type input "750"
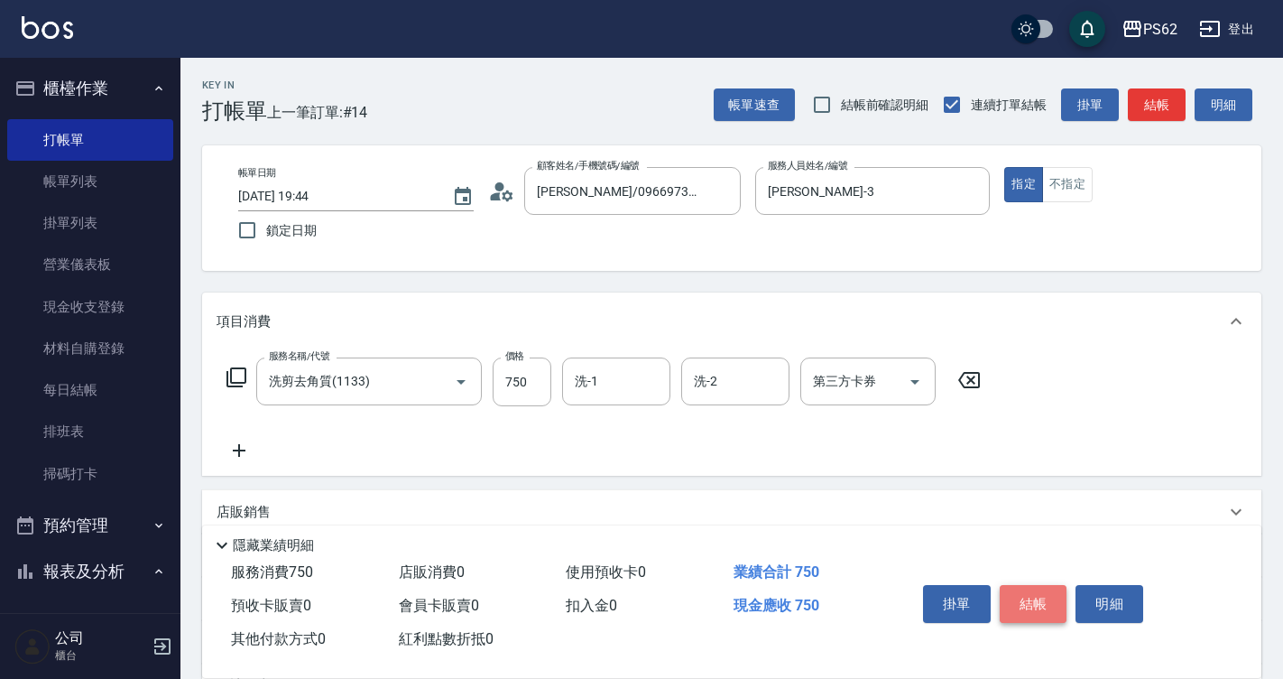
click at [1030, 600] on button "結帳" at bounding box center [1034, 604] width 68 height 38
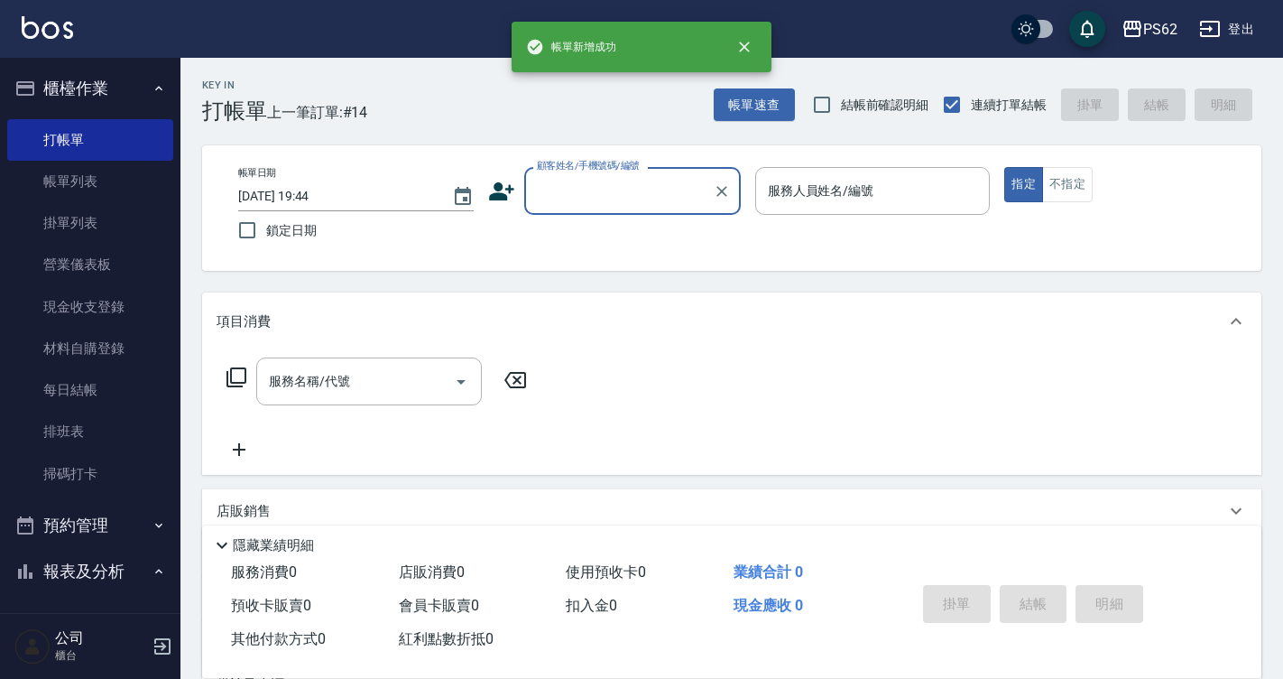
click at [105, 169] on link "帳單列表" at bounding box center [90, 182] width 166 height 42
click at [160, 179] on link "帳單列表" at bounding box center [90, 182] width 166 height 42
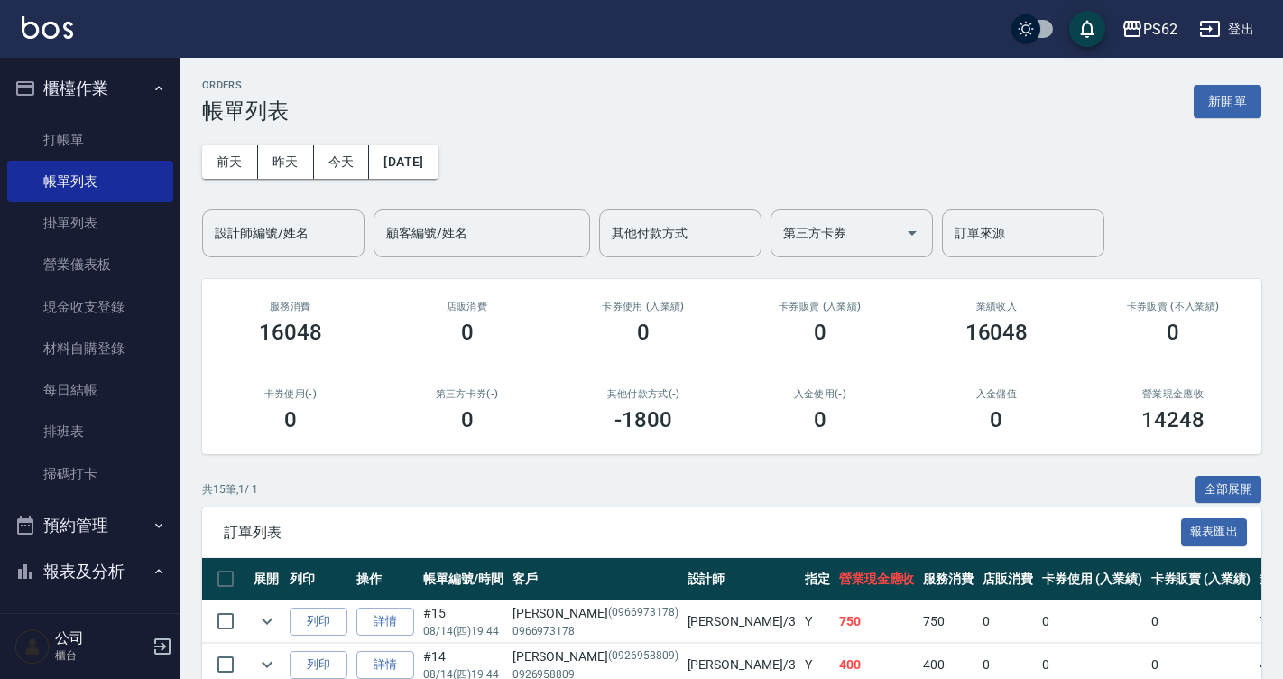
click at [277, 219] on div "設計師編號/姓名 設計師編號/姓名" at bounding box center [283, 233] width 162 height 48
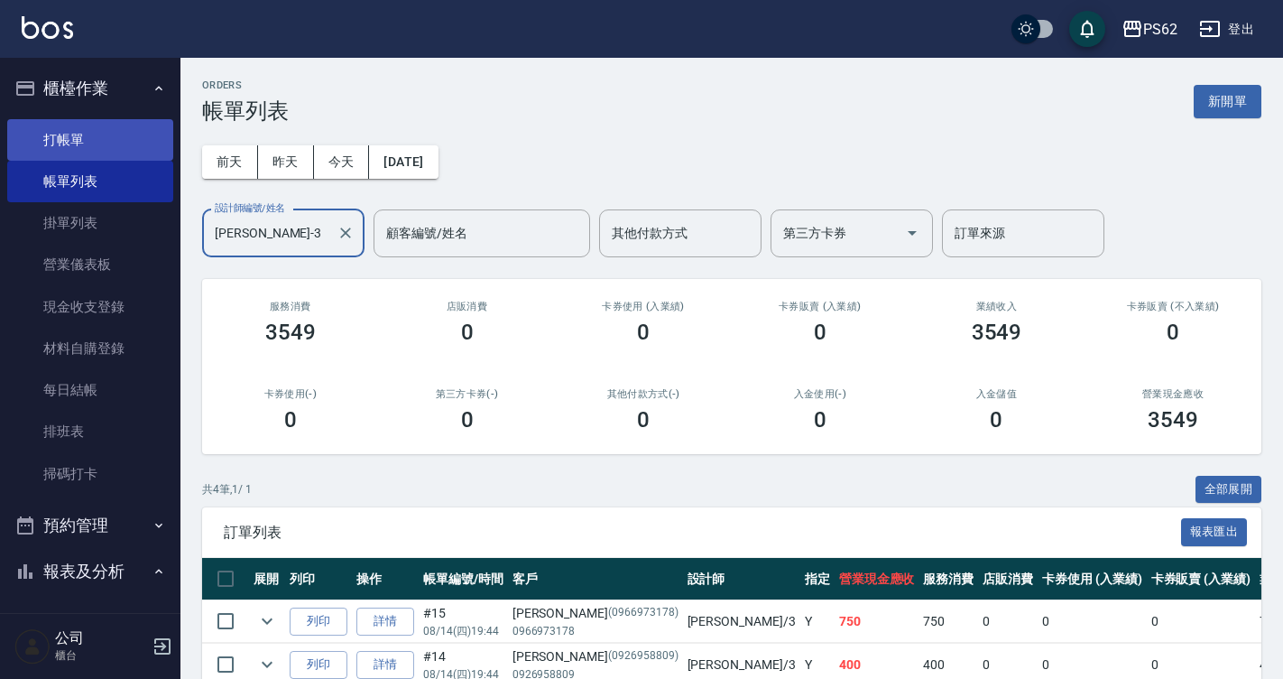
type input "[PERSON_NAME]-3"
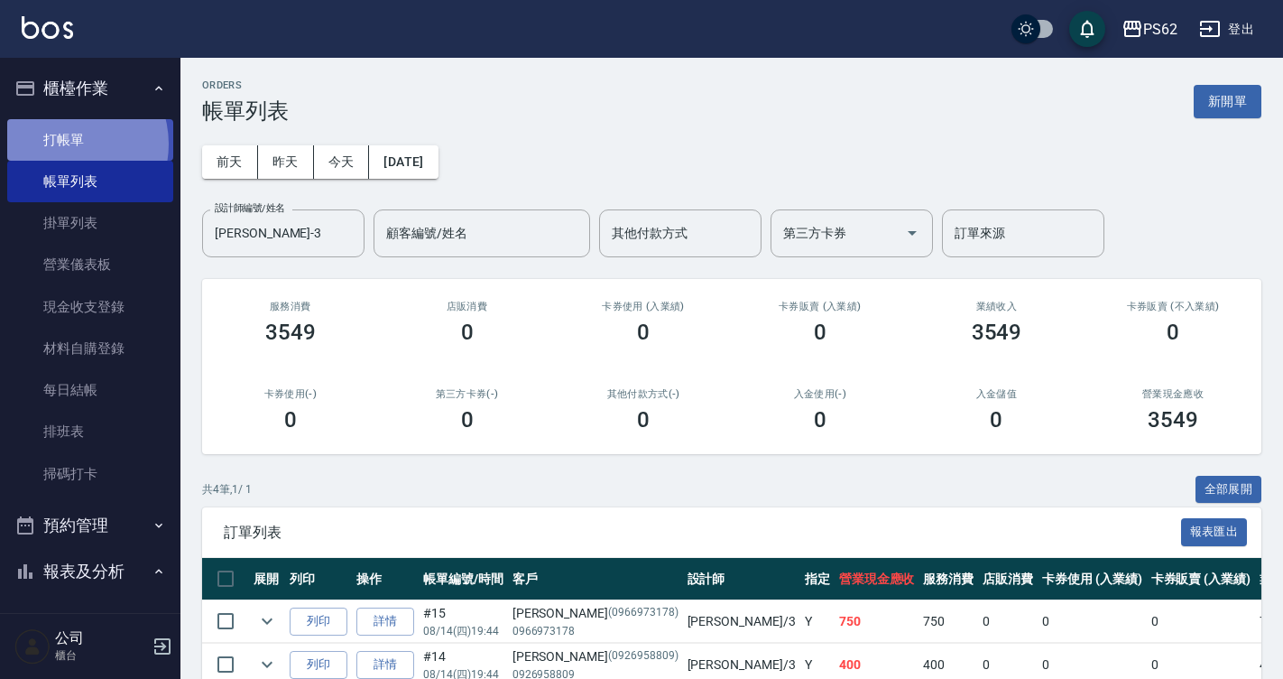
click at [66, 144] on link "打帳單" at bounding box center [90, 140] width 166 height 42
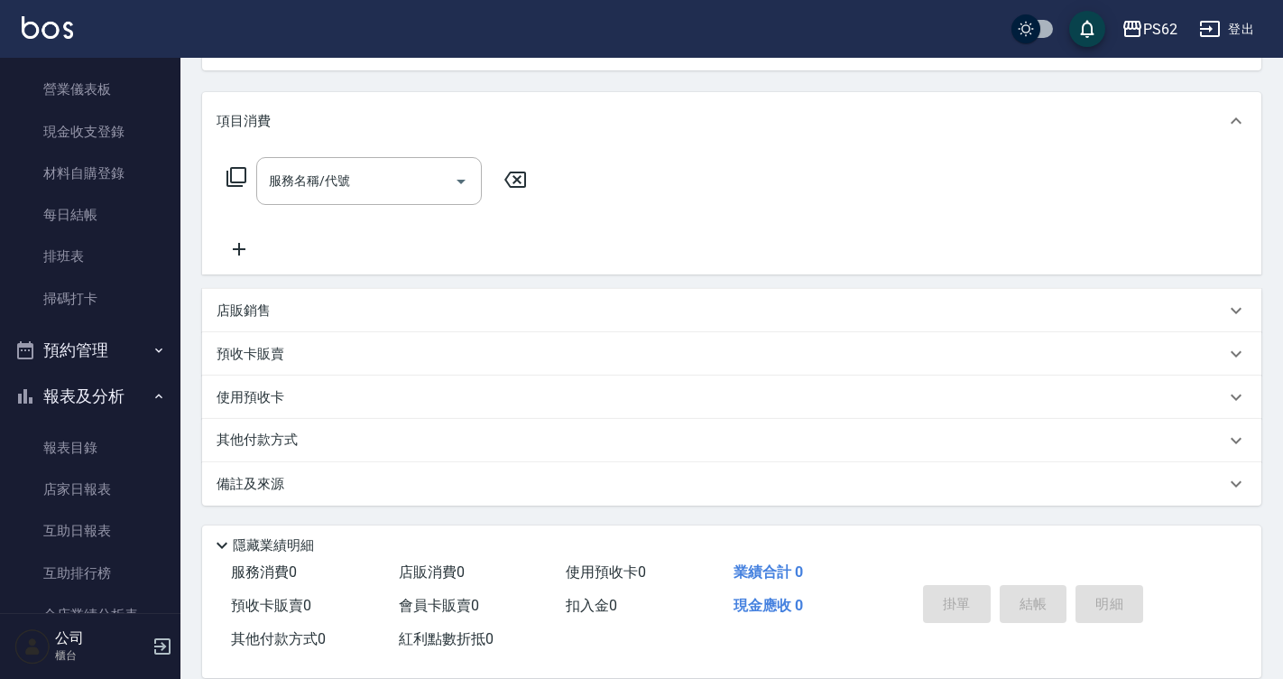
scroll to position [181, 0]
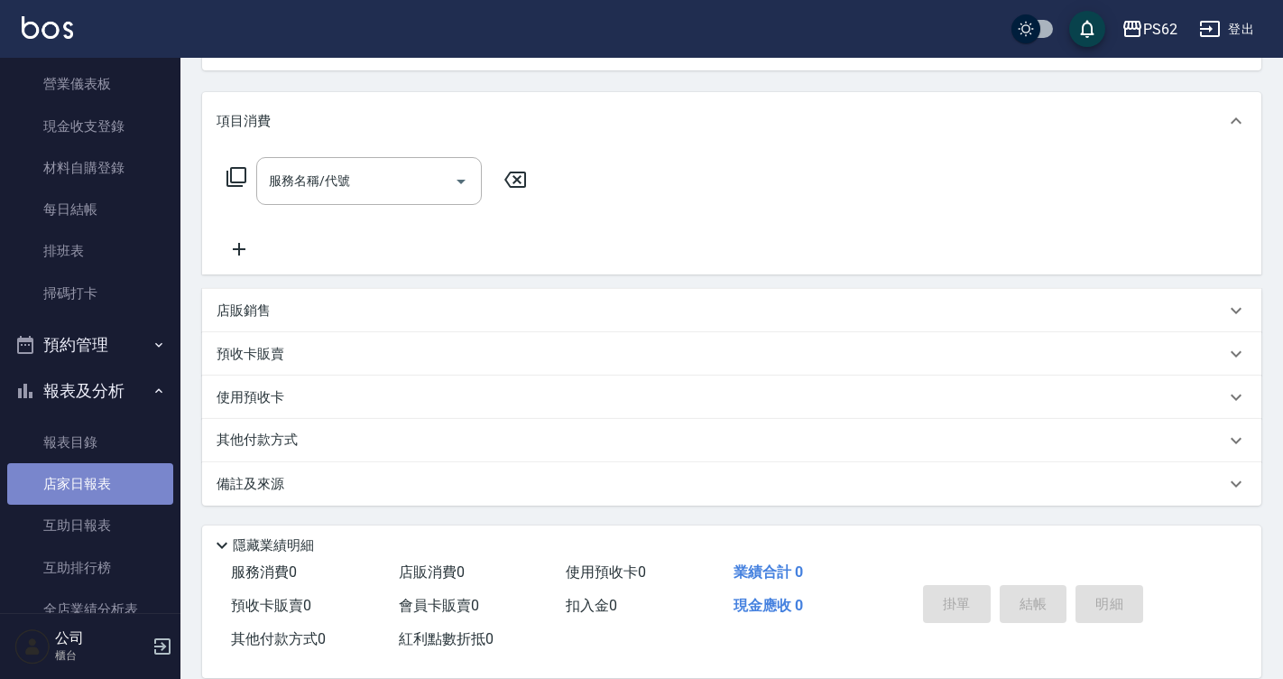
click at [96, 478] on link "店家日報表" at bounding box center [90, 484] width 166 height 42
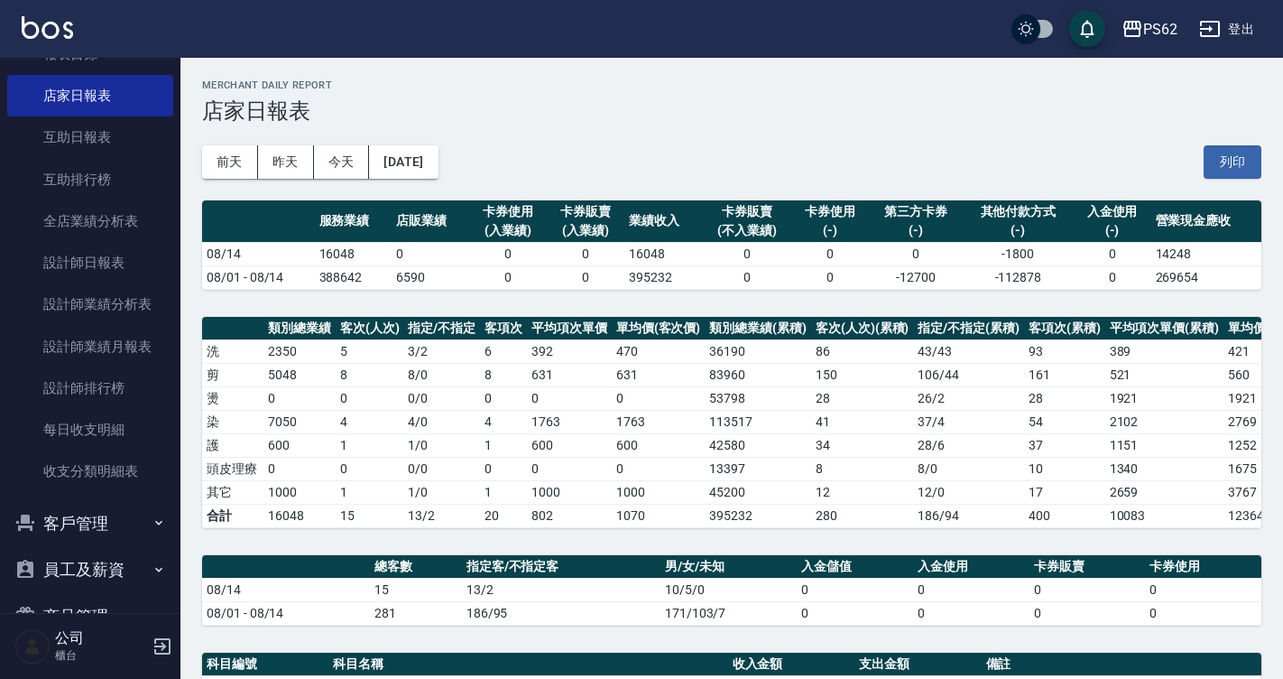
scroll to position [542, 0]
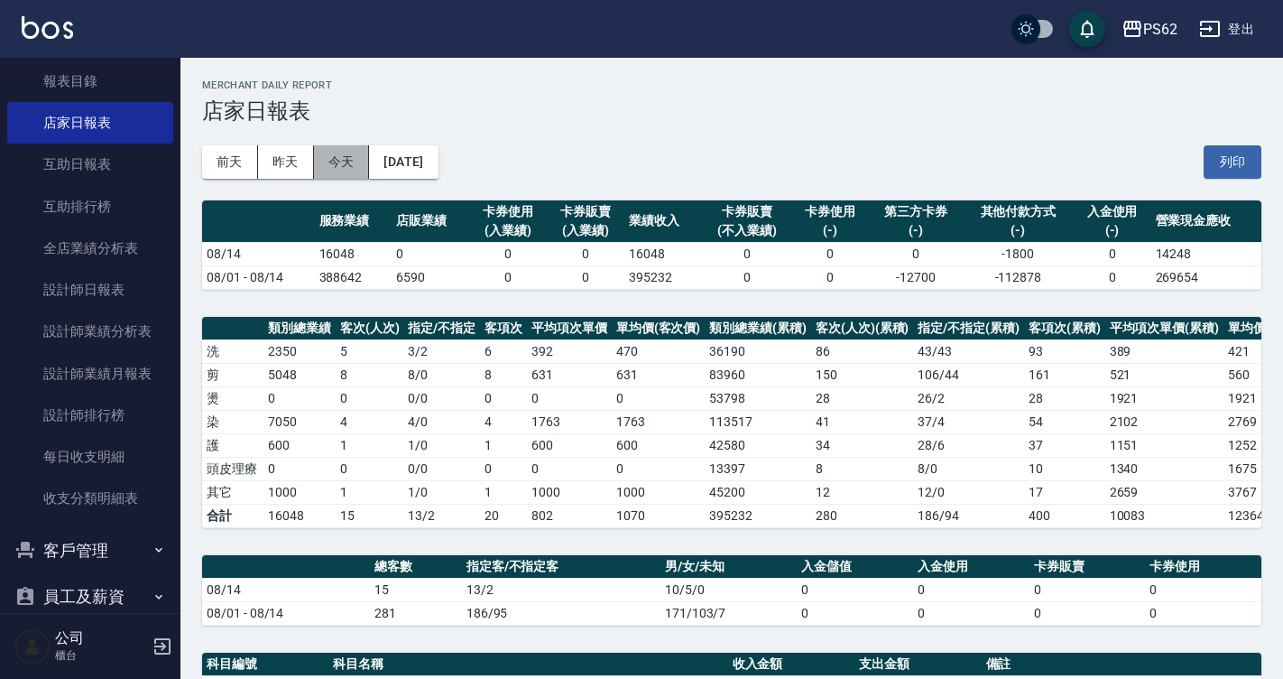
click at [314, 152] on button "今天" at bounding box center [342, 161] width 56 height 33
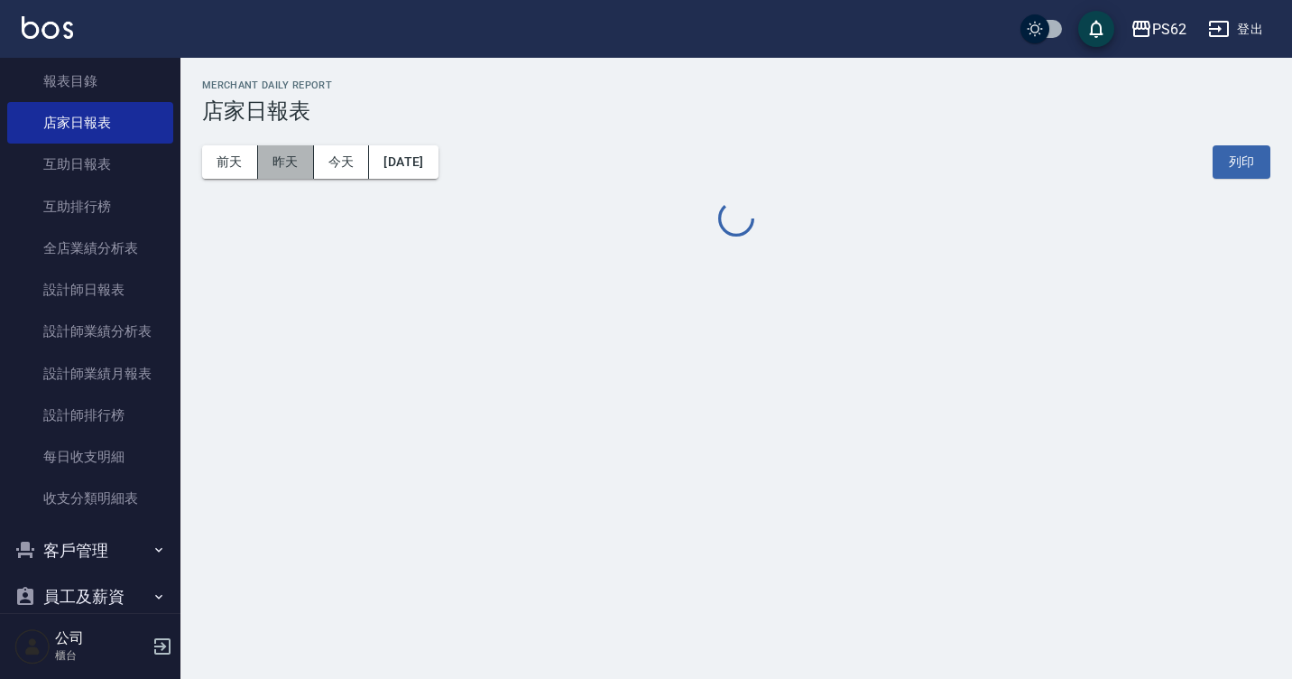
click at [288, 169] on button "昨天" at bounding box center [286, 161] width 56 height 33
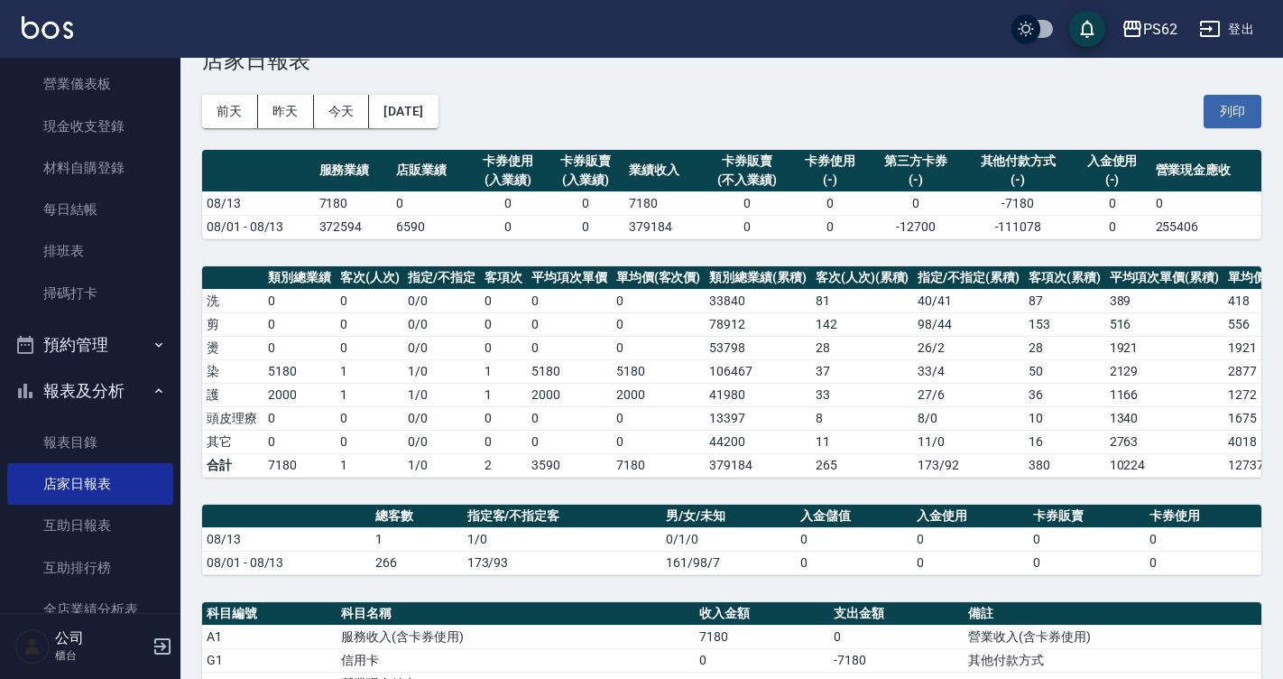
scroll to position [50, 0]
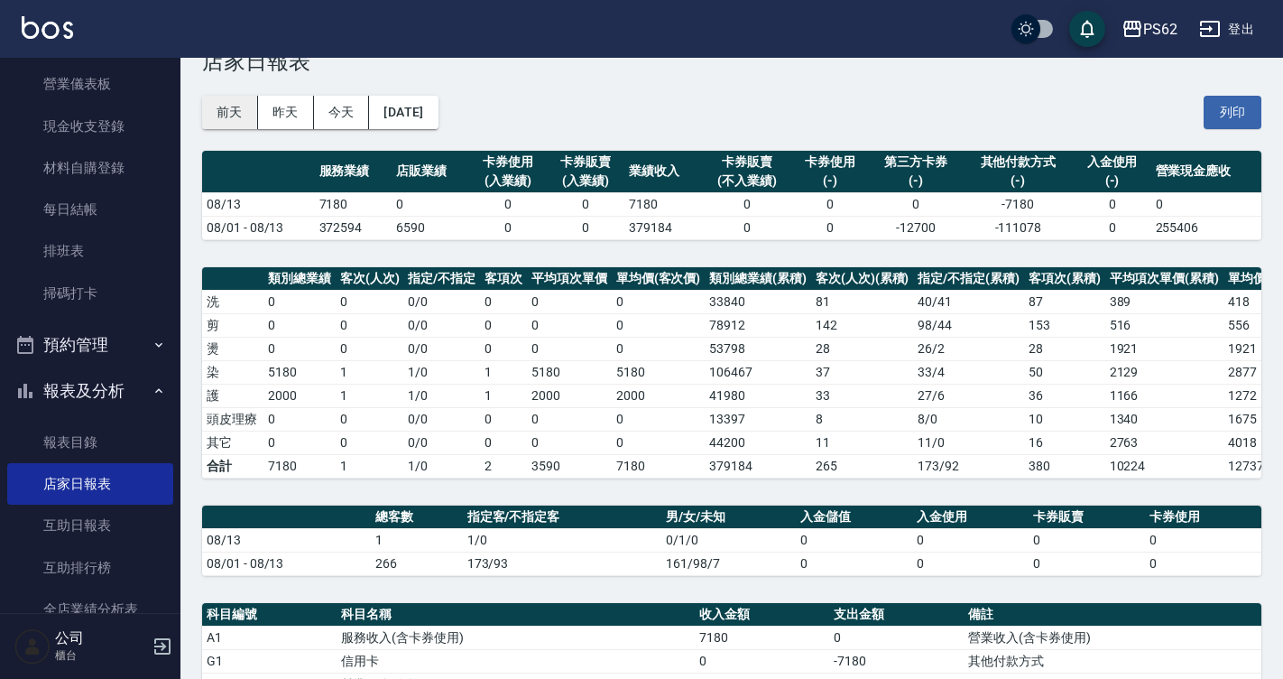
click at [237, 108] on button "前天" at bounding box center [230, 112] width 56 height 33
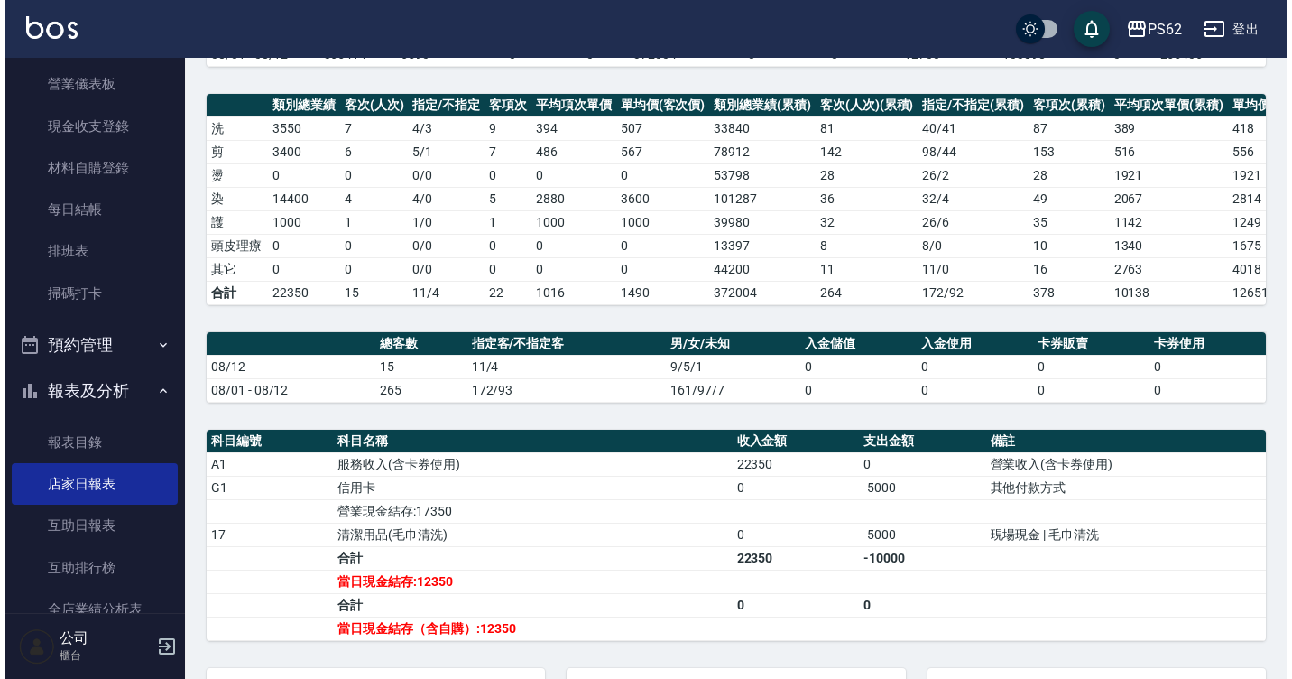
scroll to position [73, 0]
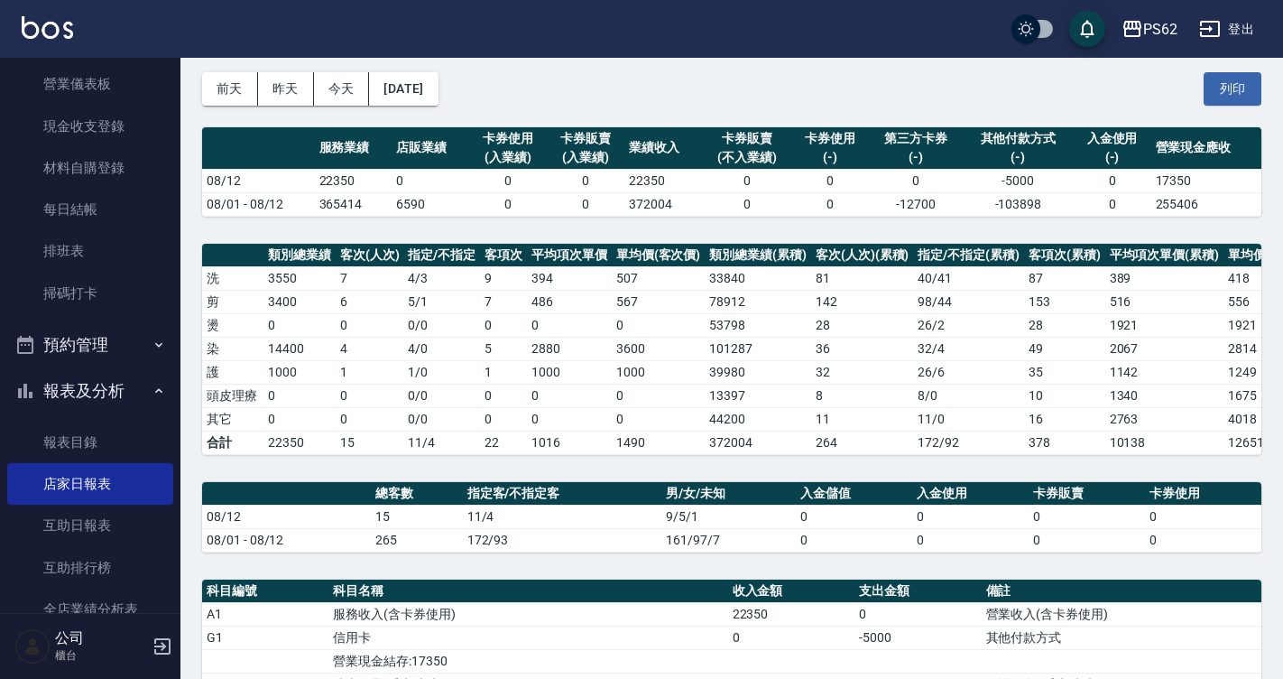
click at [412, 110] on div "[DATE] [DATE] [DATE] [DATE] 列印" at bounding box center [732, 89] width 1060 height 77
click at [418, 96] on button "[DATE]" at bounding box center [403, 88] width 69 height 33
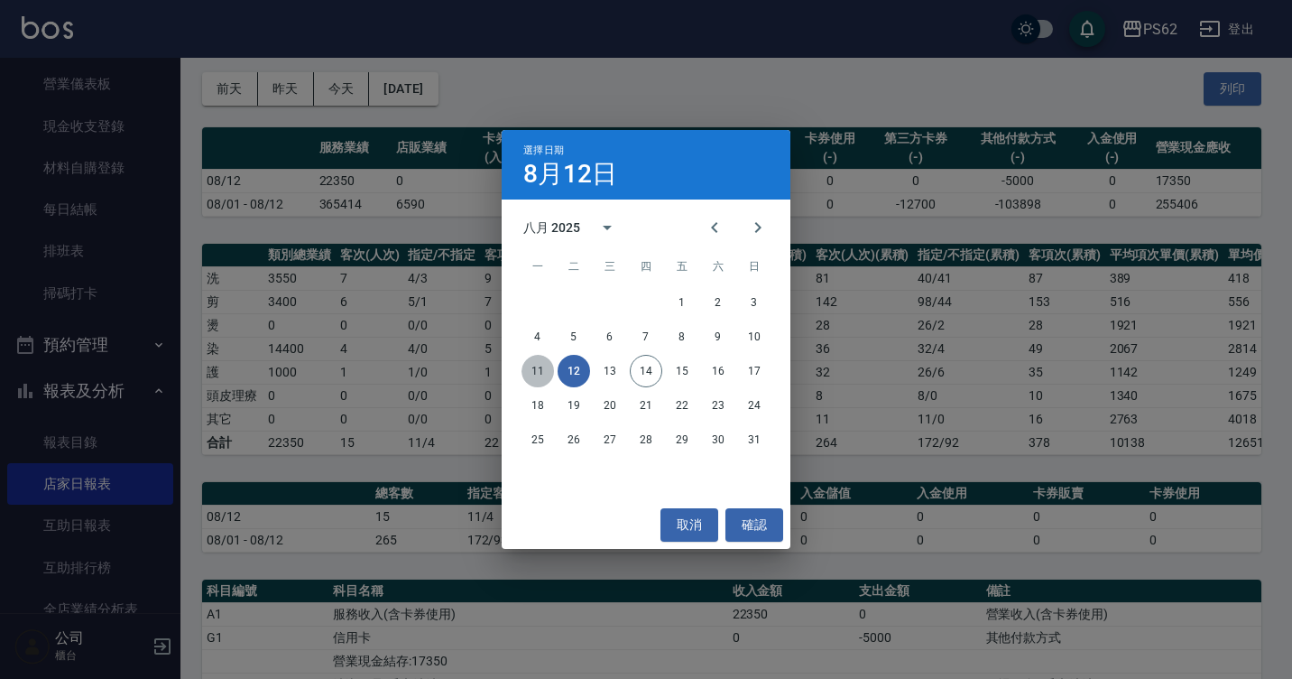
click at [537, 375] on button "11" at bounding box center [538, 371] width 32 height 32
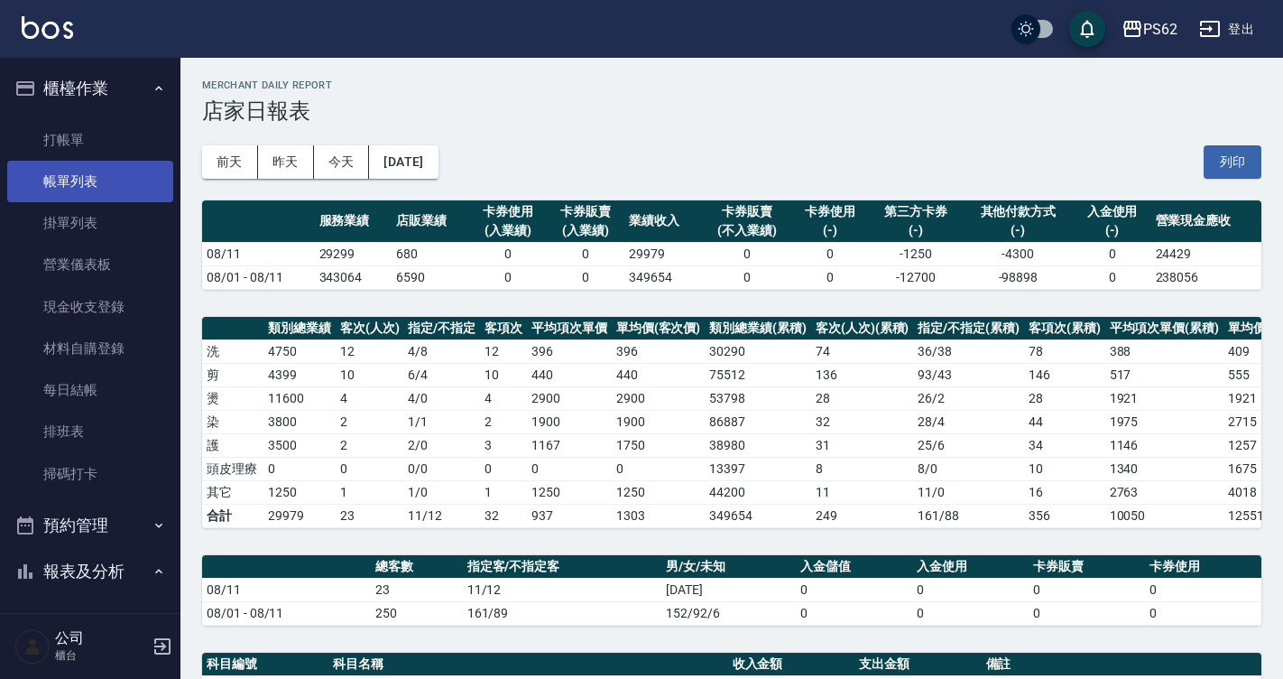
click at [97, 188] on link "帳單列表" at bounding box center [90, 182] width 166 height 42
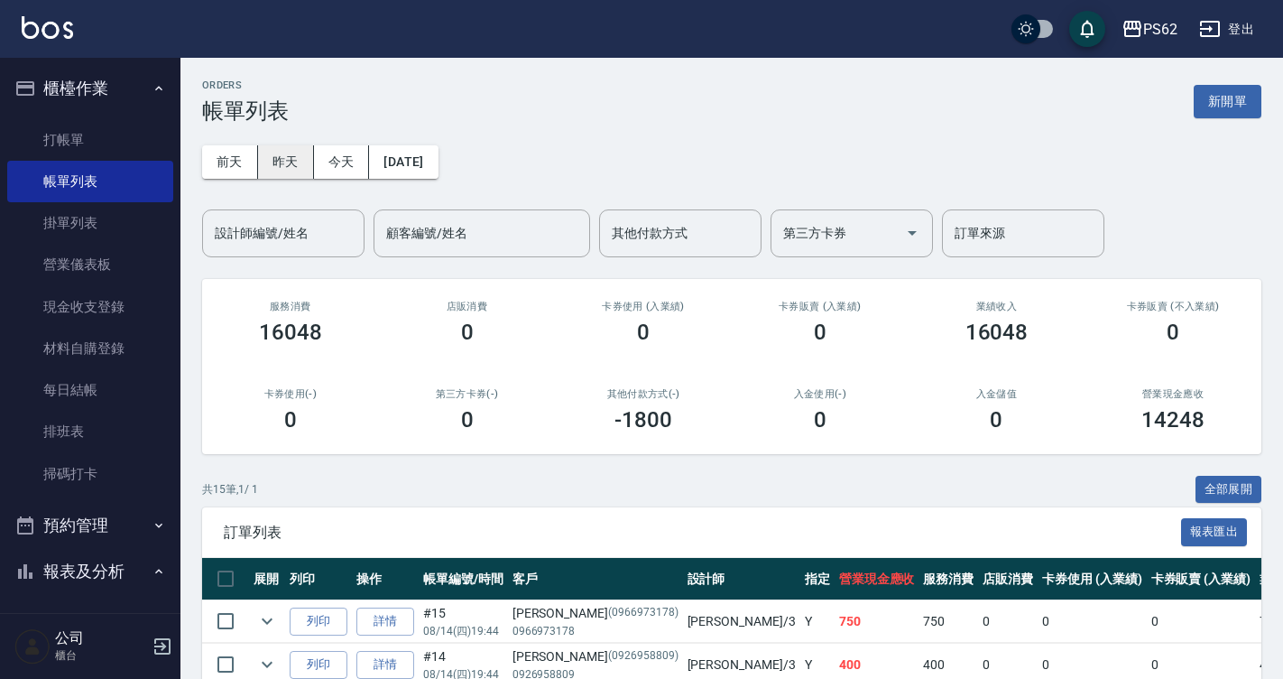
click at [299, 169] on button "昨天" at bounding box center [286, 161] width 56 height 33
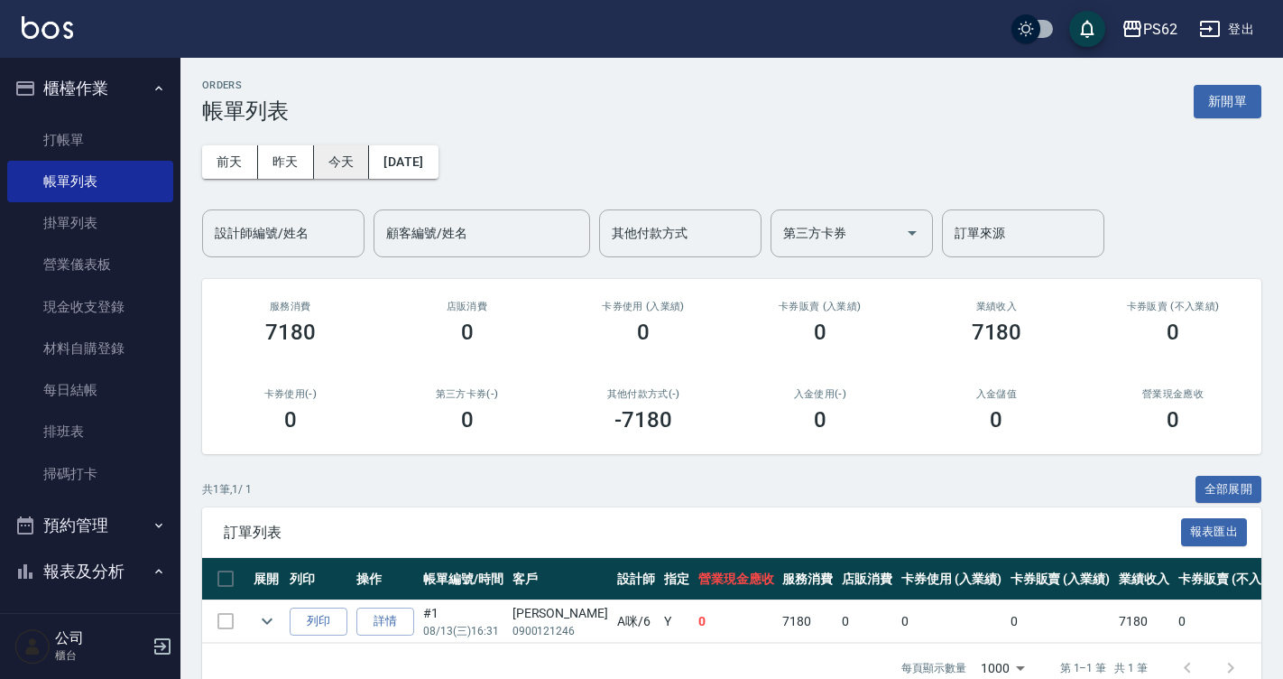
click at [349, 167] on button "今天" at bounding box center [342, 161] width 56 height 33
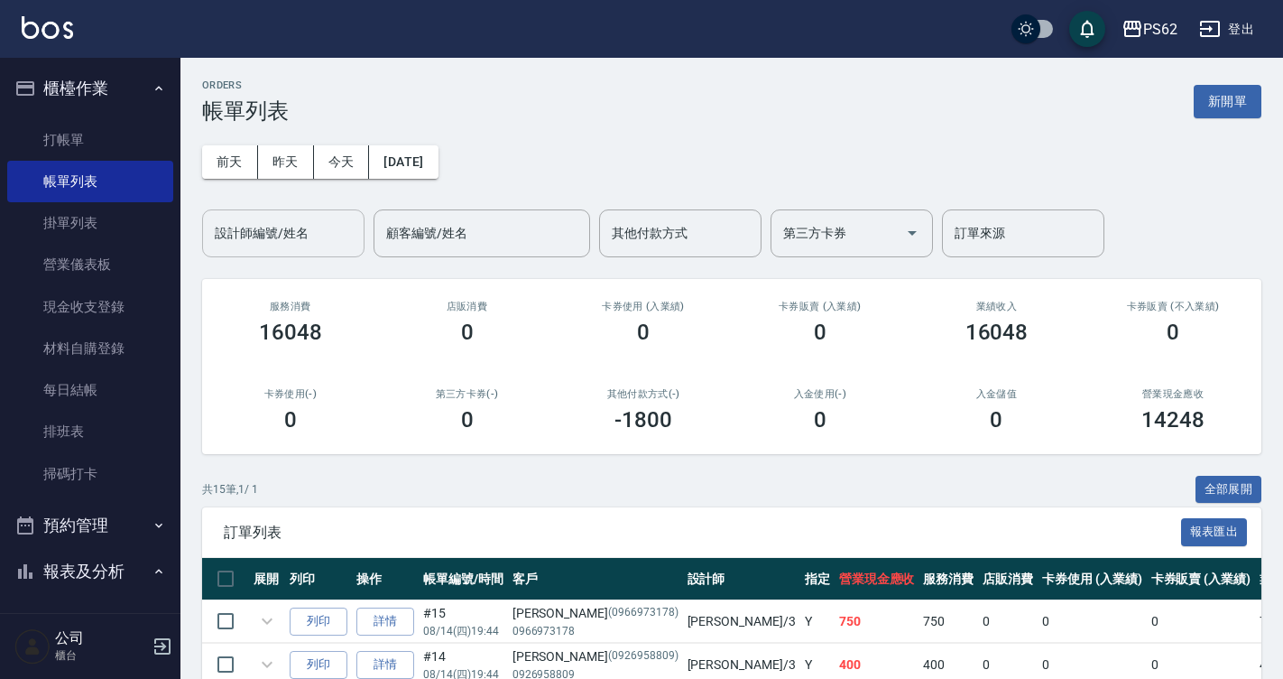
click at [326, 224] on input "設計師編號/姓名" at bounding box center [283, 234] width 146 height 32
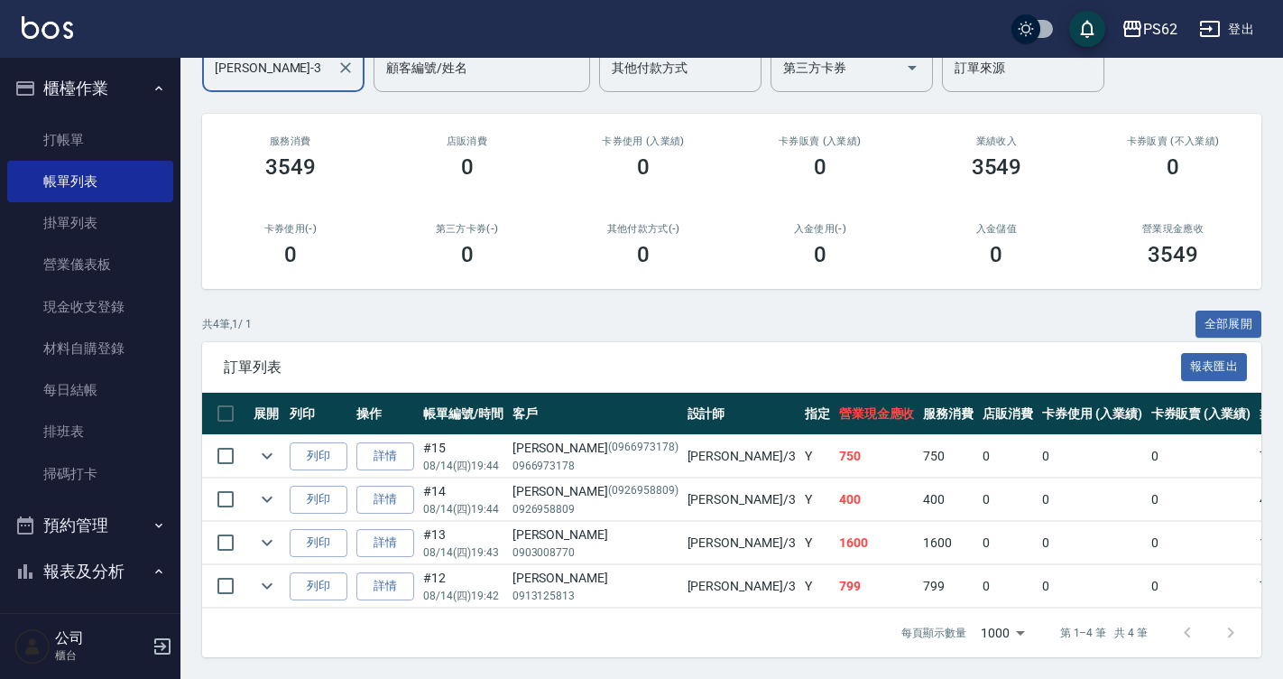
scroll to position [179, 0]
type input "[PERSON_NAME]-3"
click at [402, 533] on link "詳情" at bounding box center [386, 543] width 58 height 28
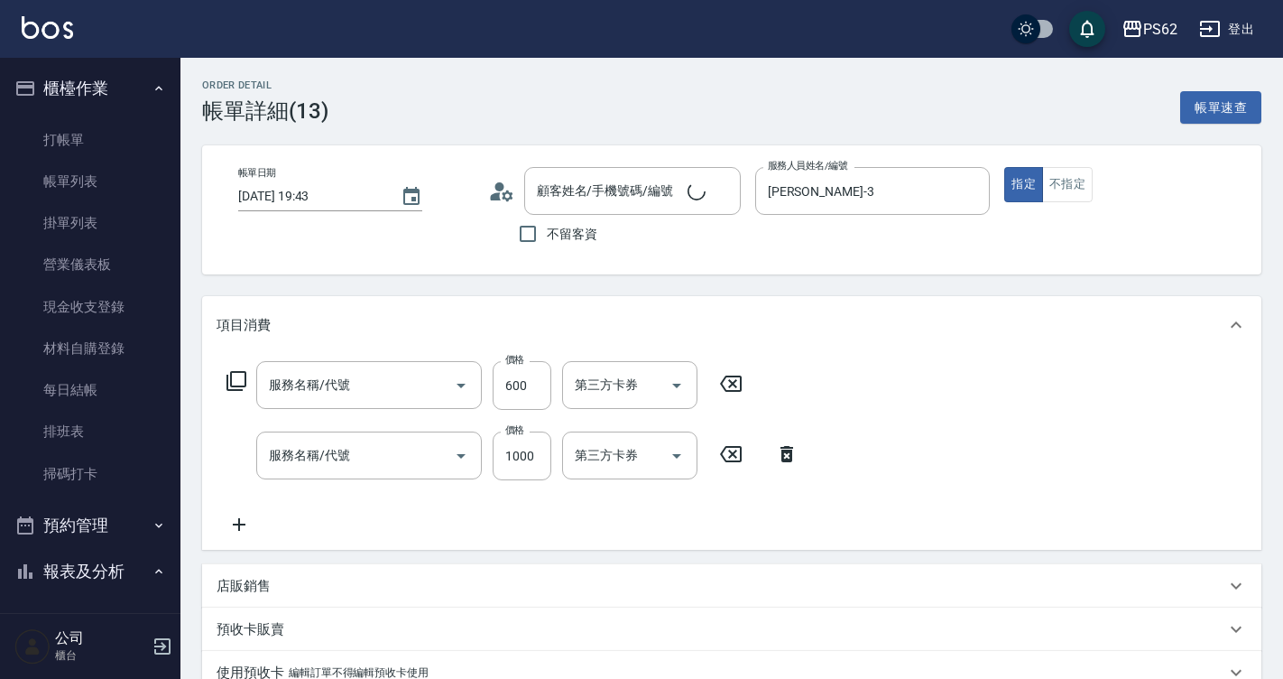
type input "[DATE] 19:43"
type input "[PERSON_NAME]-3"
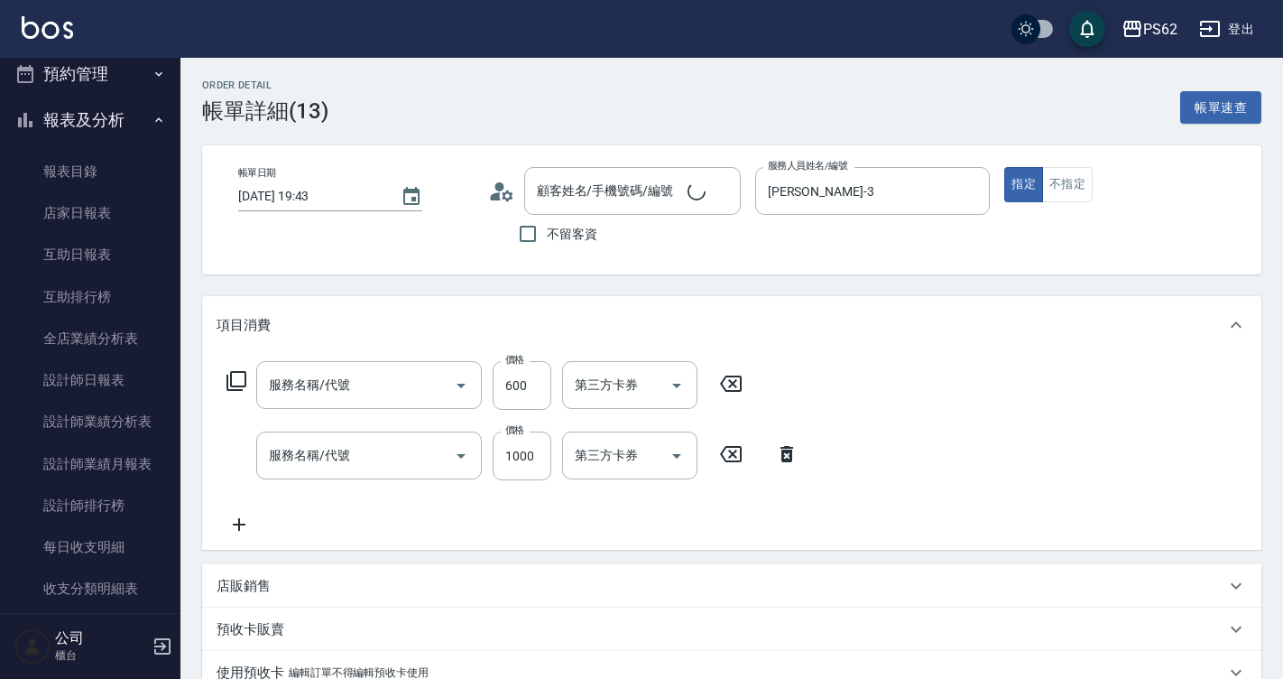
type input "去角質(555)"
type input "卸加接(699)"
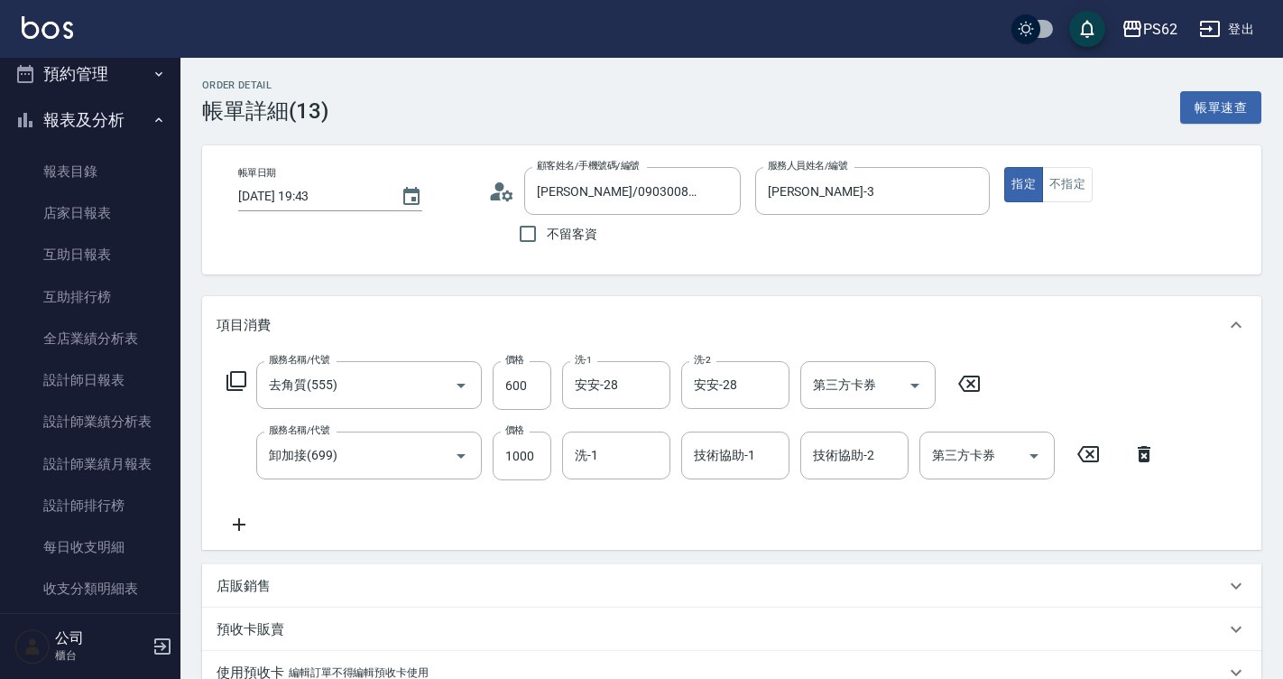
type input "[PERSON_NAME]/0903008770/"
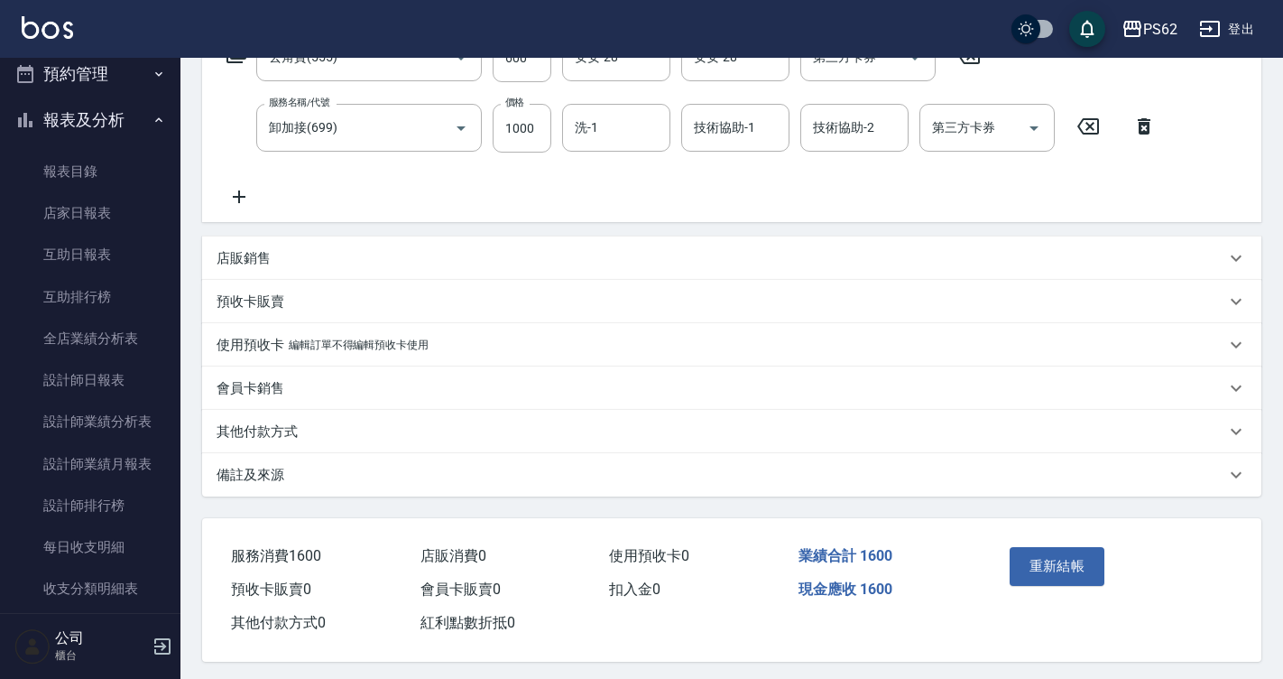
scroll to position [340, 0]
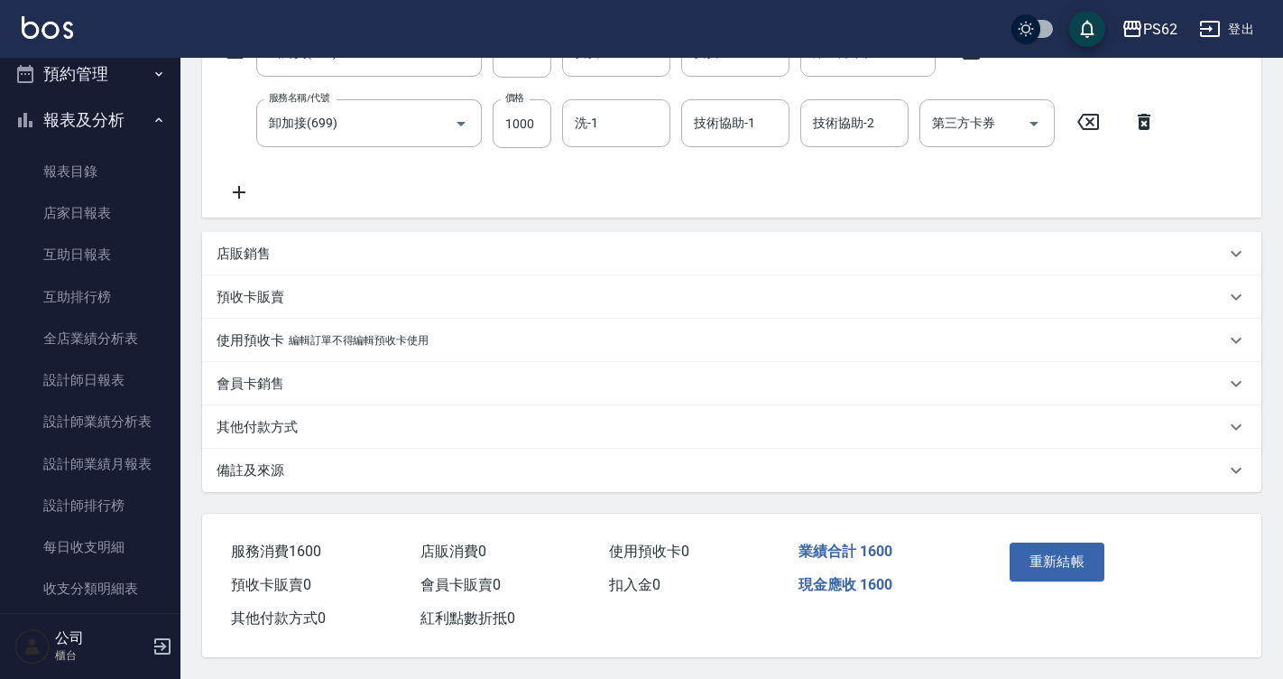
click at [303, 427] on div "其他付款方式" at bounding box center [721, 427] width 1009 height 19
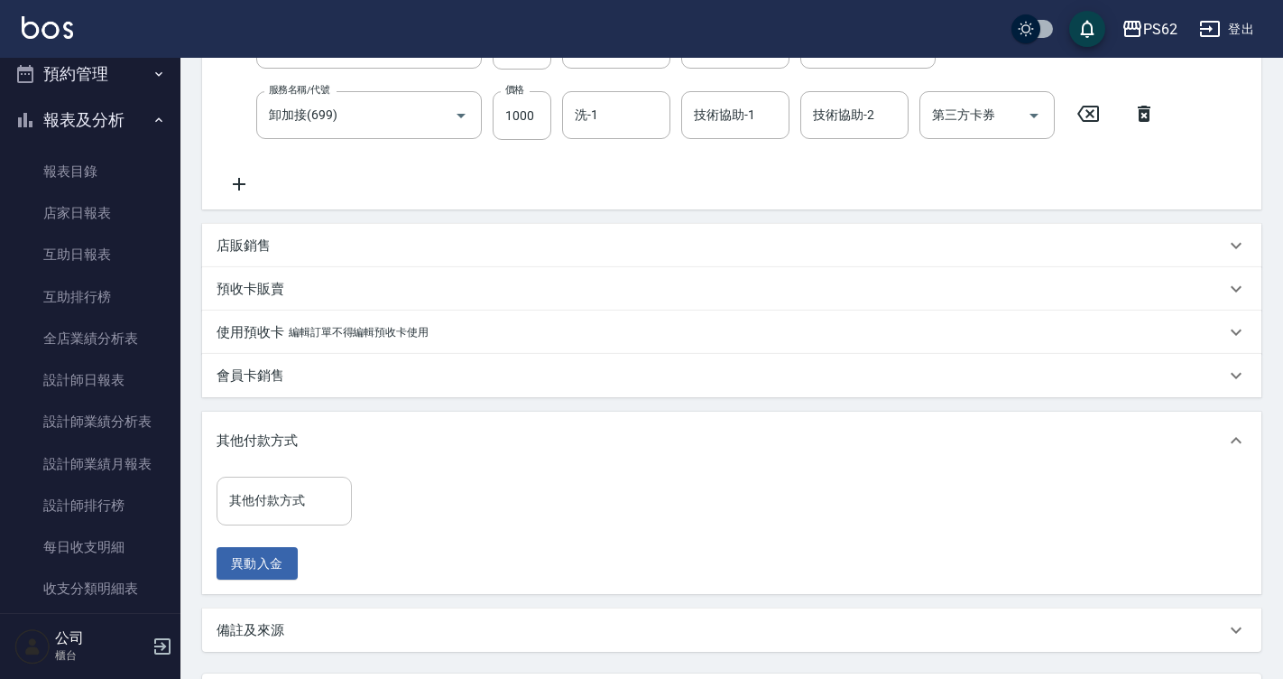
click at [275, 485] on div "其他付款方式 其他付款方式" at bounding box center [284, 501] width 135 height 48
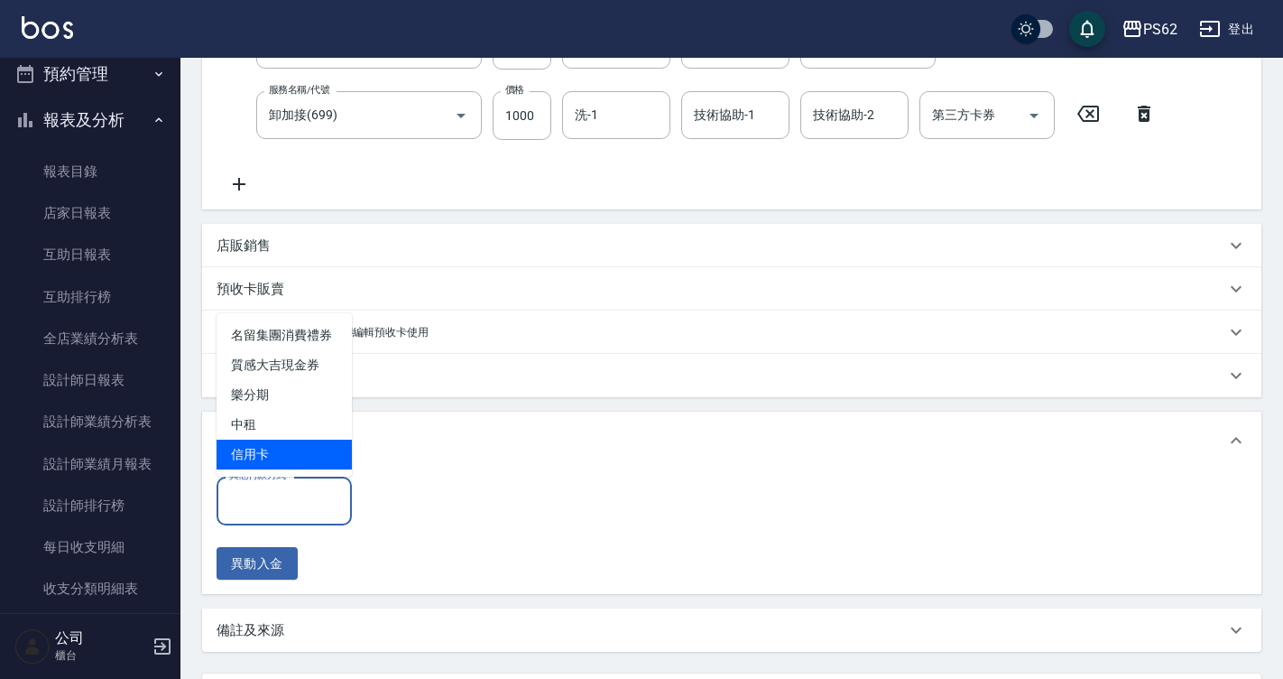
click at [275, 458] on span "信用卡" at bounding box center [284, 455] width 135 height 30
type input "信用卡"
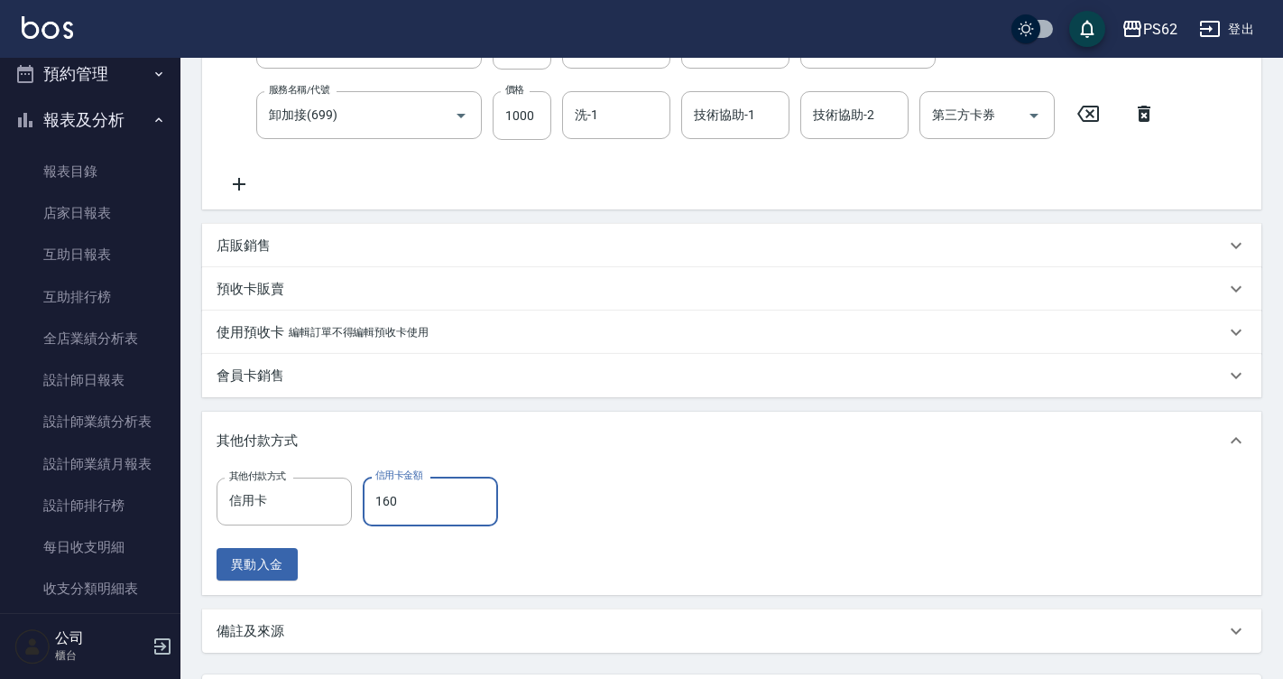
type input "1600"
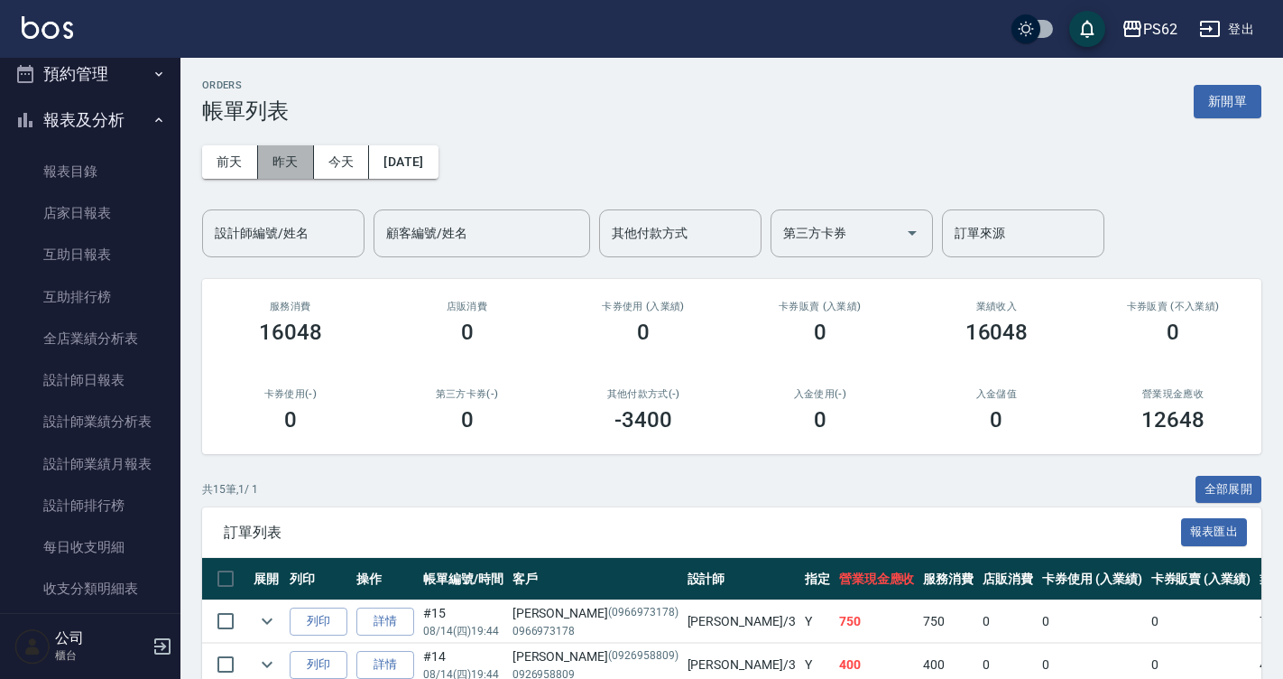
click at [292, 163] on button "昨天" at bounding box center [286, 161] width 56 height 33
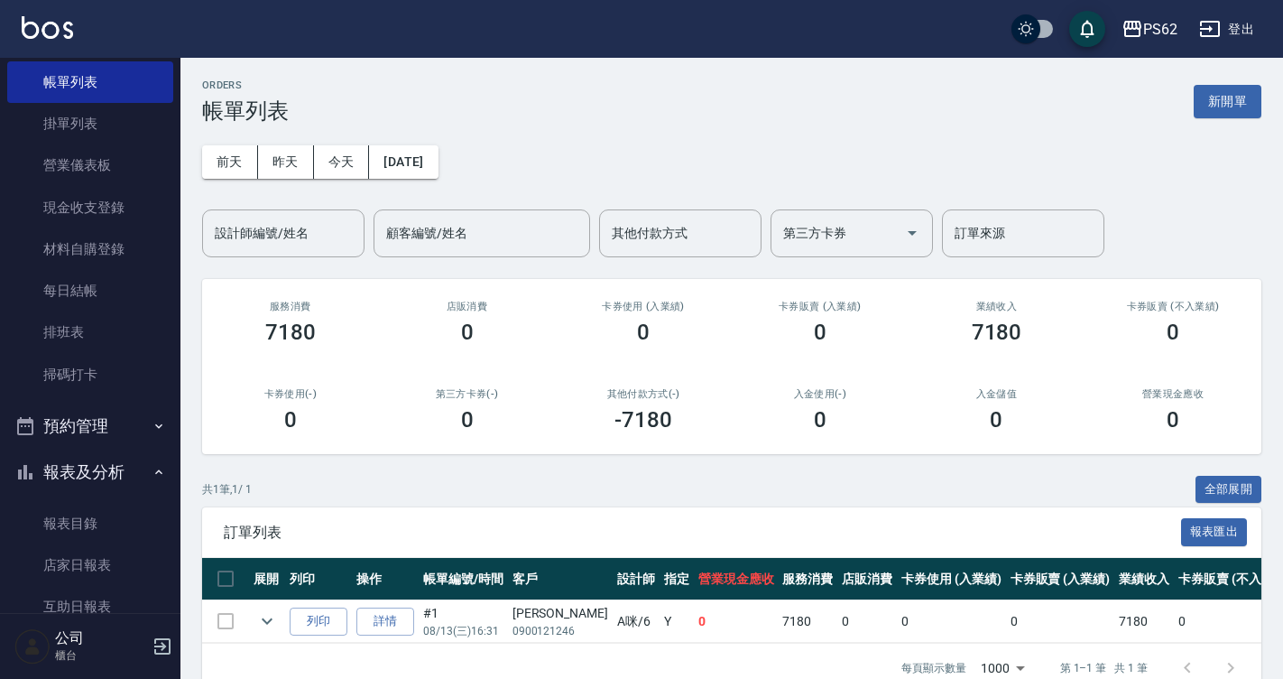
scroll to position [90, 0]
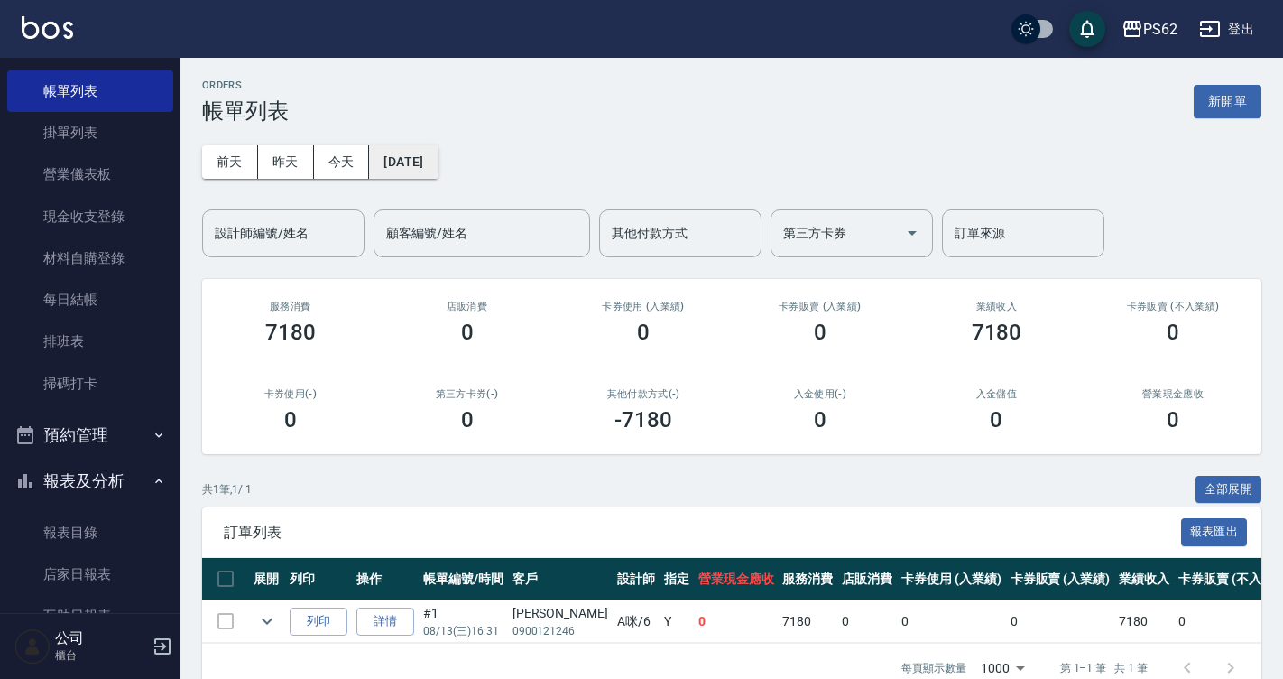
click at [438, 171] on button "[DATE]" at bounding box center [403, 161] width 69 height 33
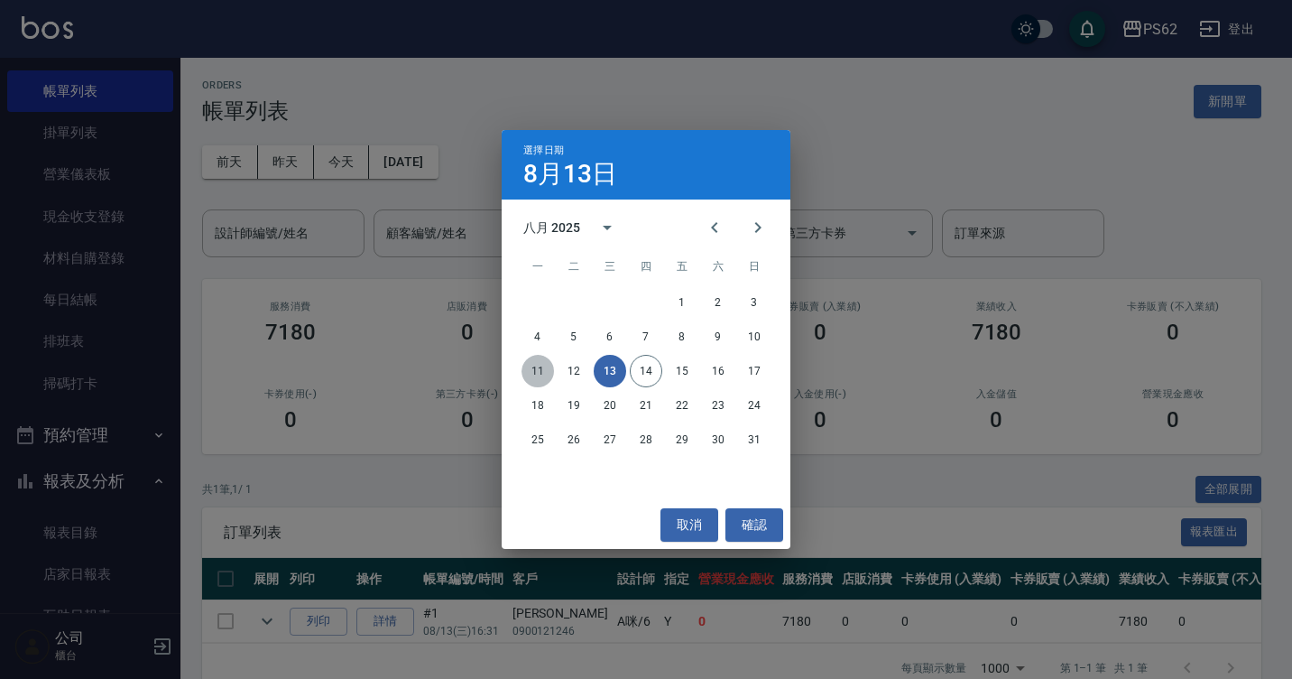
click at [528, 372] on button "11" at bounding box center [538, 371] width 32 height 32
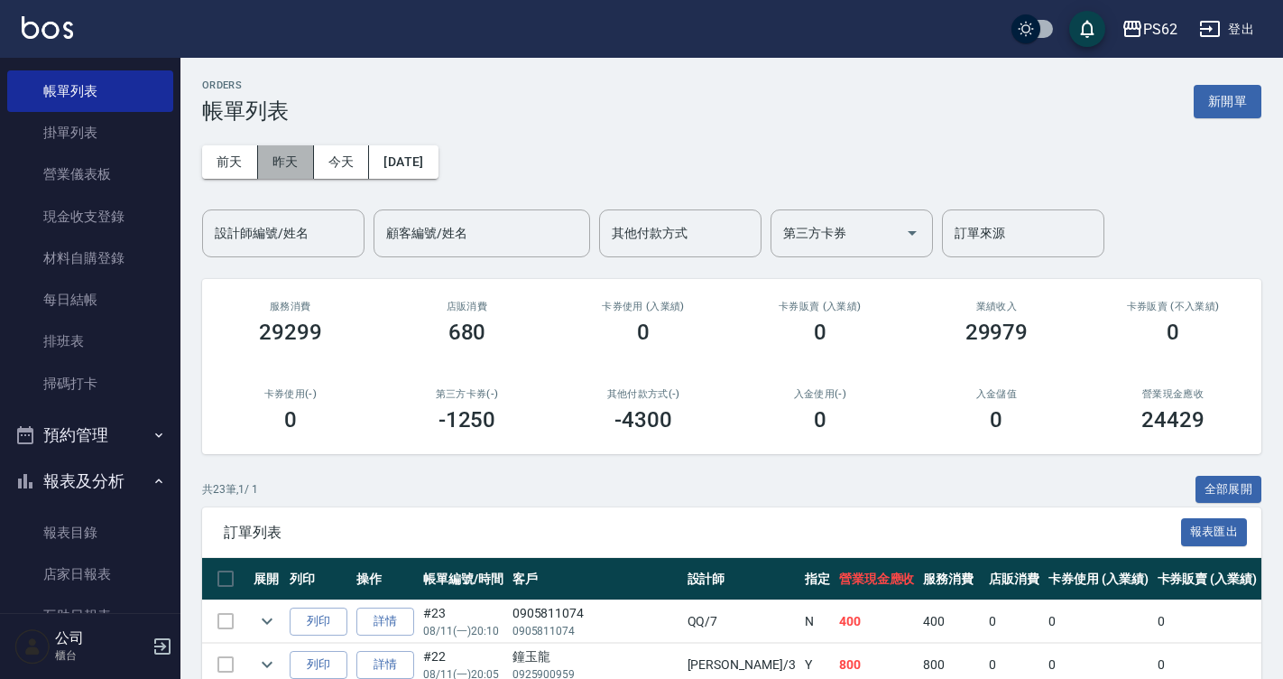
click at [301, 163] on button "昨天" at bounding box center [286, 161] width 56 height 33
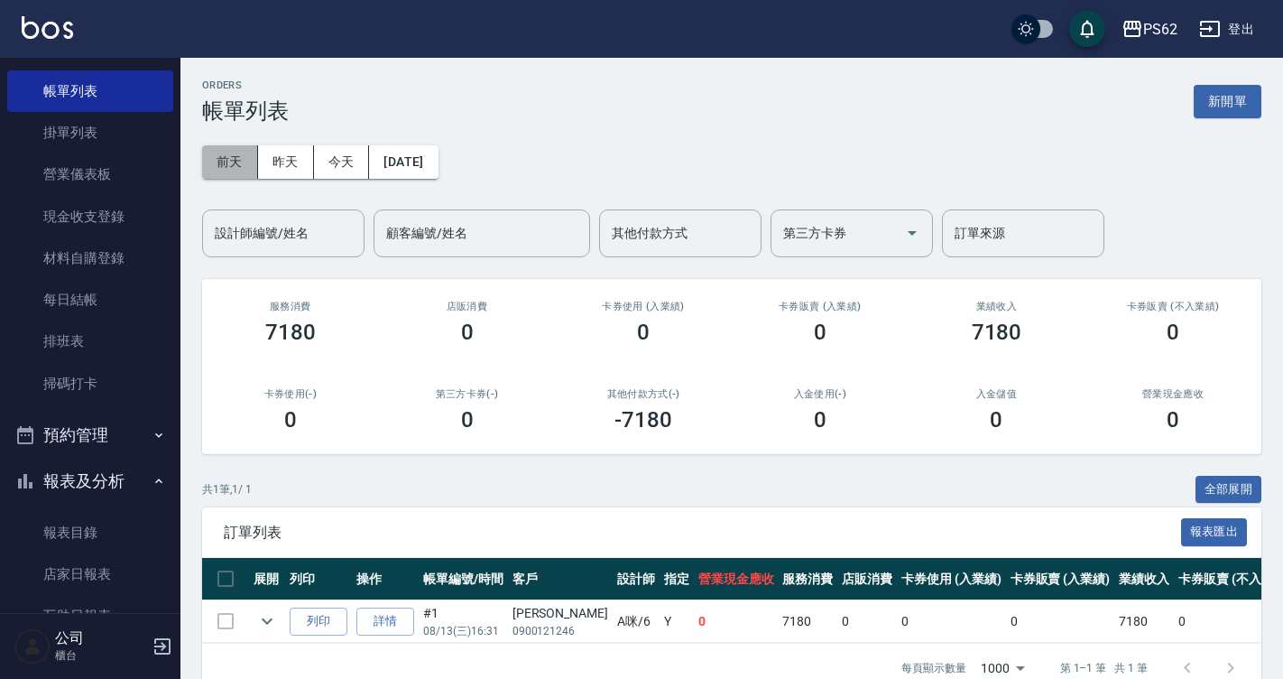
click at [247, 160] on button "前天" at bounding box center [230, 161] width 56 height 33
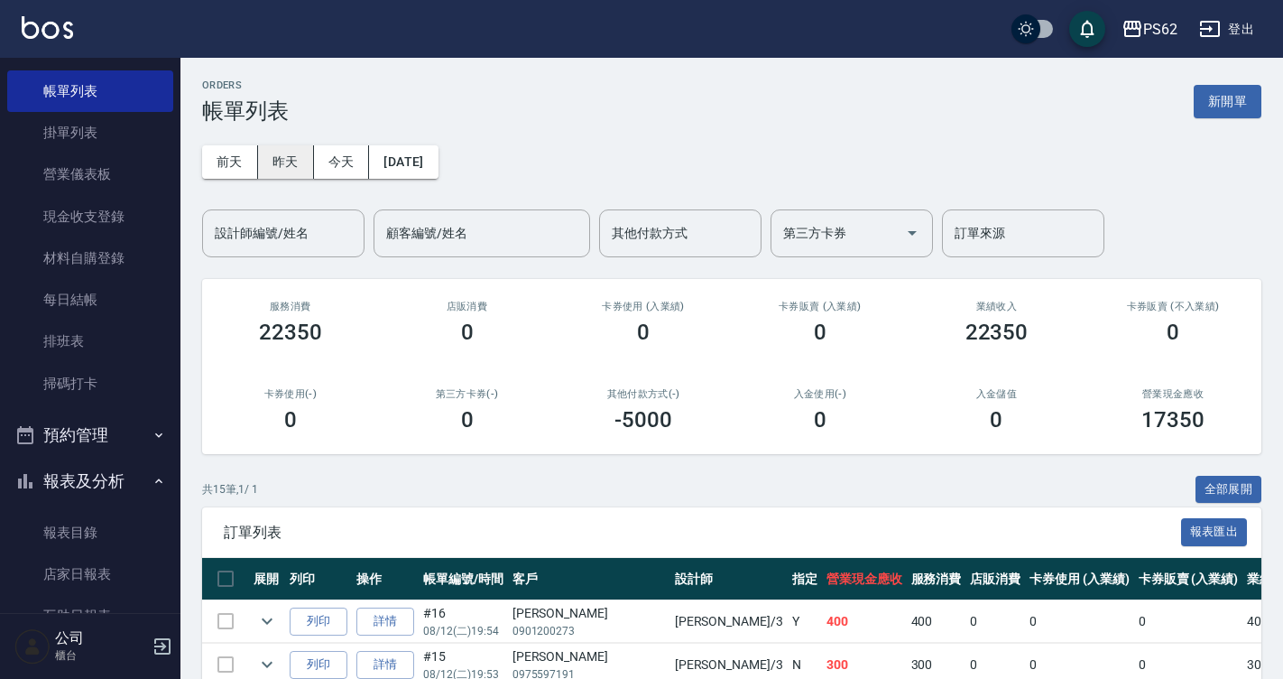
click at [308, 170] on button "昨天" at bounding box center [286, 161] width 56 height 33
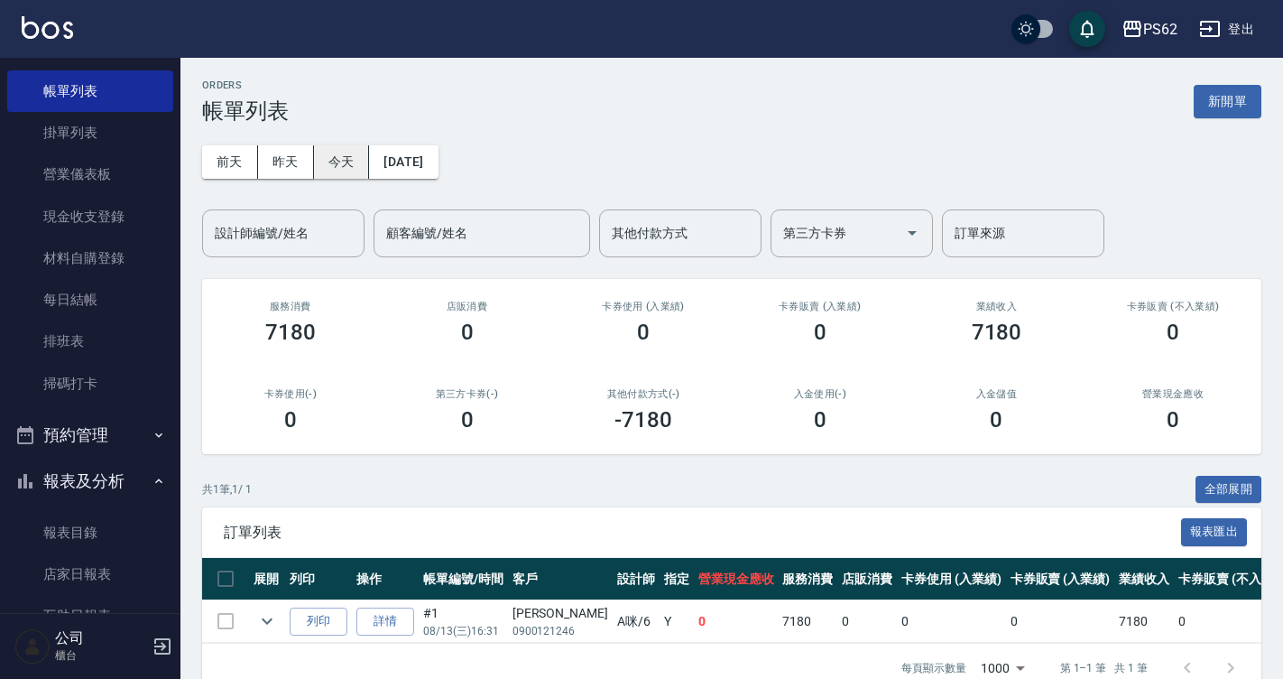
click at [337, 162] on button "今天" at bounding box center [342, 161] width 56 height 33
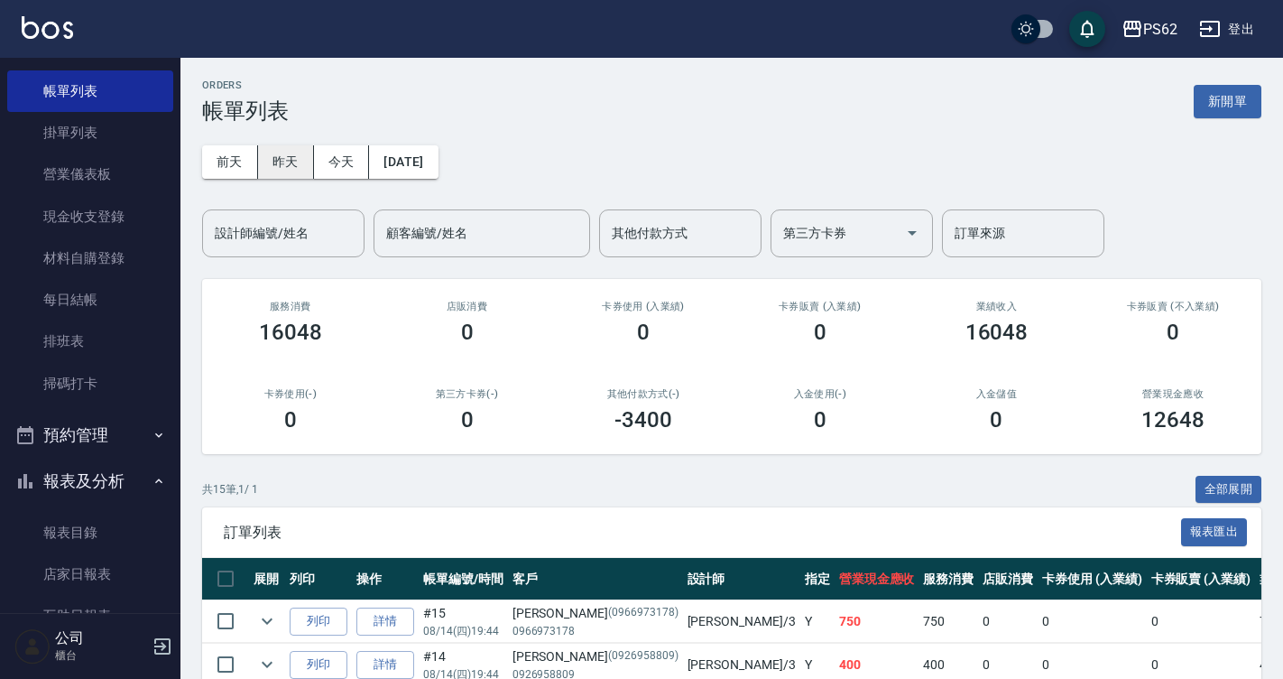
click at [295, 158] on button "昨天" at bounding box center [286, 161] width 56 height 33
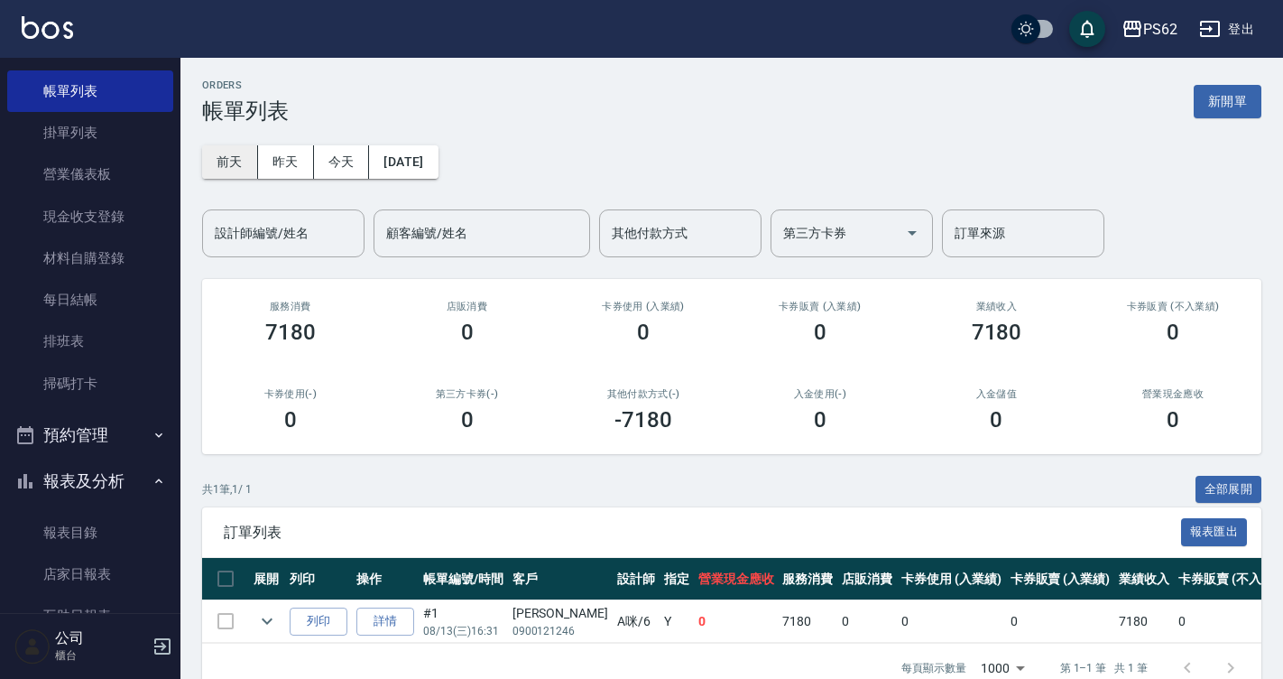
click at [245, 162] on button "前天" at bounding box center [230, 161] width 56 height 33
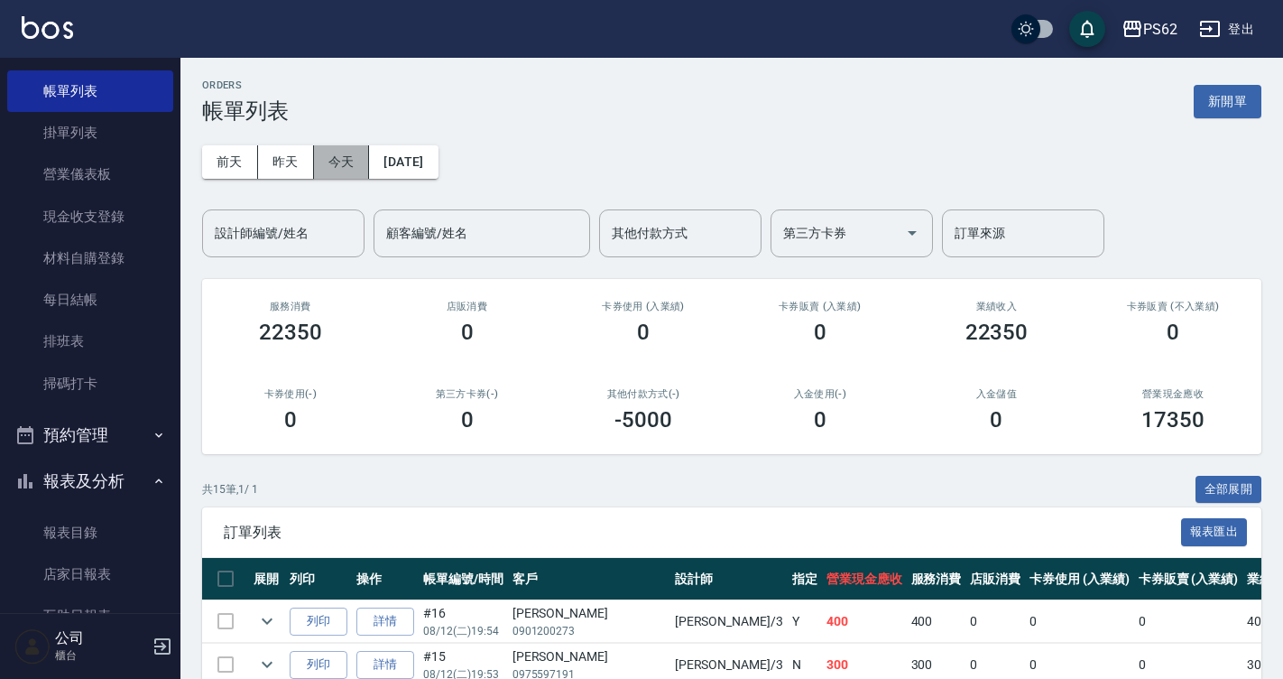
click at [326, 162] on button "今天" at bounding box center [342, 161] width 56 height 33
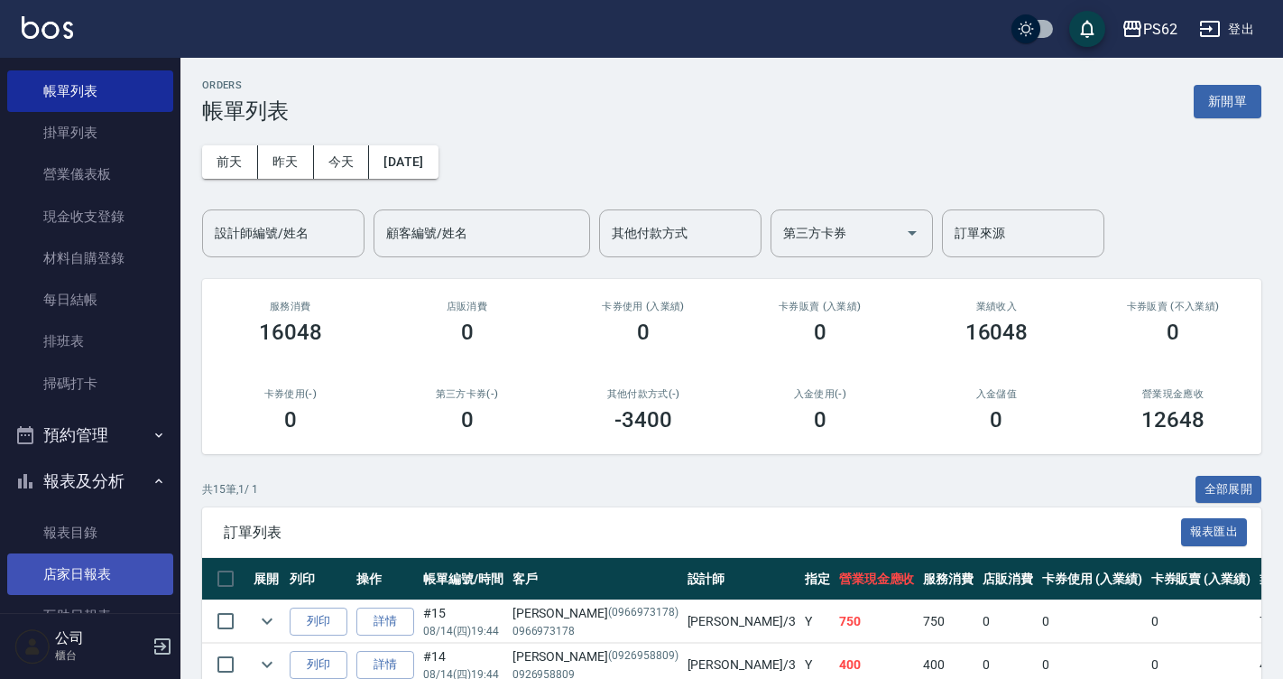
click at [103, 576] on link "店家日報表" at bounding box center [90, 574] width 166 height 42
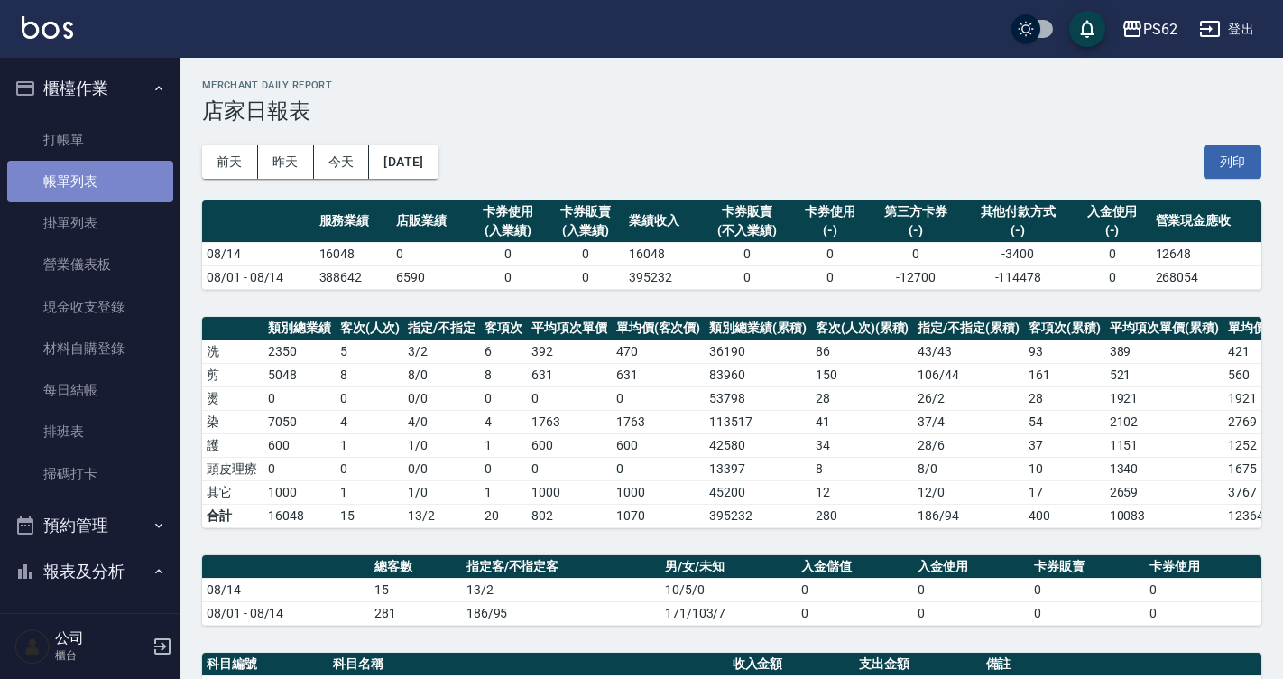
click at [130, 176] on link "帳單列表" at bounding box center [90, 182] width 166 height 42
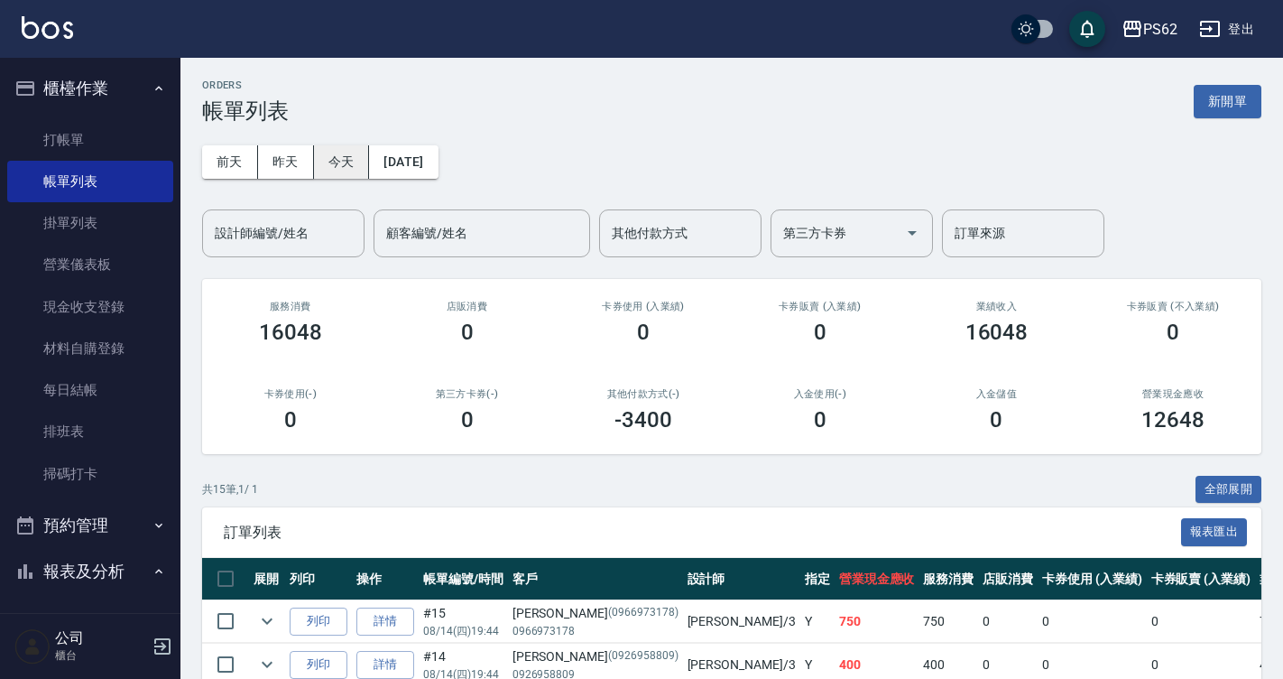
click at [333, 170] on button "今天" at bounding box center [342, 161] width 56 height 33
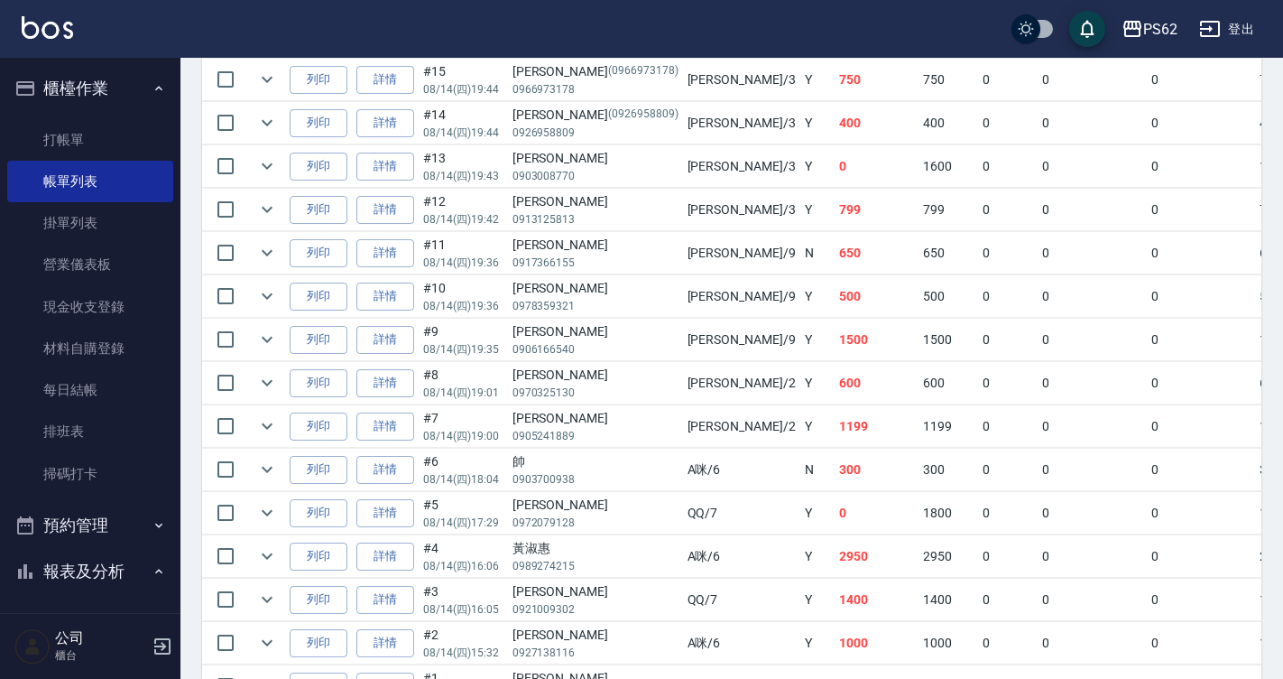
scroll to position [451, 0]
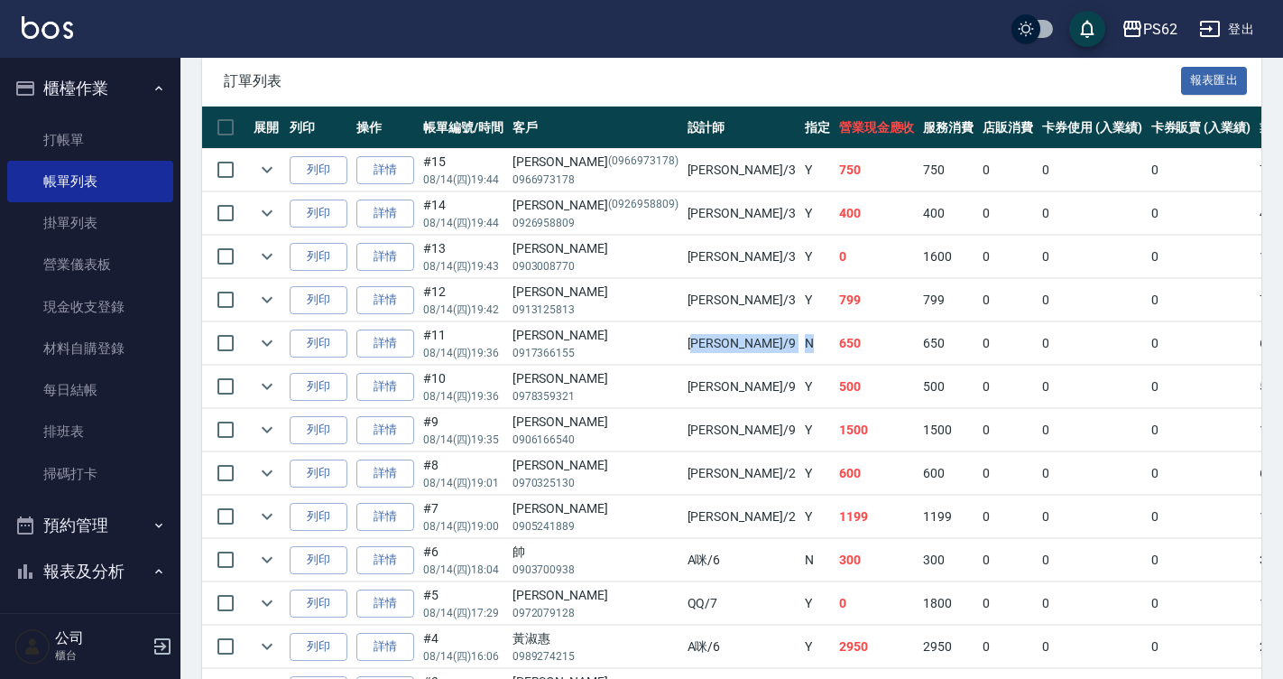
drag, startPoint x: 634, startPoint y: 338, endPoint x: 681, endPoint y: 342, distance: 47.1
click at [681, 342] on tr "列印 詳情 #11 08/14 (四) 19:36 [PERSON_NAME]0917366155 [PERSON_NAME] /9 N 650 650 0 …" at bounding box center [1032, 343] width 1661 height 42
click at [801, 342] on td "N" at bounding box center [818, 343] width 34 height 42
click at [398, 348] on link "詳情" at bounding box center [386, 343] width 58 height 28
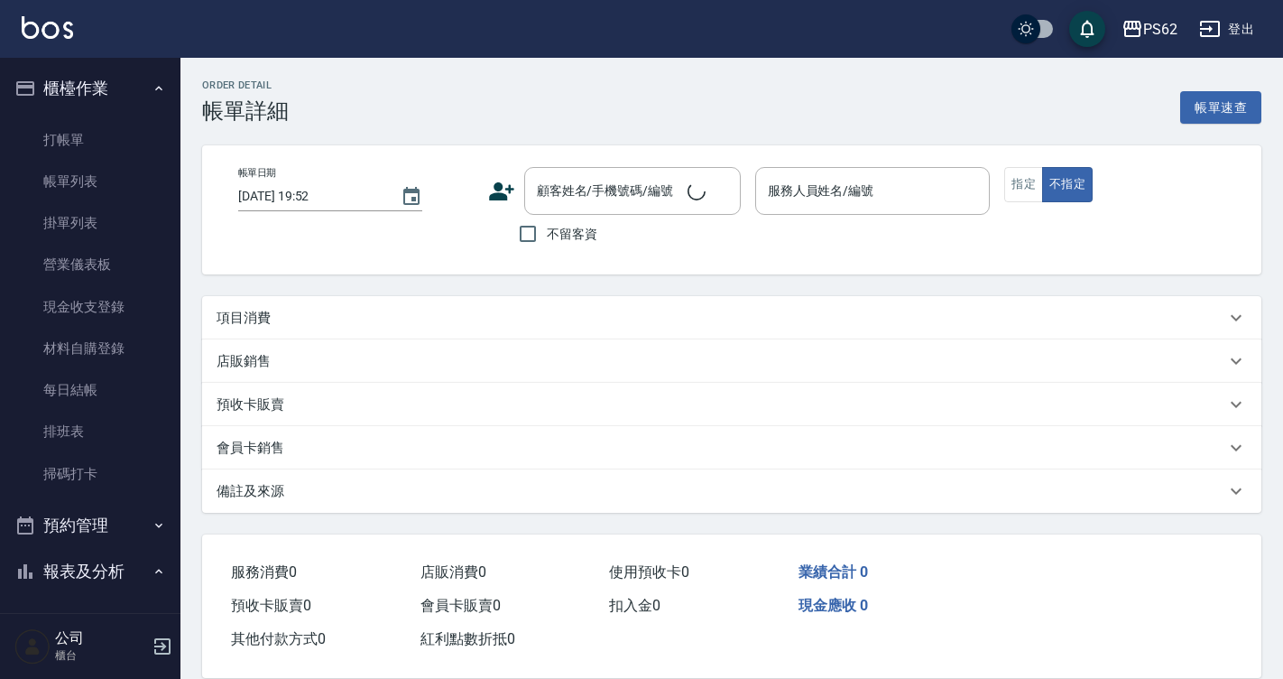
type input "[DATE] 19:36"
type input "niki-9"
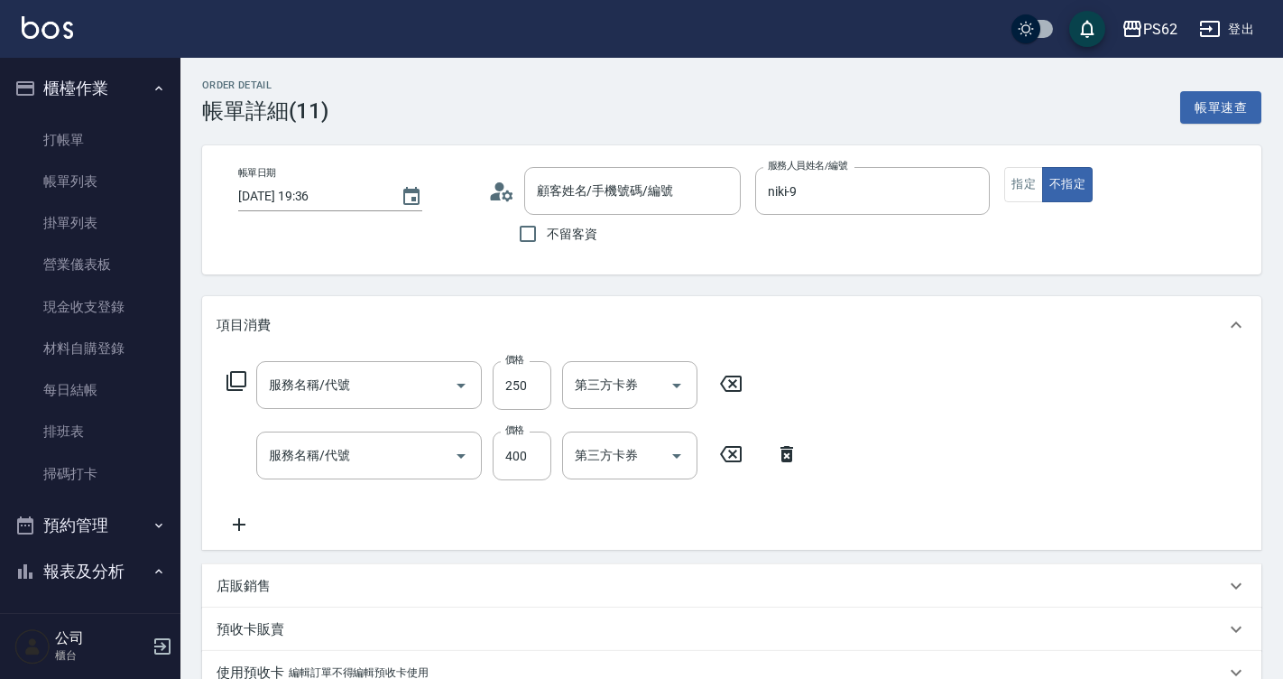
type input "[PERSON_NAME]/0917366155/"
type input "洗髮(101)"
type input "精油洗髮(102)"
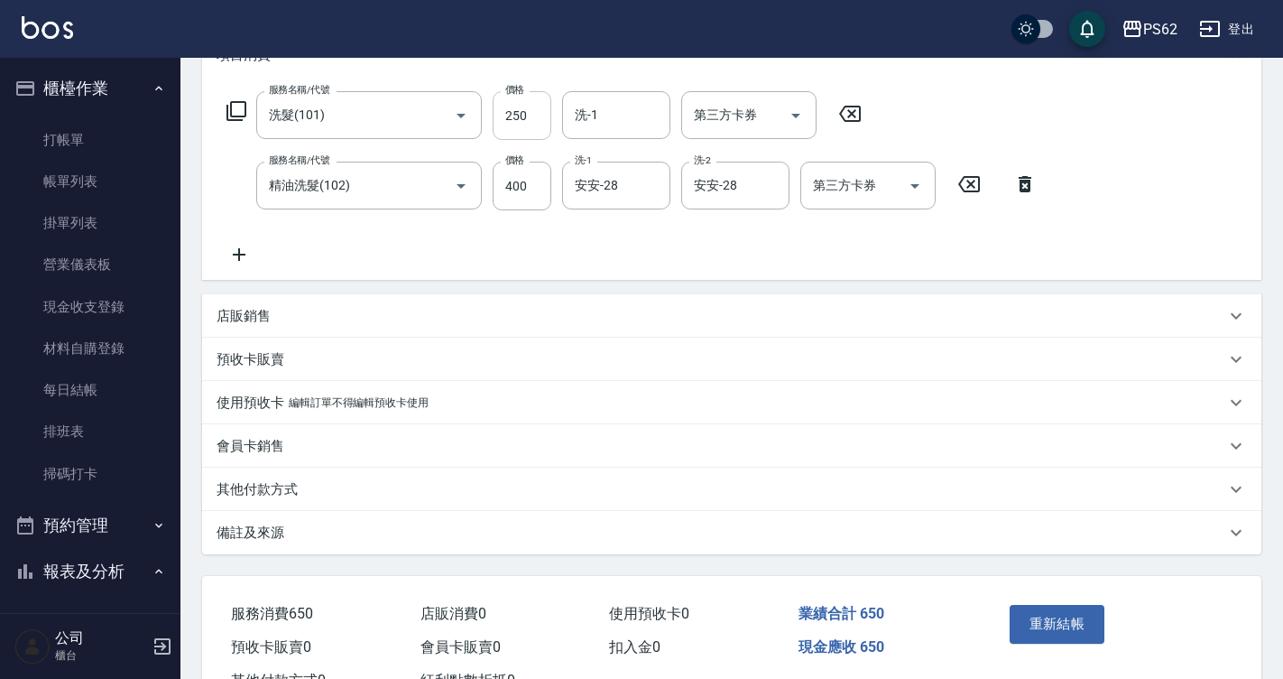
scroll to position [250, 0]
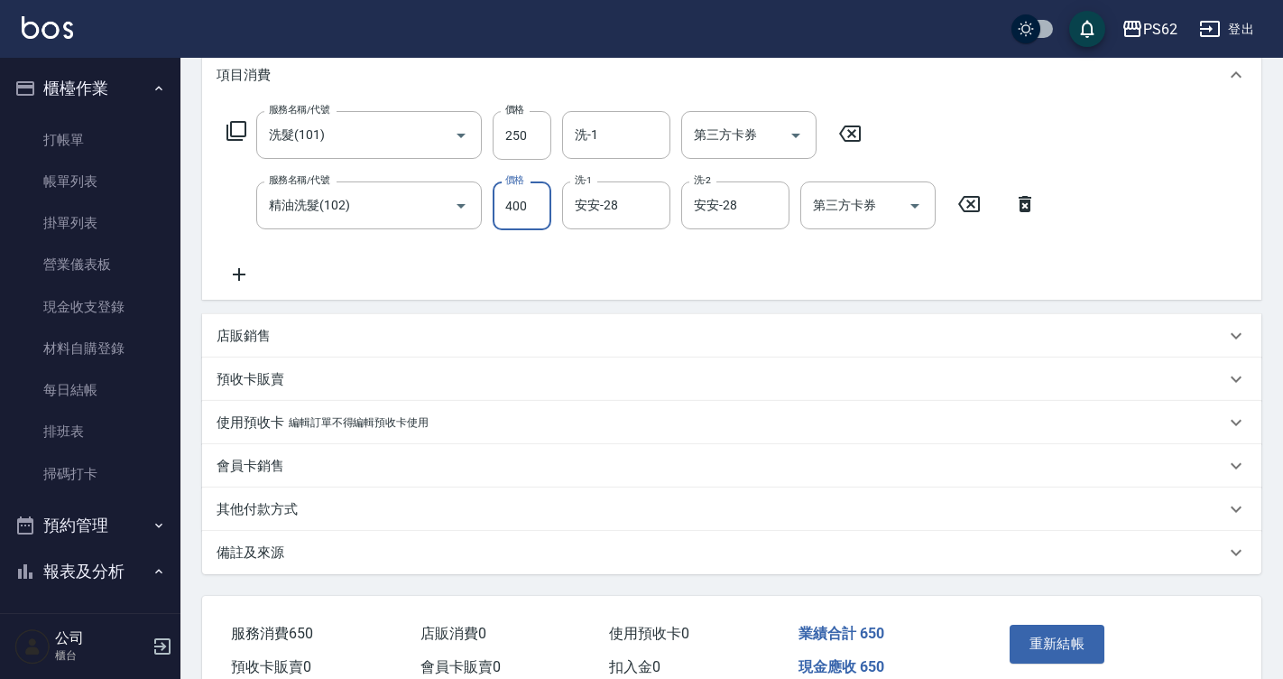
click at [524, 211] on input "400" at bounding box center [522, 205] width 59 height 49
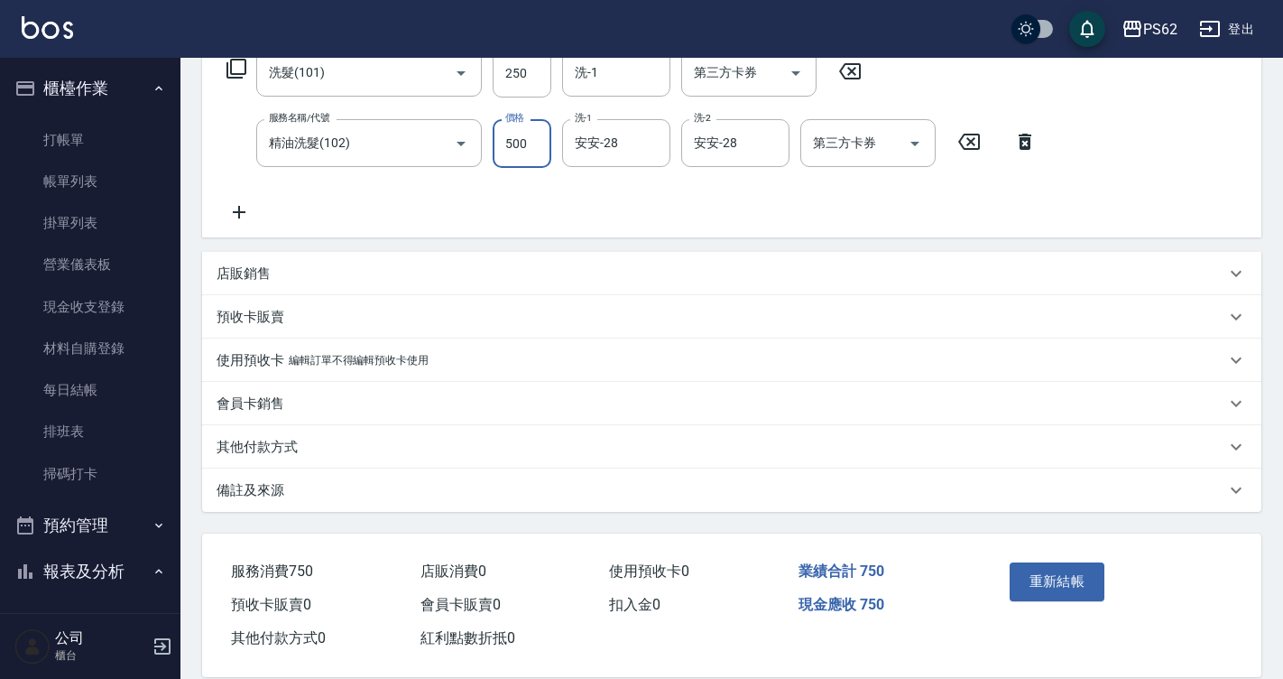
scroll to position [340, 0]
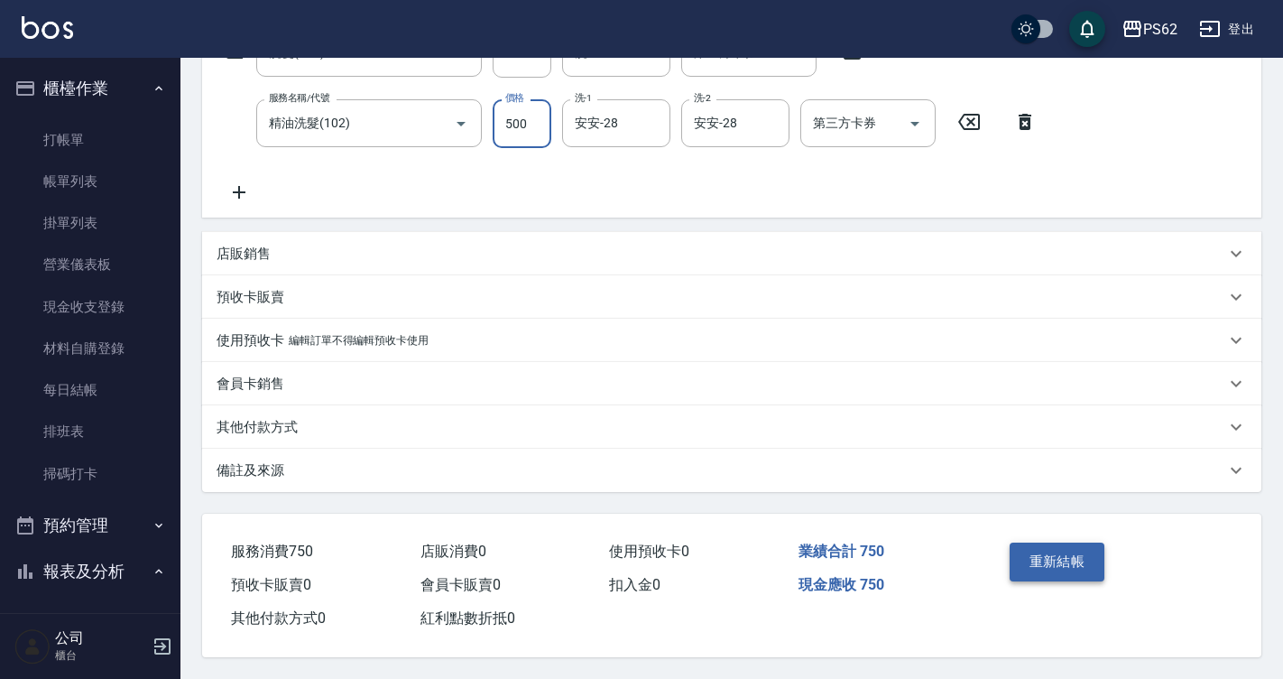
type input "500"
click at [1035, 553] on button "重新結帳" at bounding box center [1058, 561] width 96 height 38
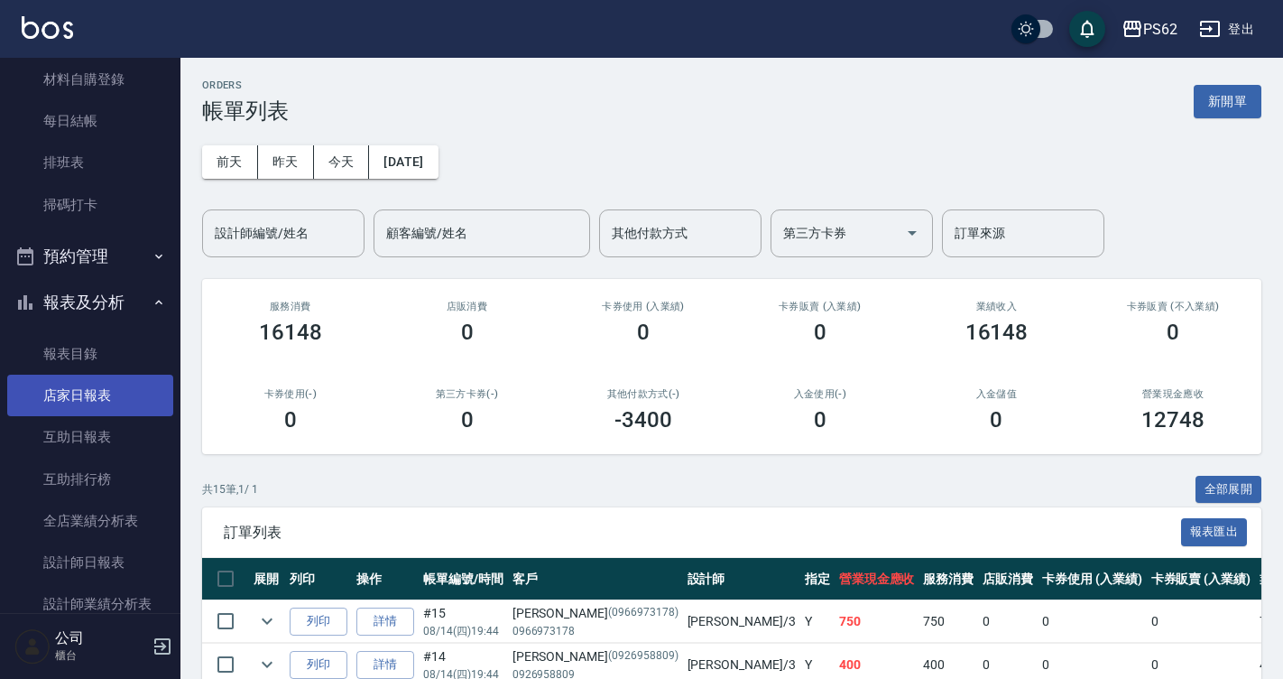
scroll to position [271, 0]
click at [119, 374] on link "店家日報表" at bounding box center [90, 394] width 166 height 42
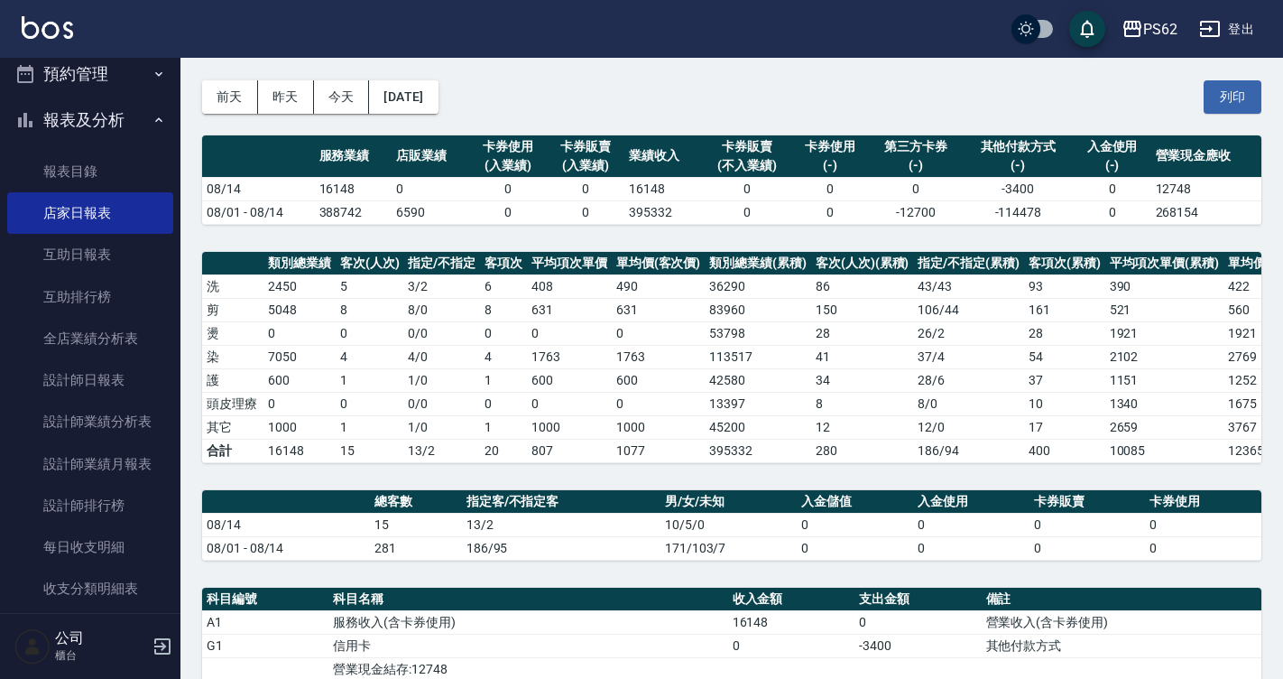
scroll to position [50, 0]
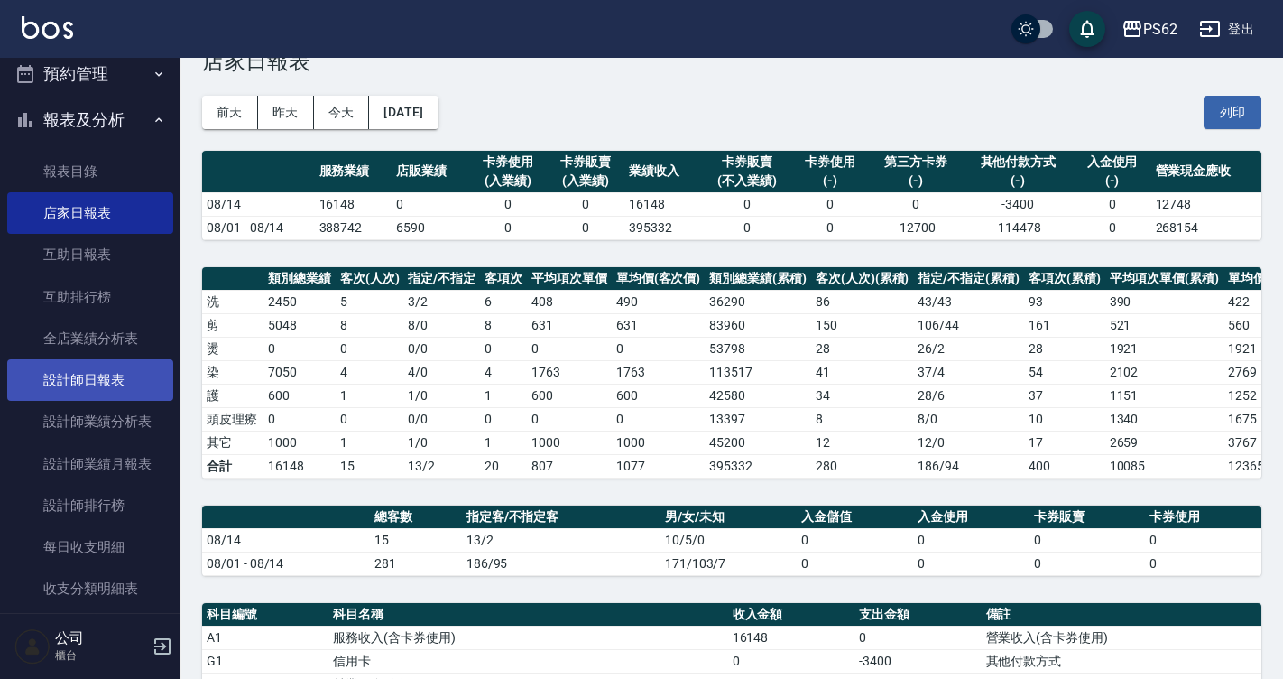
click at [115, 394] on link "設計師日報表" at bounding box center [90, 380] width 166 height 42
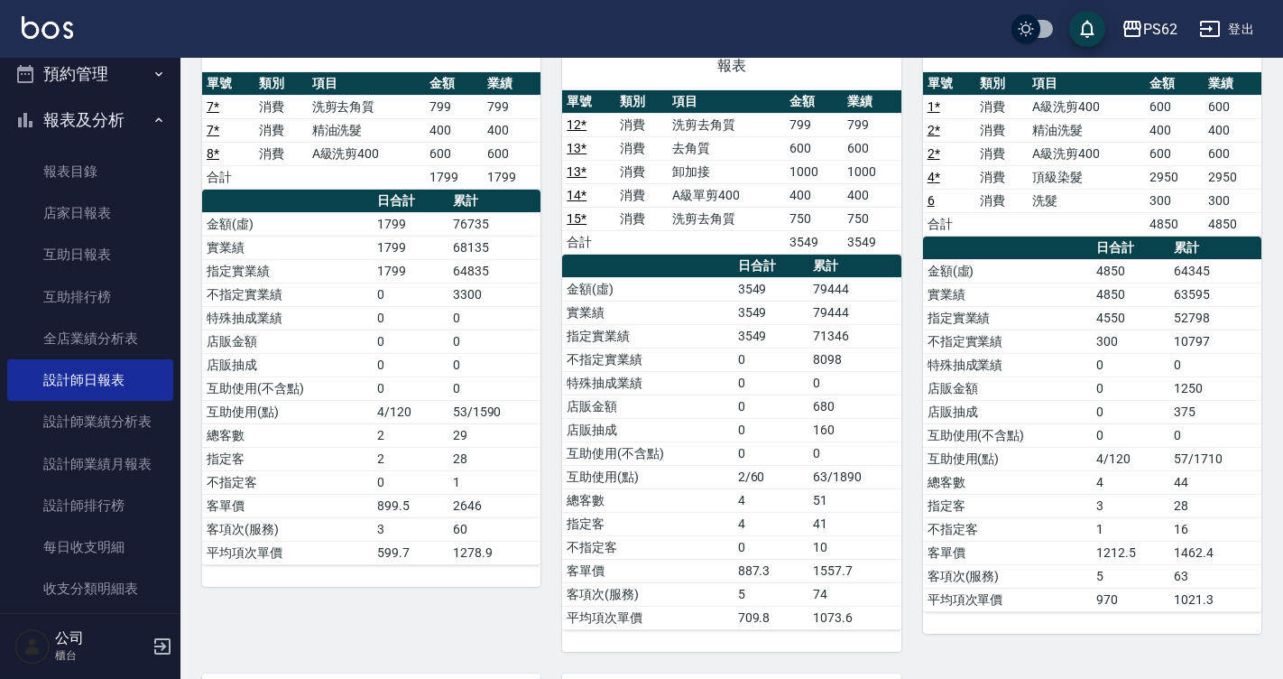
scroll to position [181, 0]
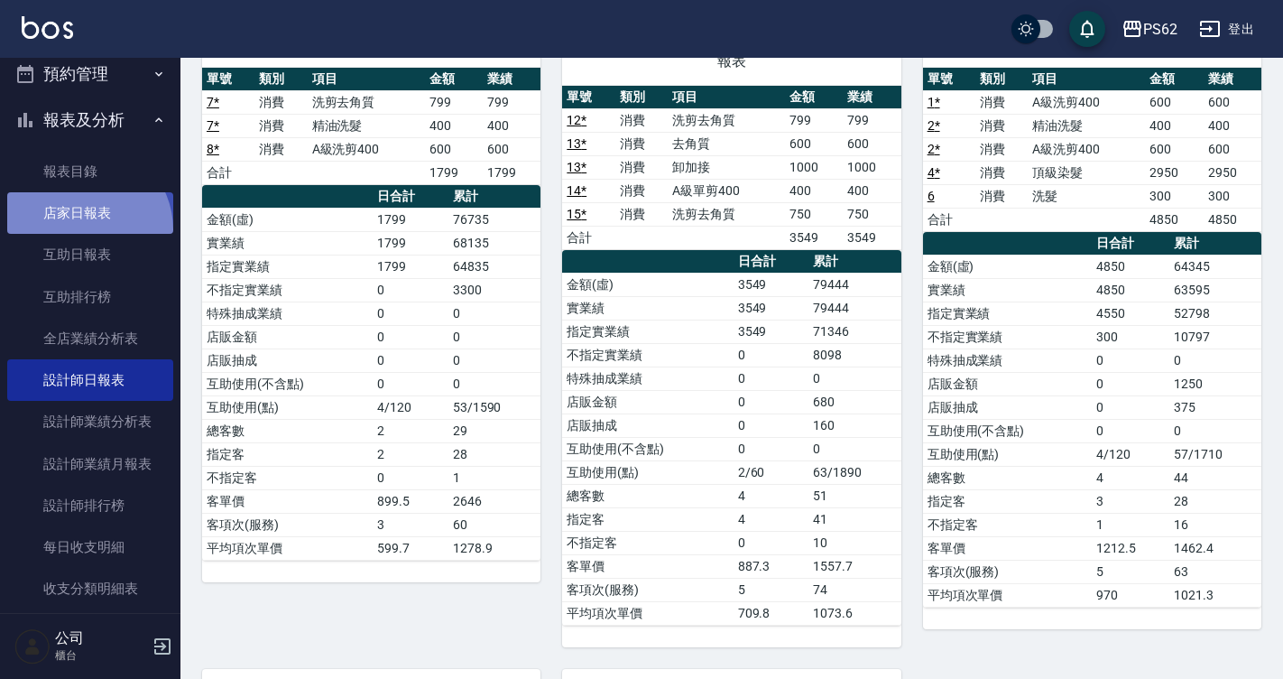
click at [85, 228] on link "店家日報表" at bounding box center [90, 213] width 166 height 42
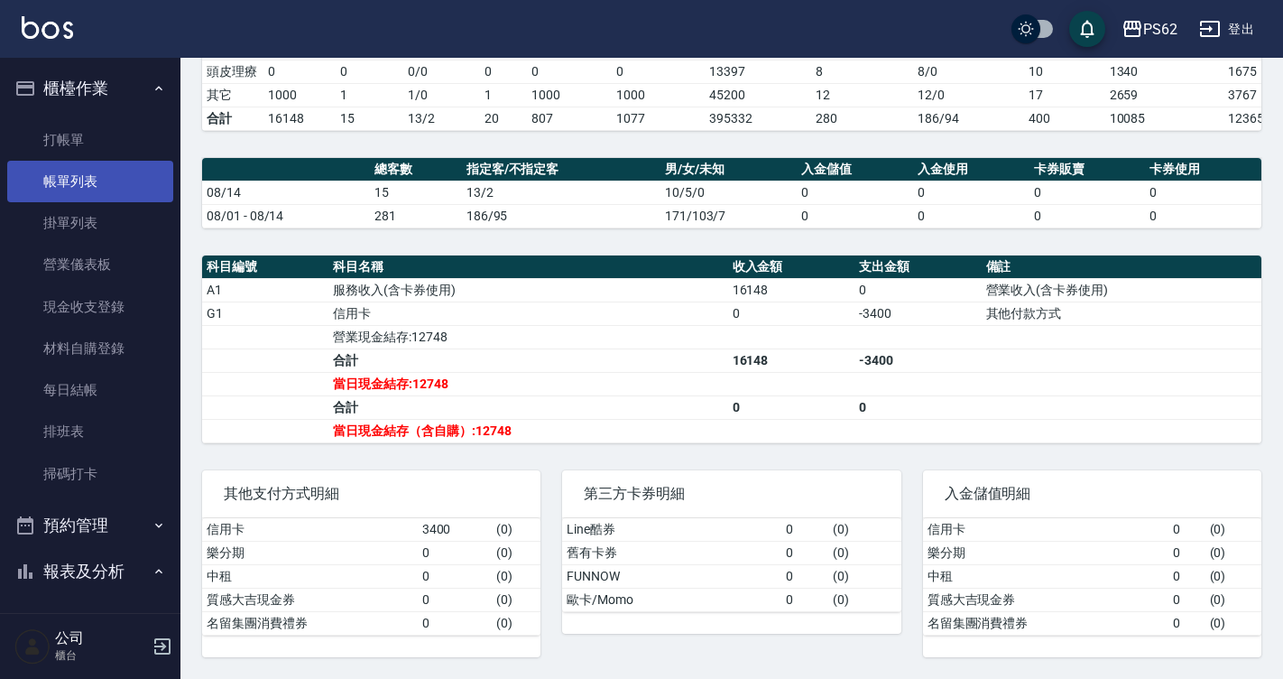
click at [119, 184] on link "帳單列表" at bounding box center [90, 182] width 166 height 42
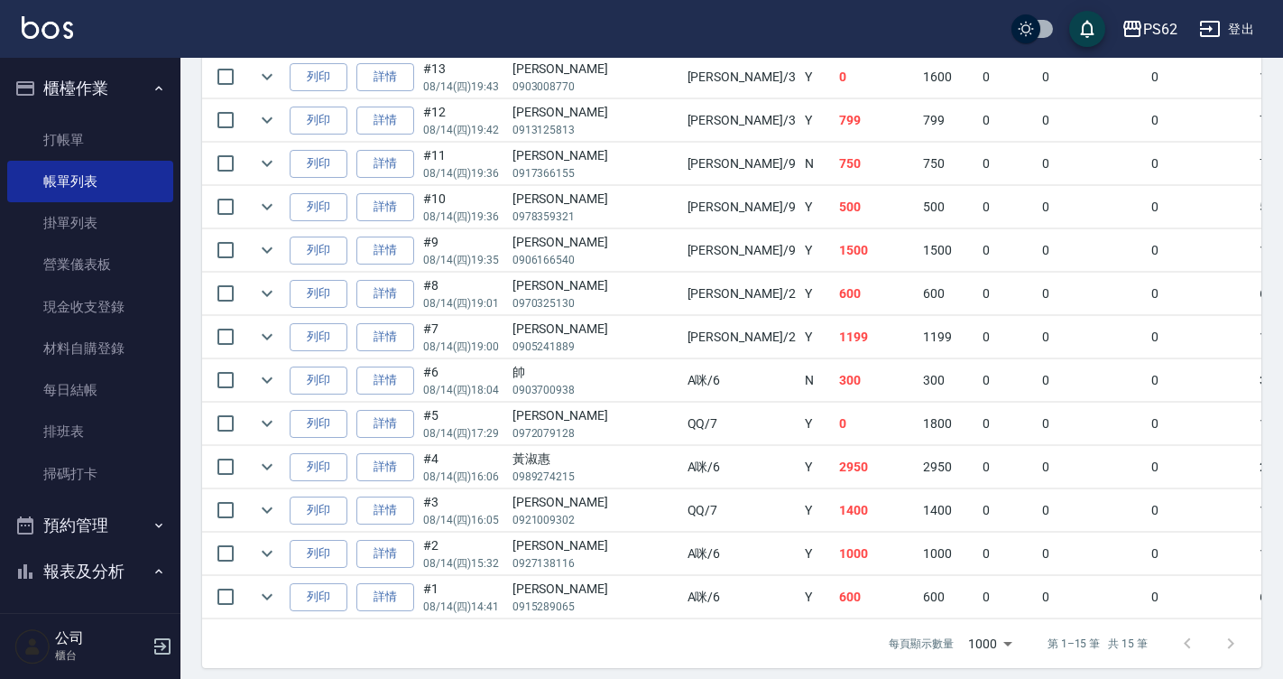
scroll to position [632, 0]
click at [400, 167] on link "詳情" at bounding box center [386, 163] width 58 height 28
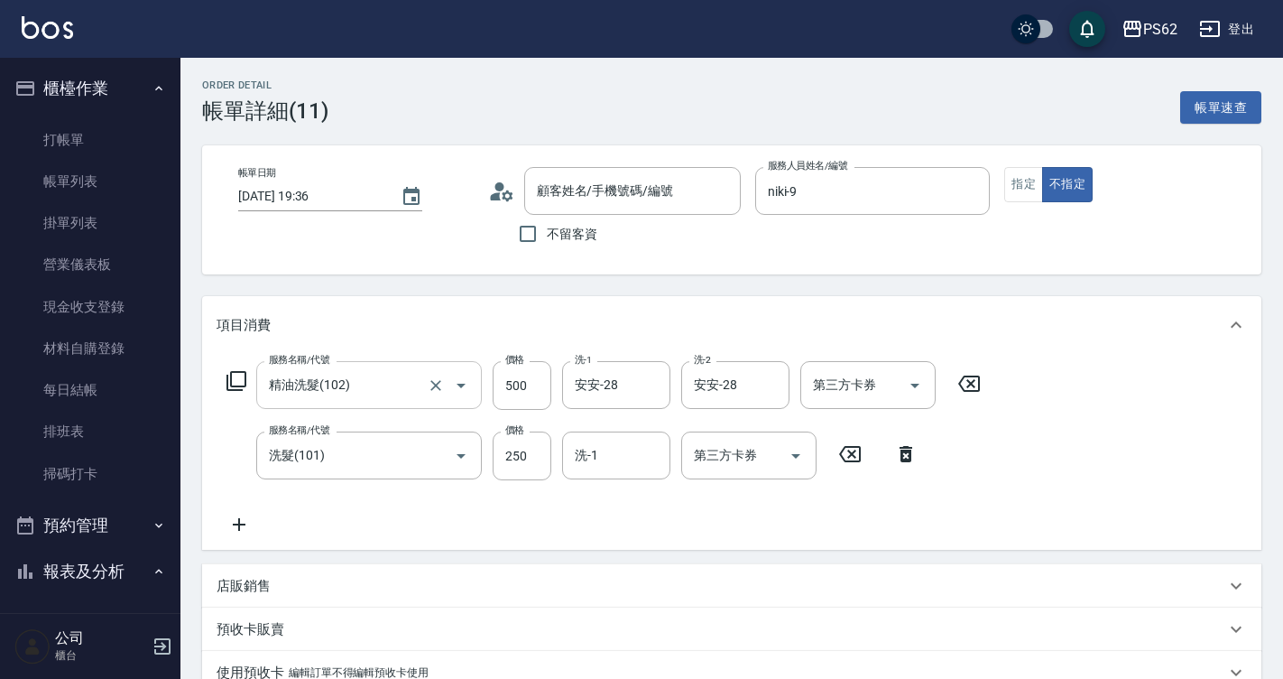
type input "[DATE] 19:36"
type input "niki-9"
type input "精油洗髮(102)"
type input "洗髮(101)"
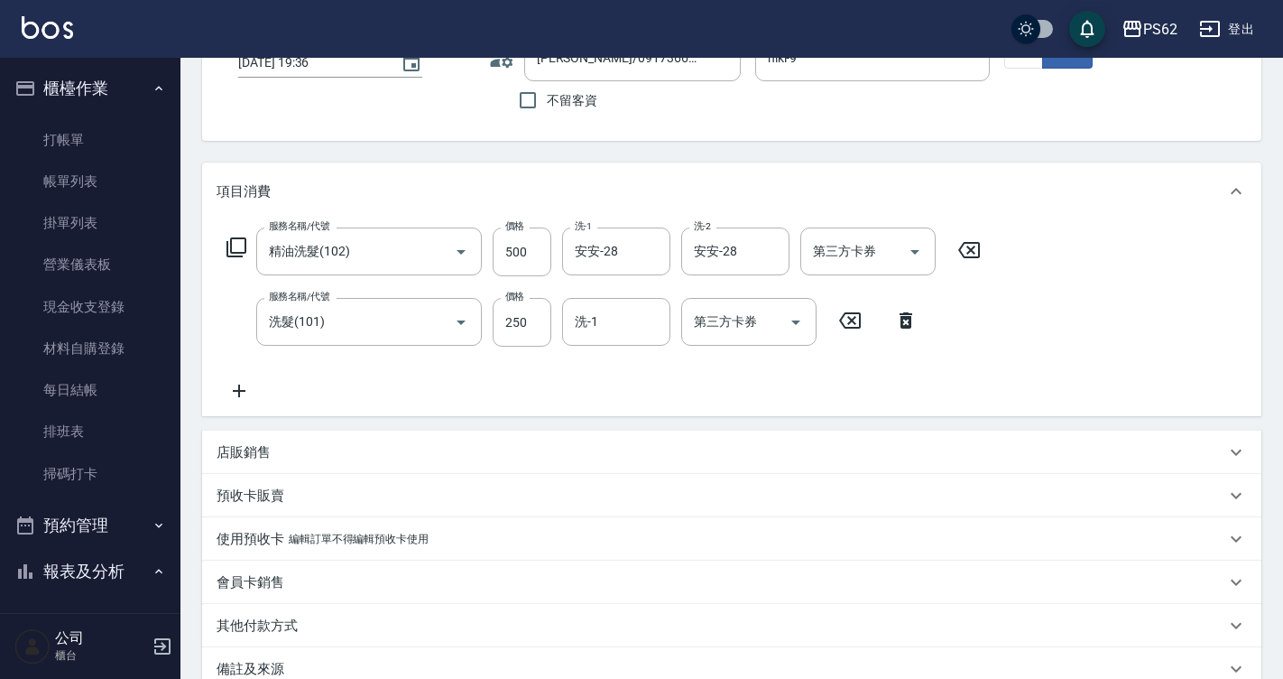
type input "[PERSON_NAME]/0917366155/"
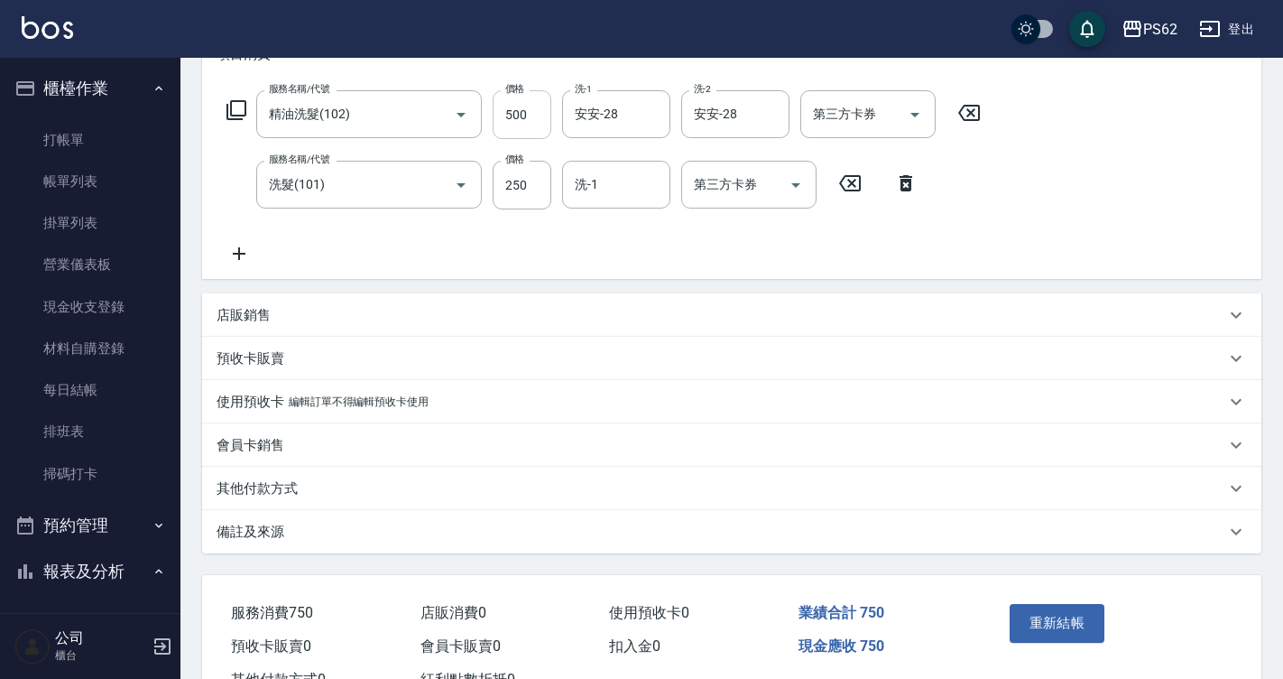
click at [522, 134] on input "500" at bounding box center [522, 114] width 59 height 49
type input "600"
click at [926, 333] on div "店販銷售" at bounding box center [732, 314] width 1060 height 43
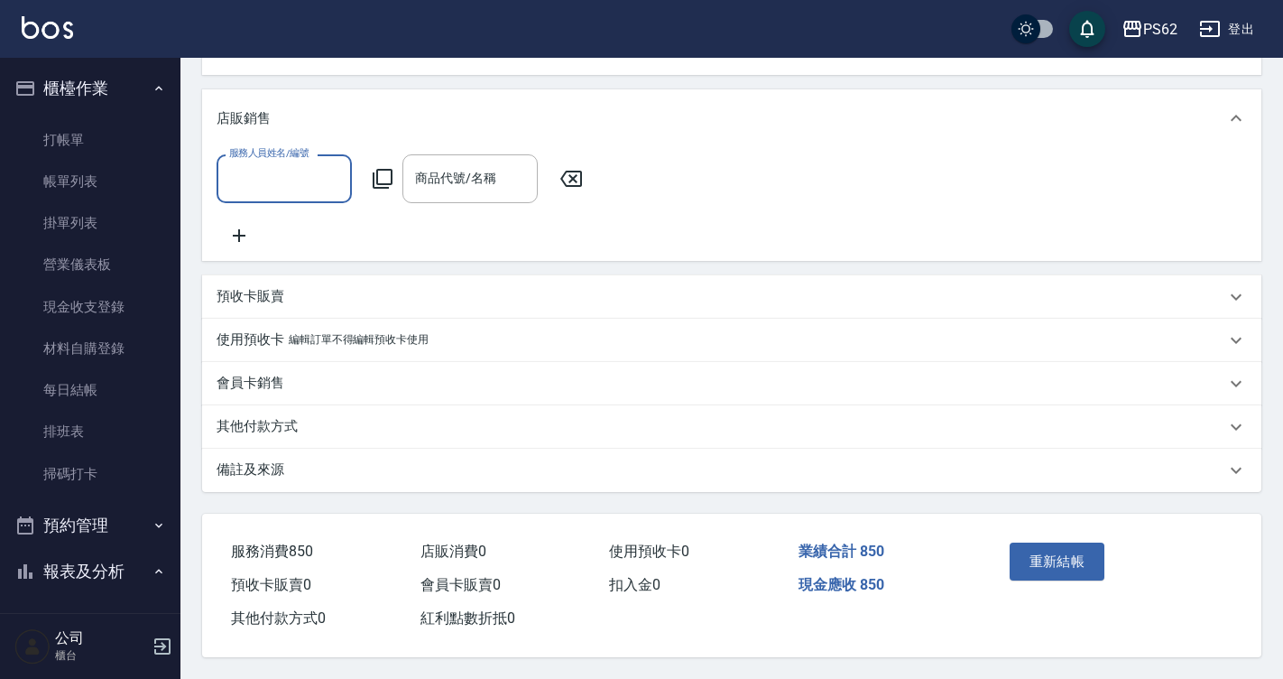
scroll to position [496, 0]
click at [1051, 542] on button "重新結帳" at bounding box center [1058, 561] width 96 height 38
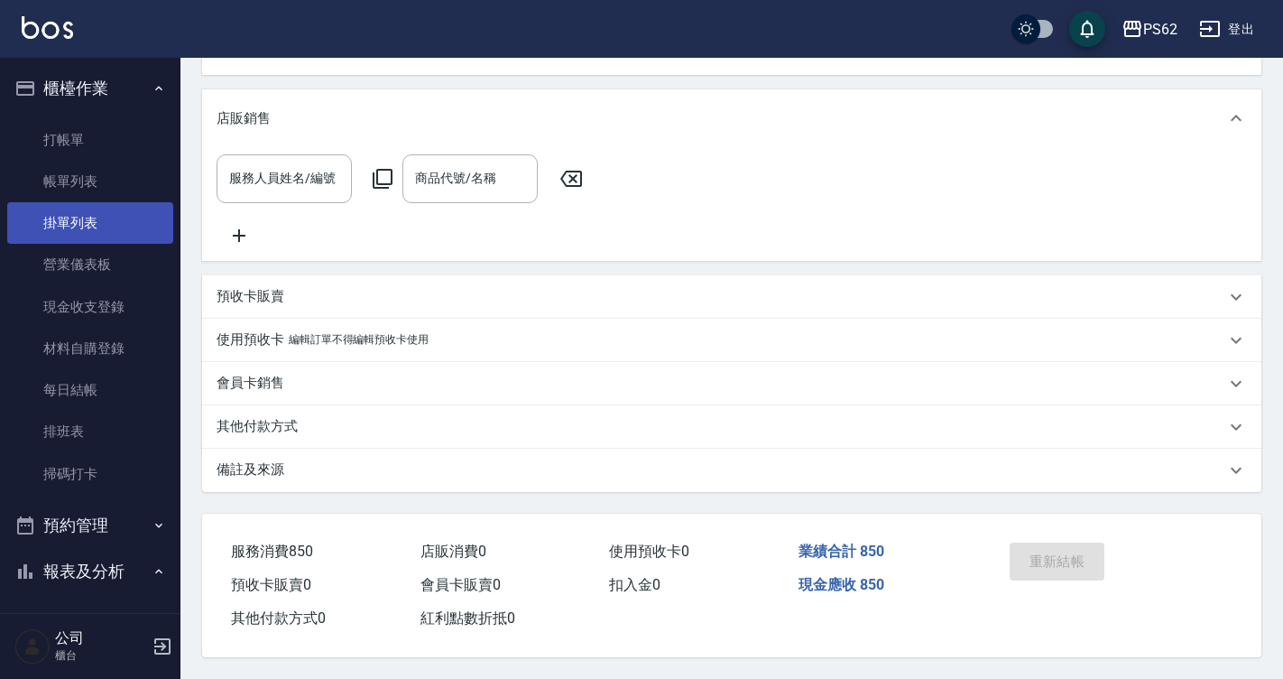
scroll to position [269, 0]
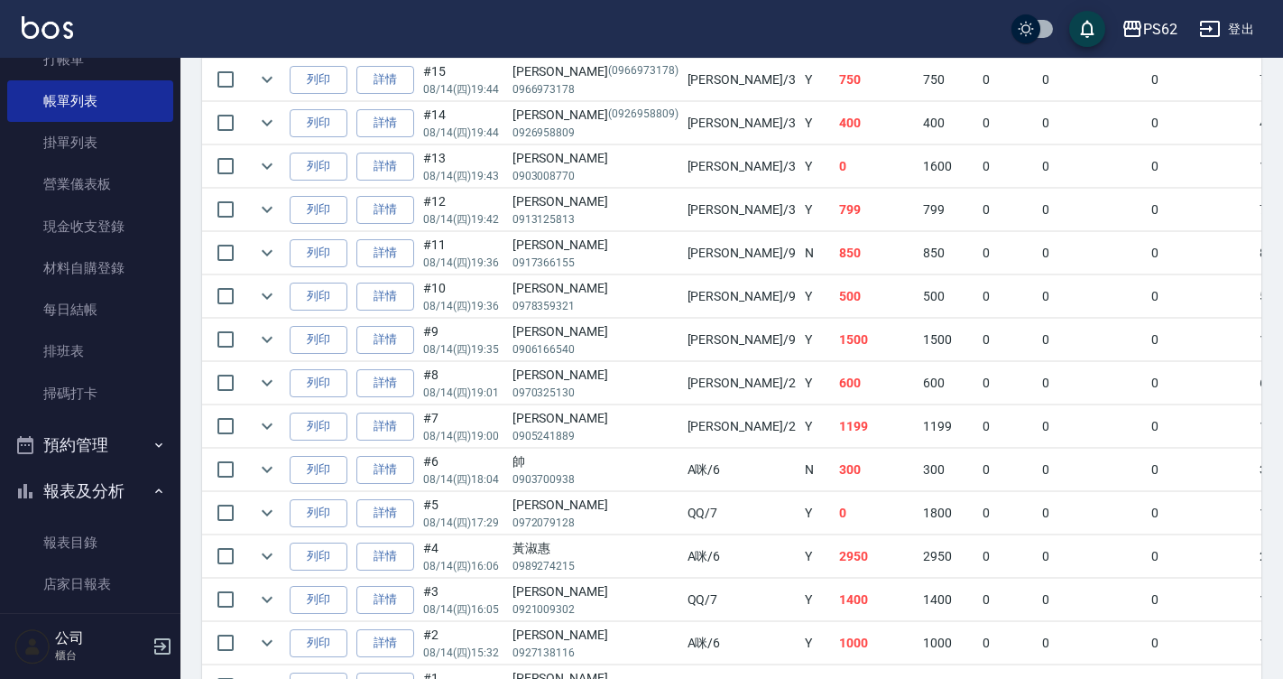
scroll to position [90, 0]
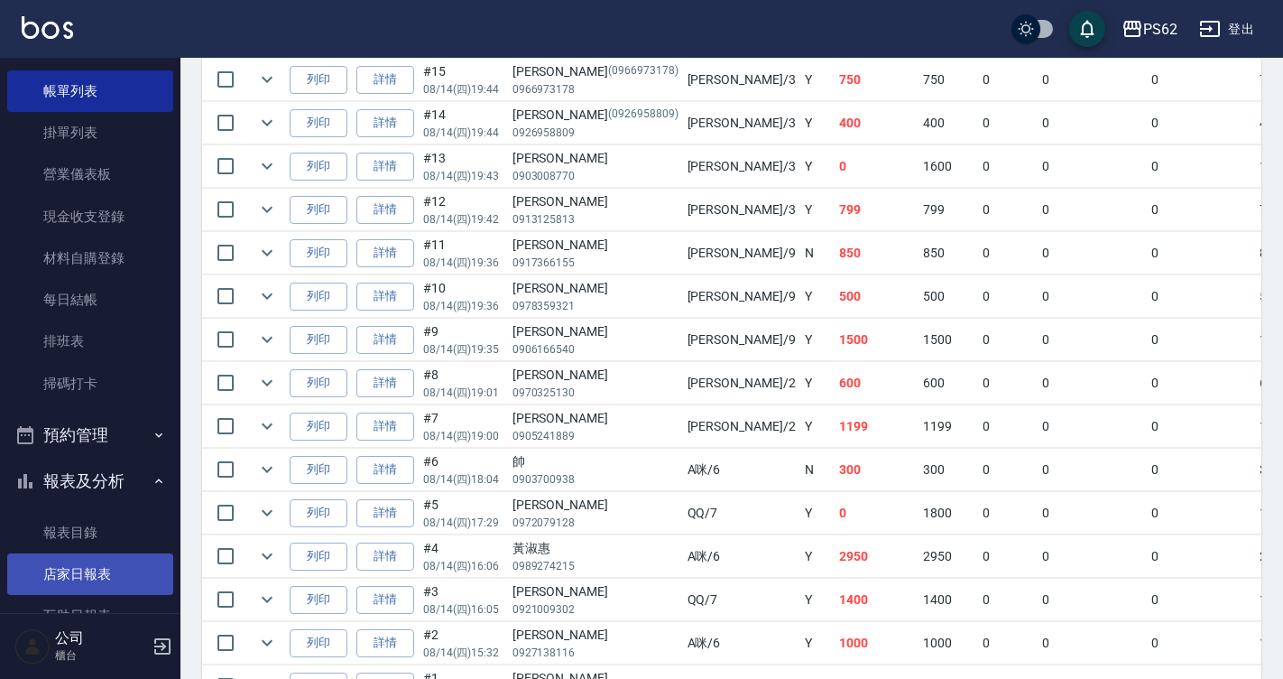
click at [96, 563] on link "店家日報表" at bounding box center [90, 574] width 166 height 42
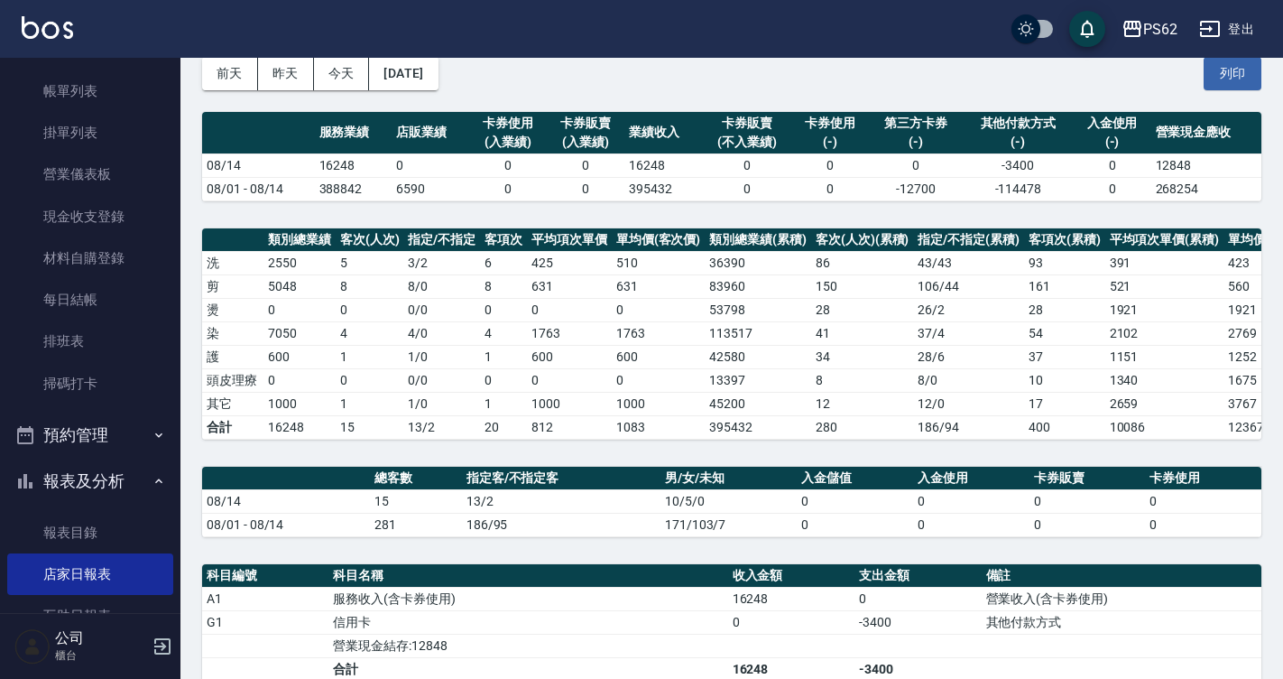
scroll to position [361, 0]
